Goal: Contribute content: Contribute content

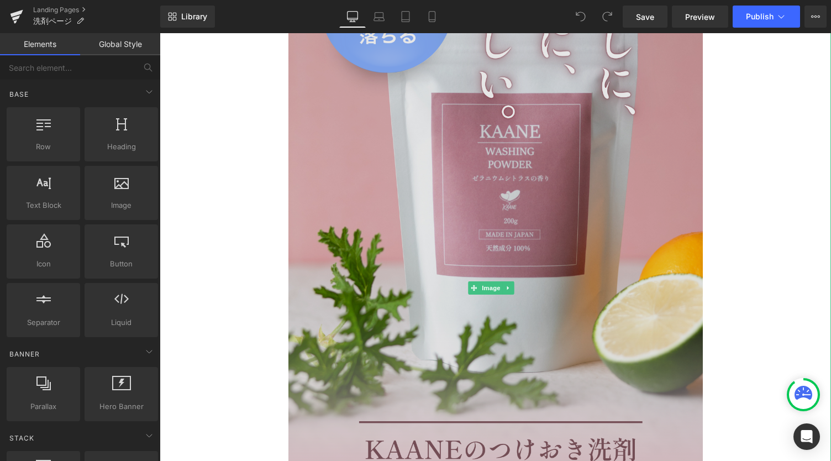
scroll to position [295, 0]
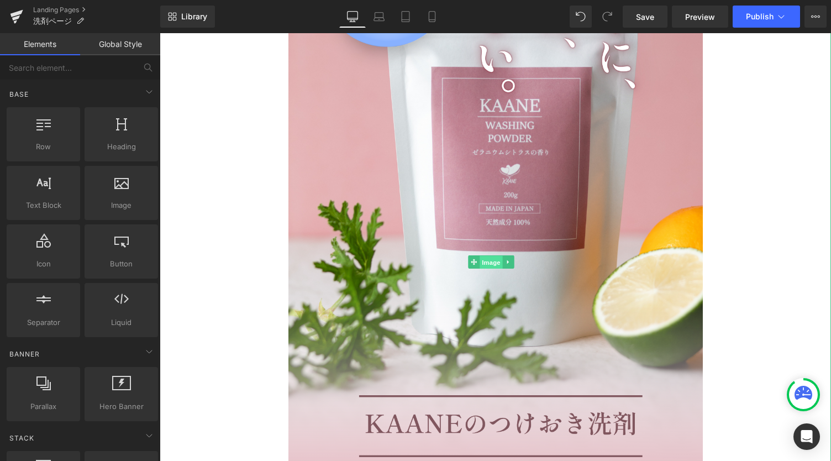
click at [495, 262] on span "Image" at bounding box center [491, 262] width 23 height 13
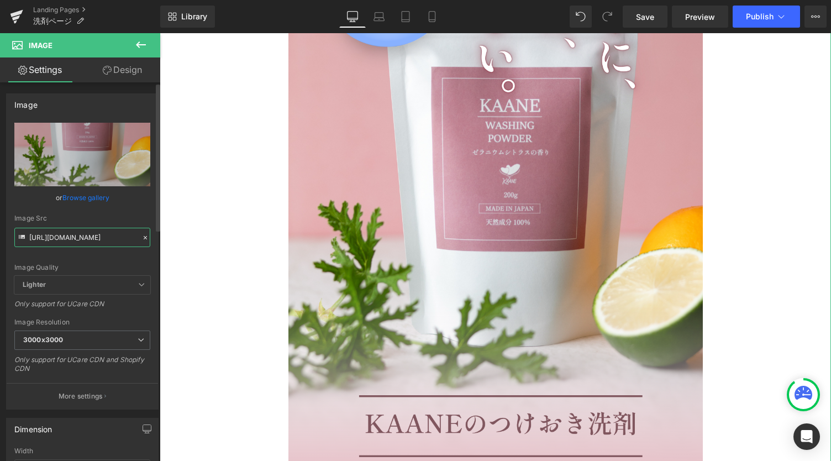
click at [81, 238] on input "[URL][DOMAIN_NAME]" at bounding box center [82, 237] width 136 height 19
paste input "1.png?v=1757381992"
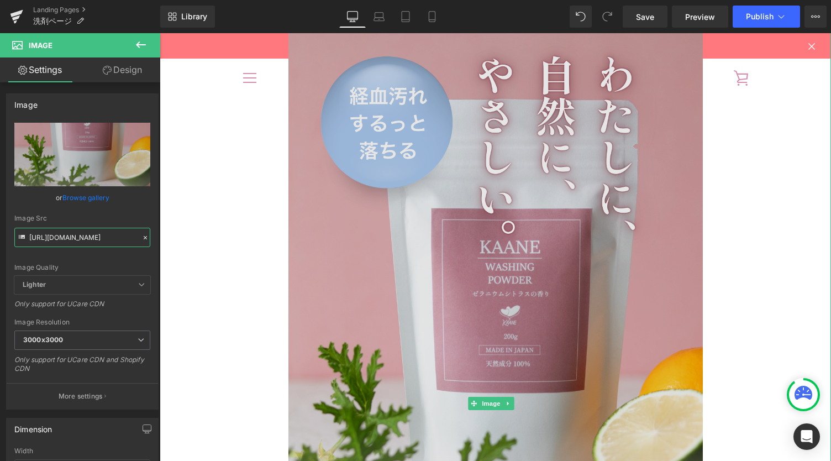
scroll to position [147, 0]
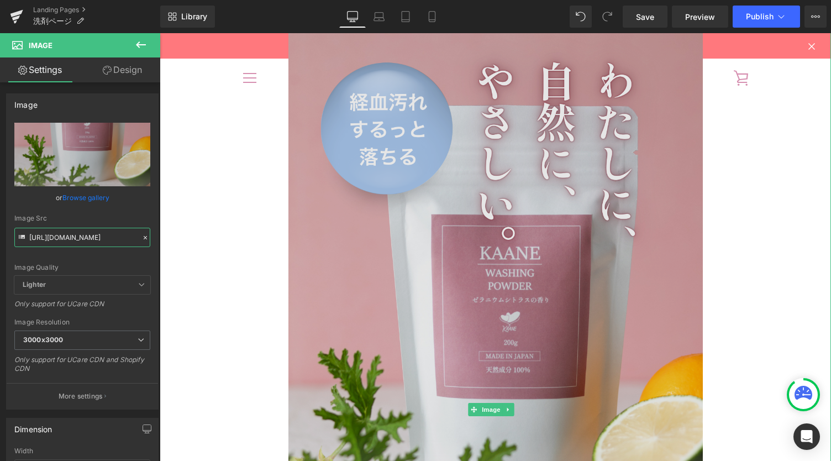
type input "[URL][DOMAIN_NAME]"
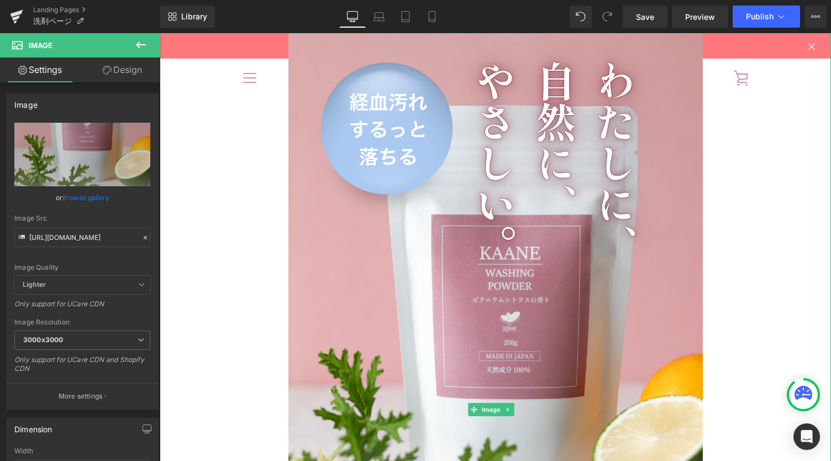
click at [219, 248] on div at bounding box center [495, 410] width 671 height 864
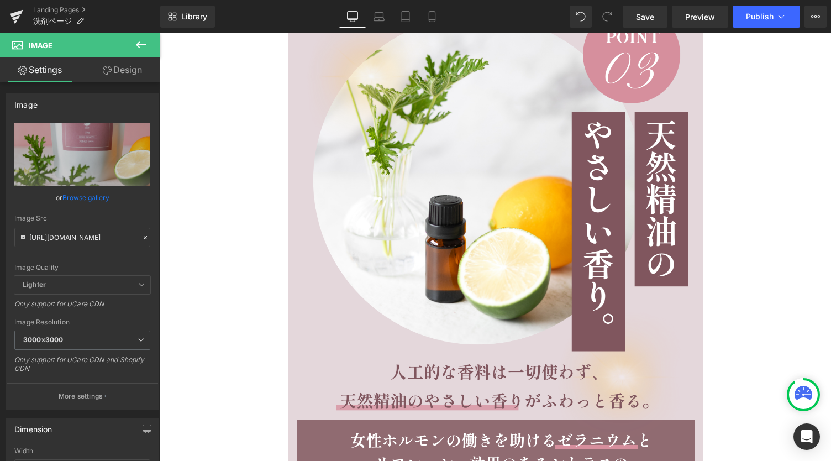
scroll to position [5378, 0]
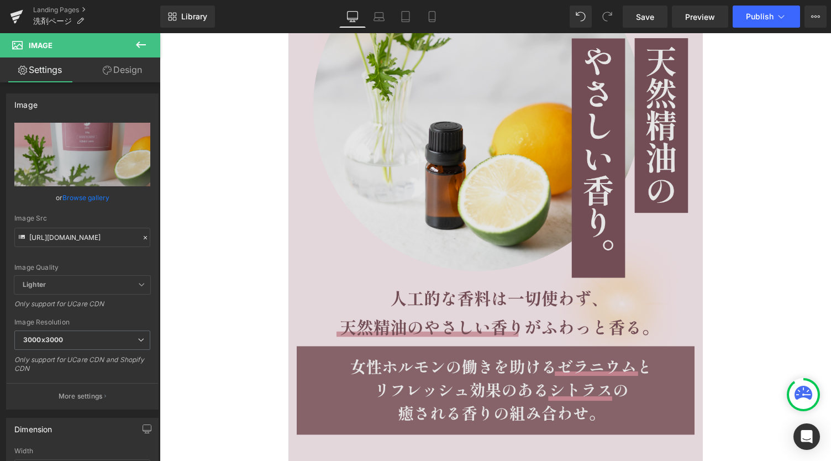
click at [486, 219] on img at bounding box center [496, 180] width 398 height 523
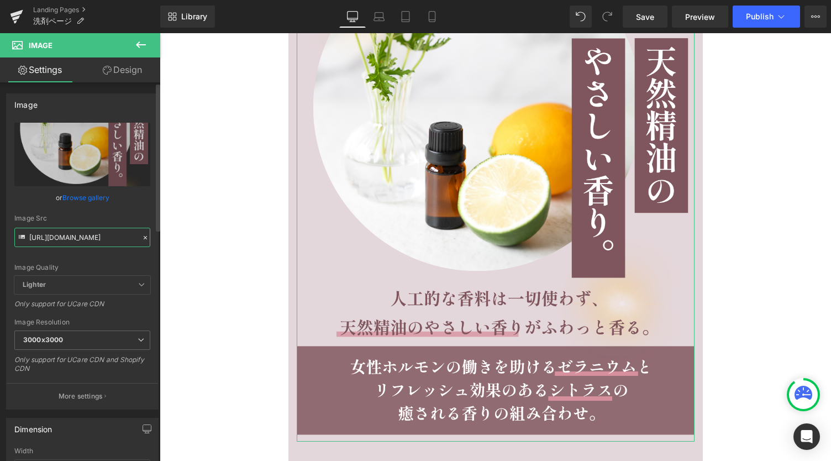
click at [94, 233] on input "[URL][DOMAIN_NAME]" at bounding box center [82, 237] width 136 height 19
paste input "lp_point_03_cent.png?v=1757381991"
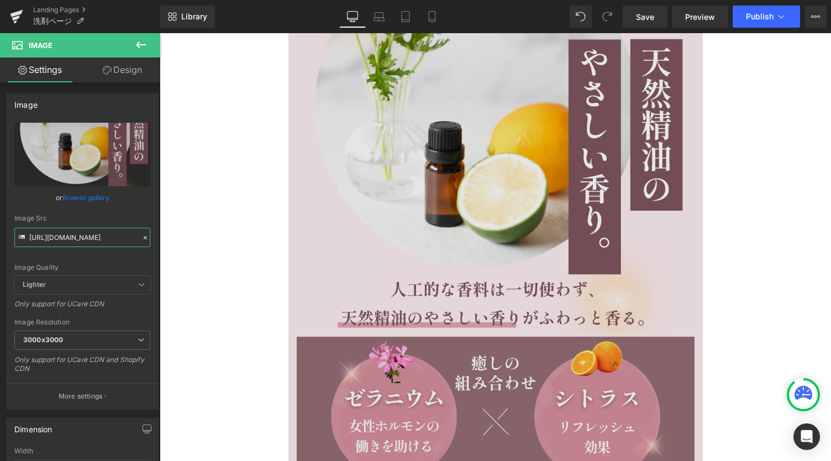
type input "[URL][DOMAIN_NAME]"
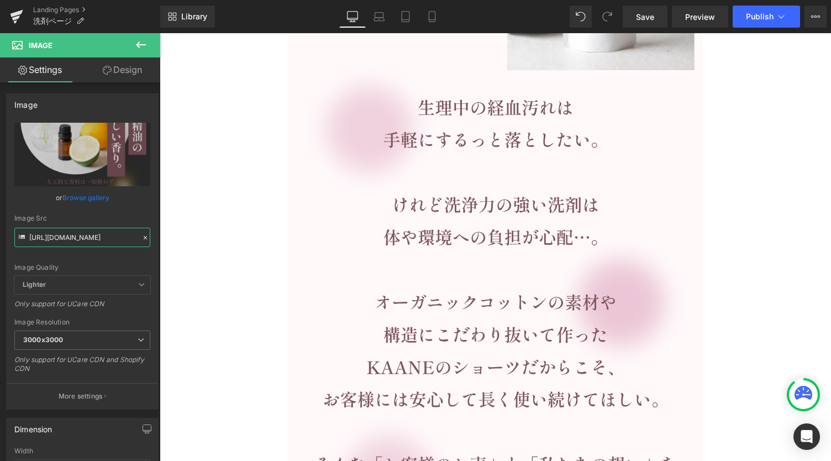
scroll to position [0, 0]
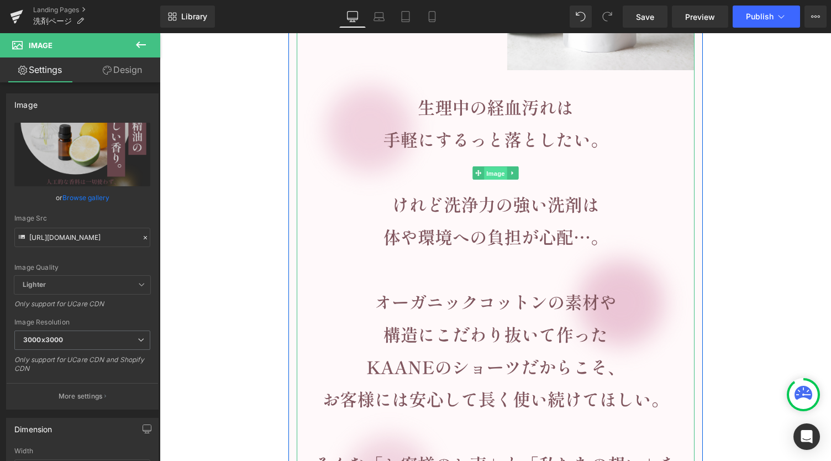
click at [488, 169] on span "Image" at bounding box center [495, 172] width 23 height 13
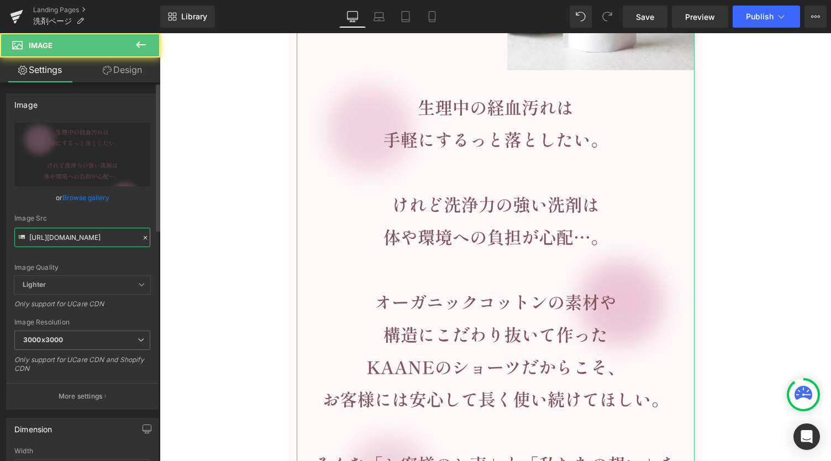
click at [60, 231] on input "[URL][DOMAIN_NAME]" at bounding box center [82, 237] width 136 height 19
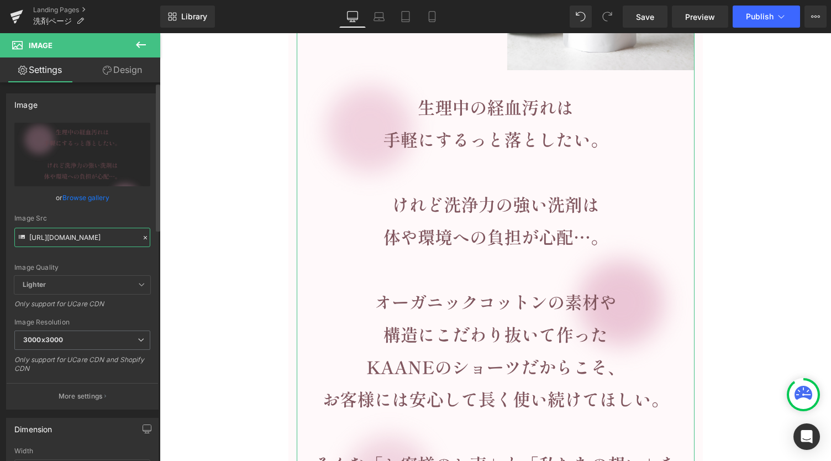
paste input "lp_prologue.png?v=1756778654"
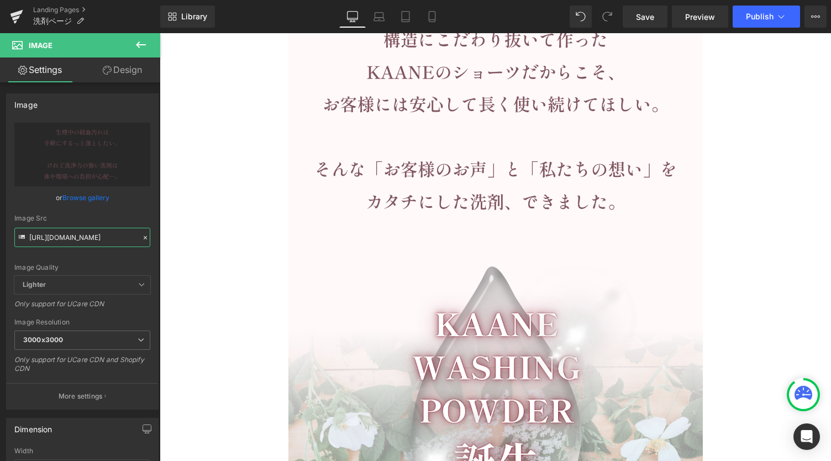
scroll to position [3020, 0]
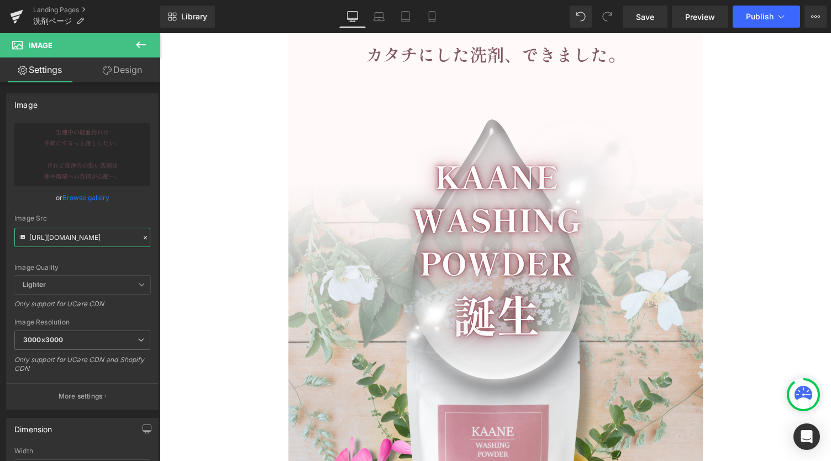
type input "[URL][DOMAIN_NAME]"
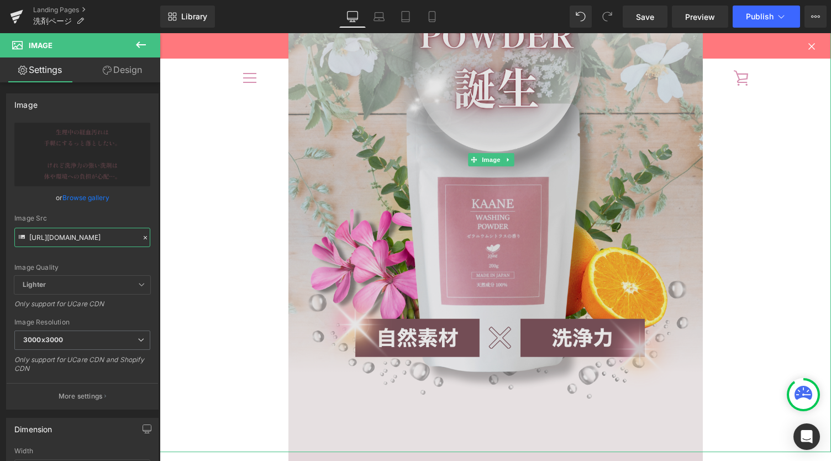
scroll to position [3241, 0]
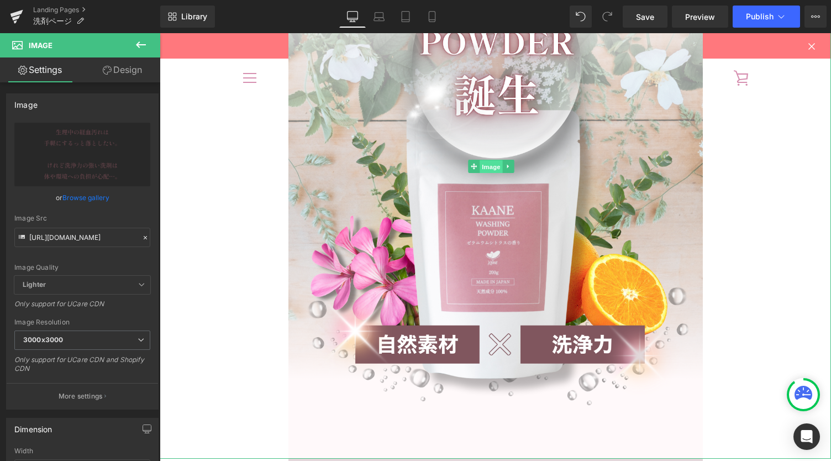
click at [500, 171] on span "Image" at bounding box center [491, 166] width 23 height 13
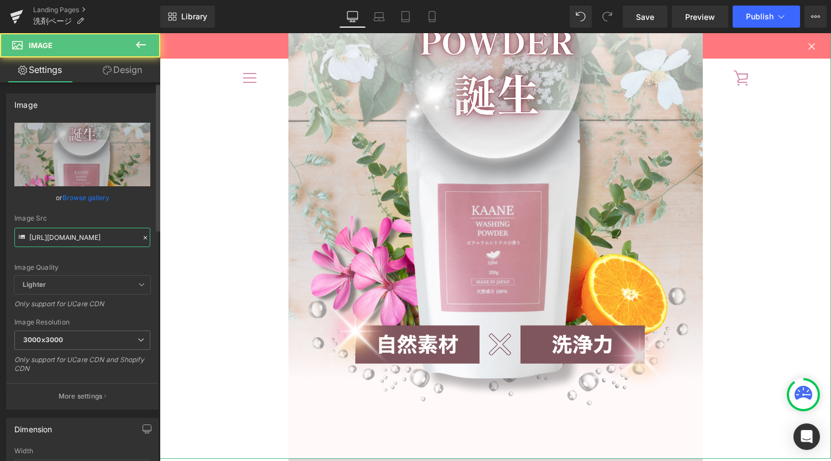
click at [76, 234] on input "[URL][DOMAIN_NAME]" at bounding box center [82, 237] width 136 height 19
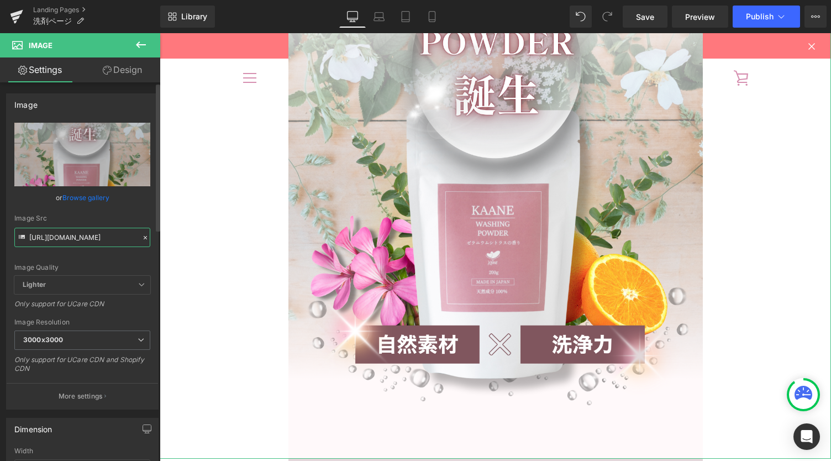
paste input "0009_original.png?v=1757381990"
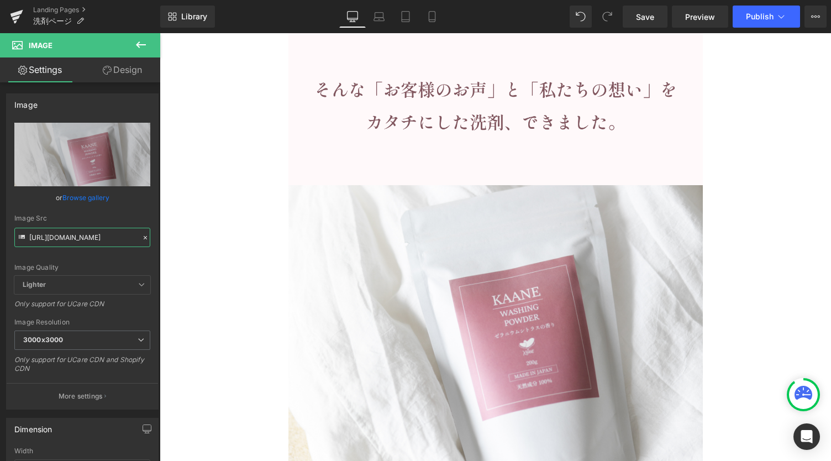
scroll to position [3020, 0]
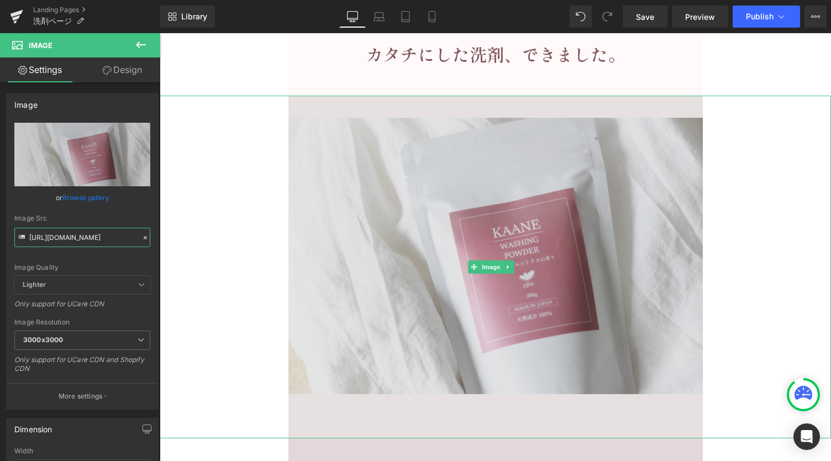
type input "[URL][DOMAIN_NAME]"
click at [606, 281] on img at bounding box center [495, 267] width 414 height 343
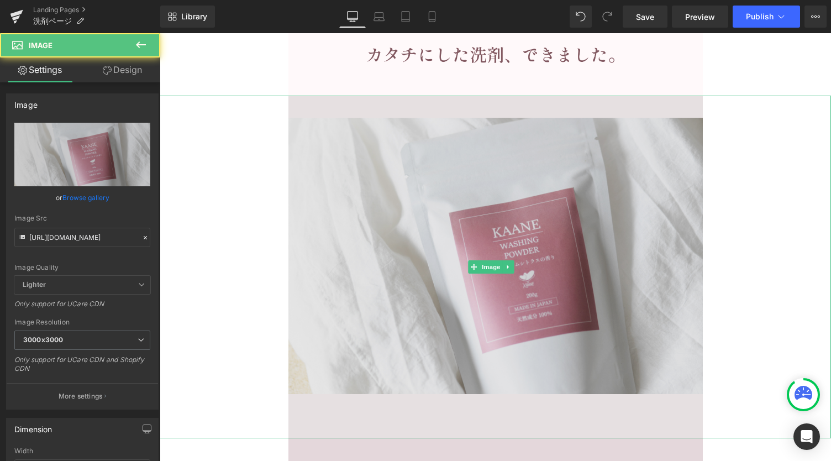
scroll to position [0, 0]
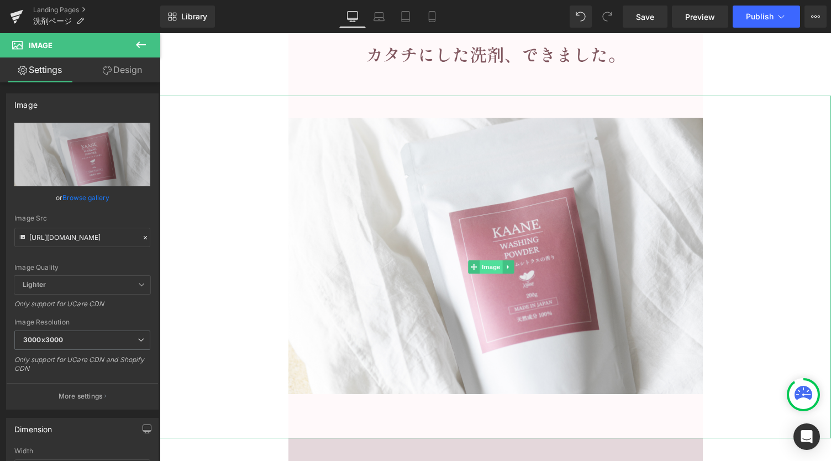
click at [495, 267] on span "Image" at bounding box center [491, 266] width 23 height 13
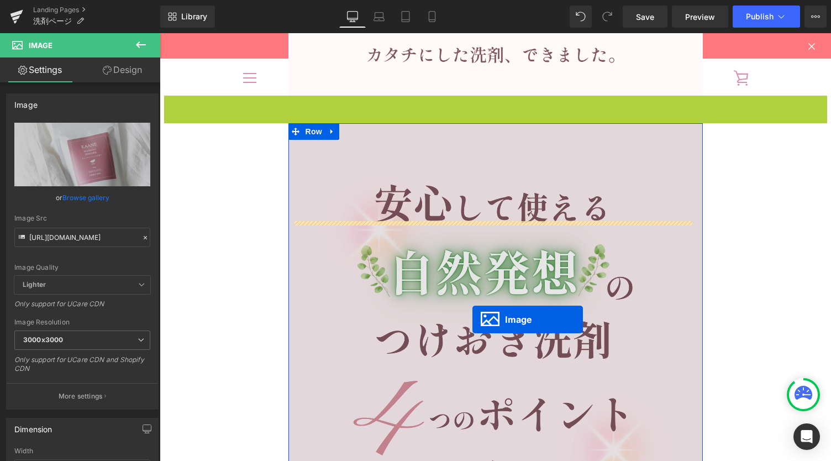
scroll to position [2873, 0]
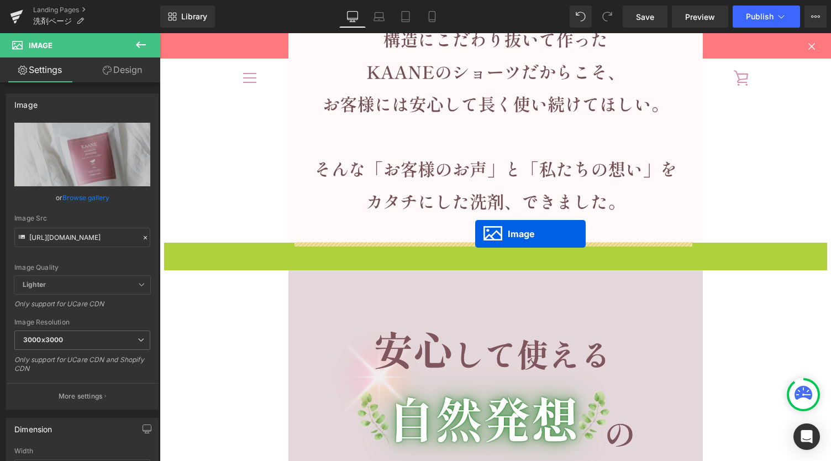
drag, startPoint x: 472, startPoint y: 266, endPoint x: 475, endPoint y: 234, distance: 32.8
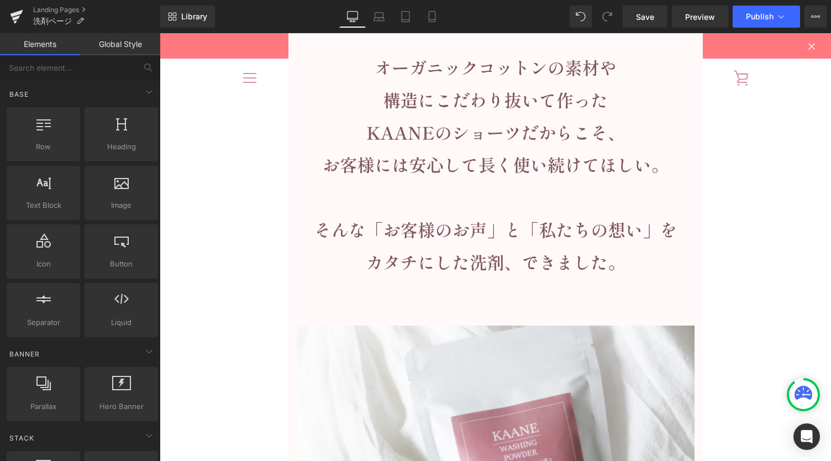
scroll to position [2799, 0]
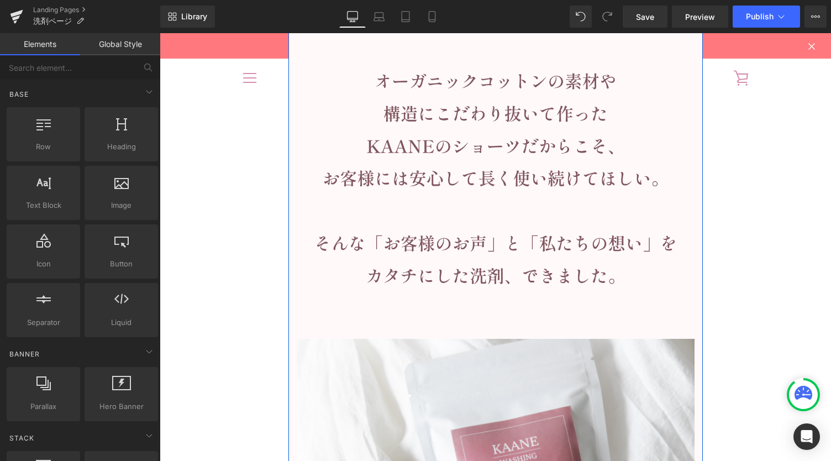
click at [288, 262] on div "Image Image" at bounding box center [495, 117] width 414 height 1061
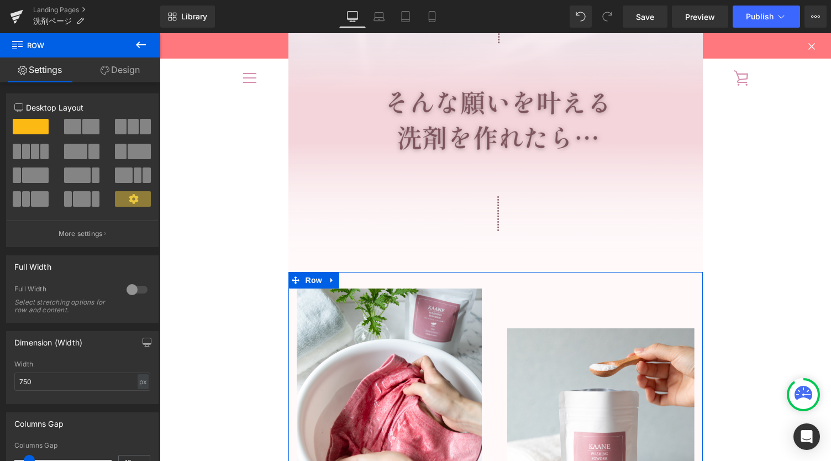
scroll to position [2063, 0]
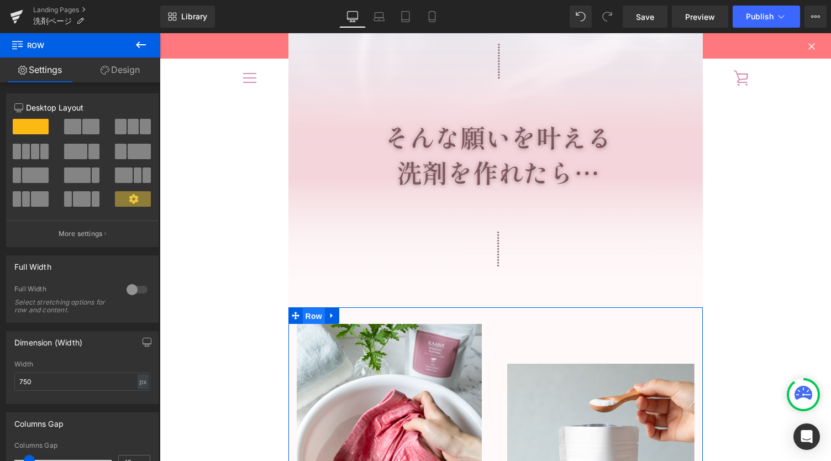
click at [304, 315] on span "Row" at bounding box center [314, 316] width 22 height 17
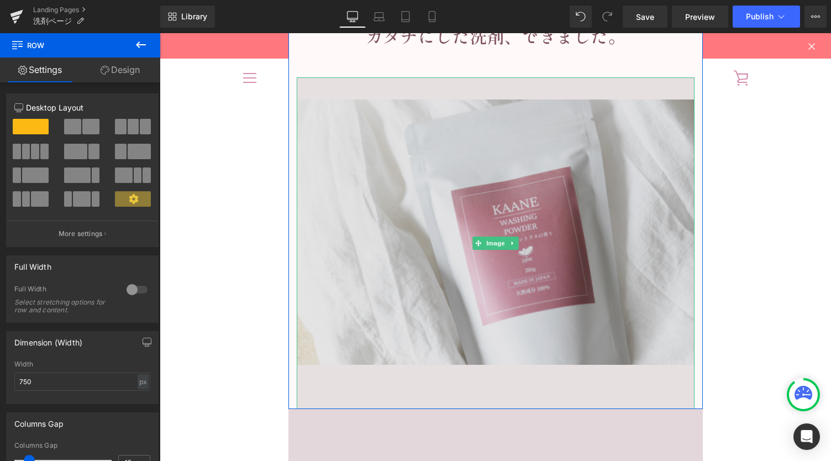
scroll to position [3020, 0]
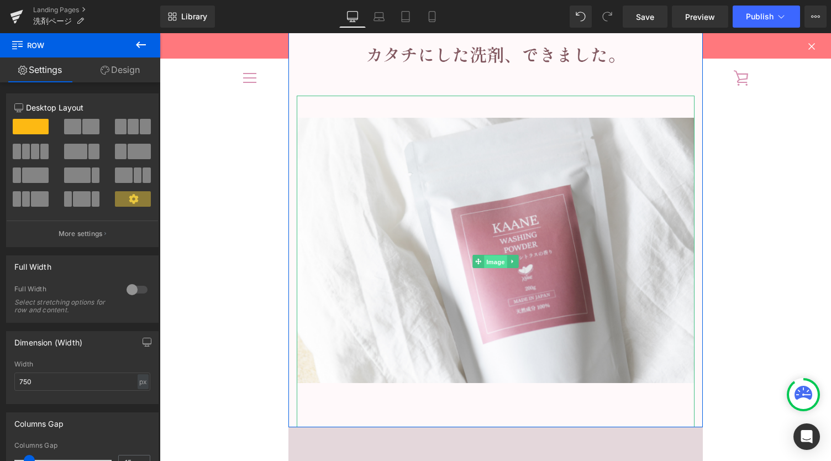
click at [493, 261] on span "Image" at bounding box center [495, 261] width 23 height 13
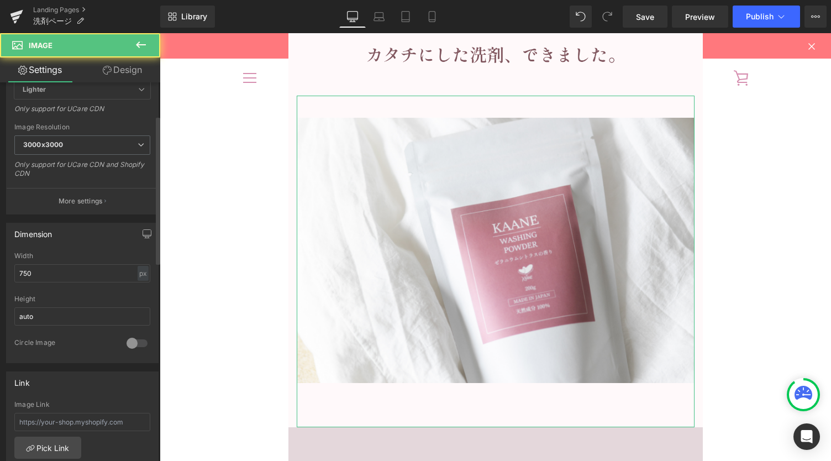
scroll to position [221, 0]
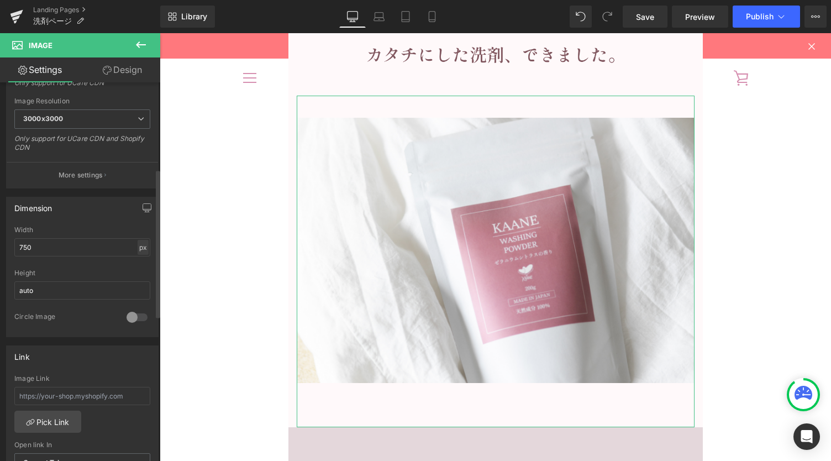
click at [138, 248] on div "px" at bounding box center [143, 247] width 11 height 15
click at [138, 261] on li "%" at bounding box center [143, 264] width 14 height 16
drag, startPoint x: 30, startPoint y: 249, endPoint x: 0, endPoint y: 253, distance: 30.6
click at [0, 253] on div "Dimension 100% Width 100 % % px auto Height auto 0 Circle Image" at bounding box center [82, 262] width 165 height 149
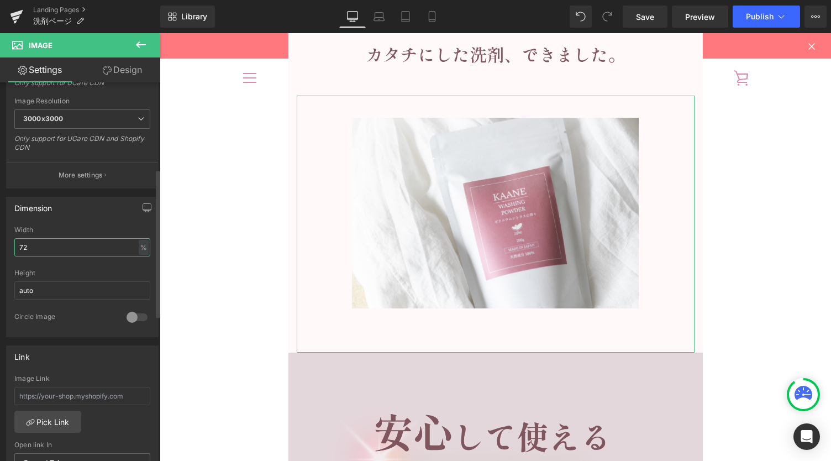
type input "71"
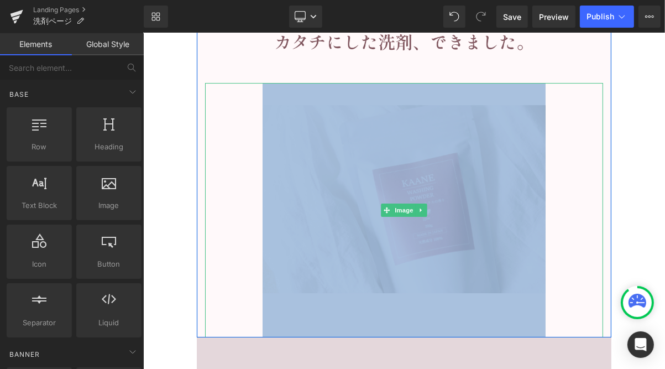
scroll to position [3054, 0]
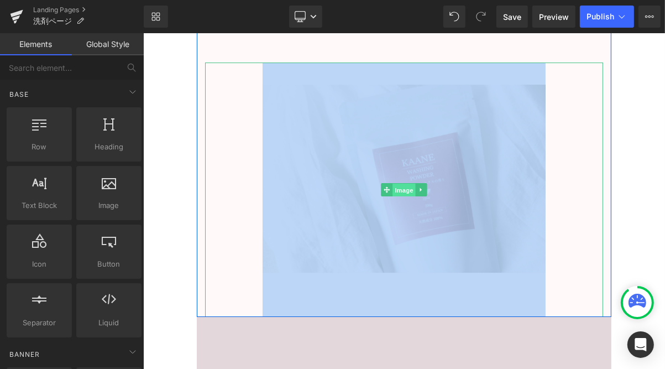
click at [399, 191] on span "Image" at bounding box center [403, 189] width 23 height 13
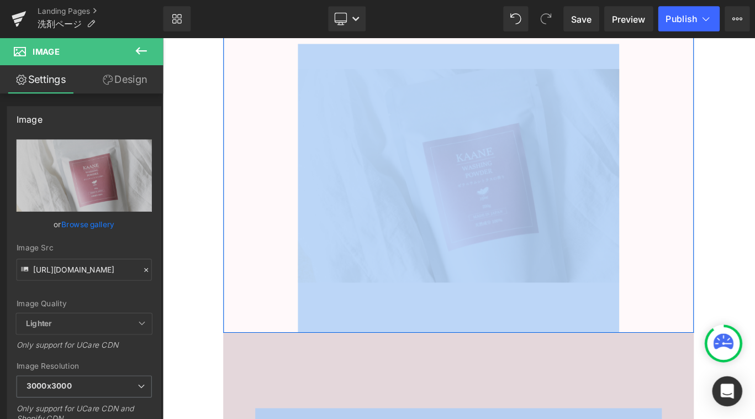
scroll to position [3113, 0]
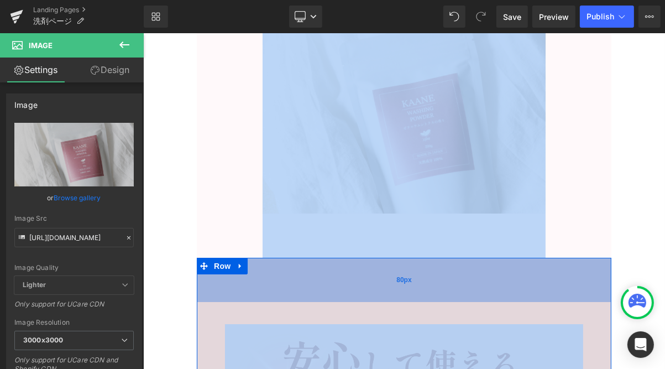
click at [368, 284] on div "80px" at bounding box center [403, 279] width 414 height 44
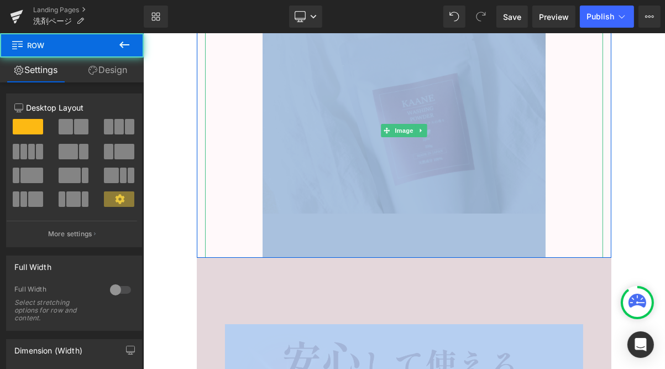
click at [386, 234] on img at bounding box center [403, 130] width 282 height 255
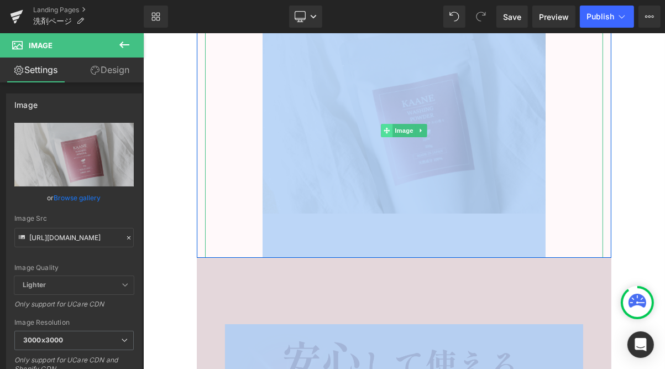
click at [383, 130] on icon at bounding box center [386, 130] width 6 height 6
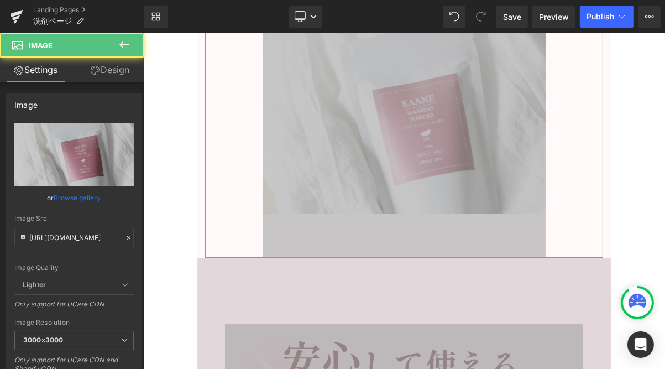
click at [112, 64] on link "Design" at bounding box center [110, 69] width 72 height 25
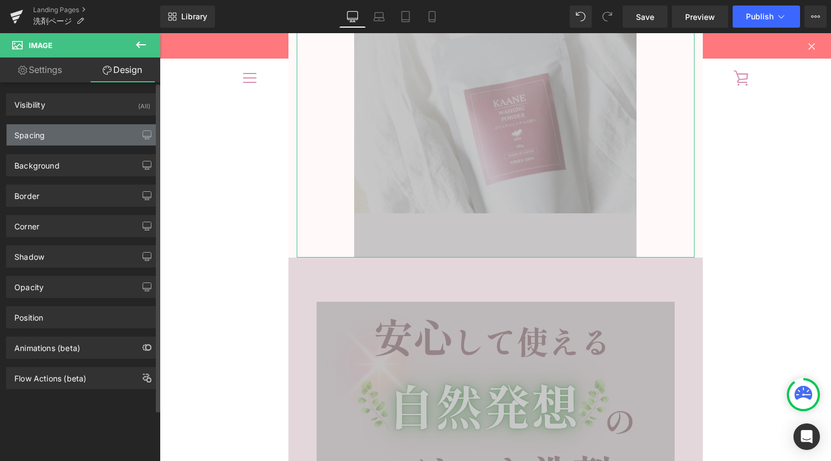
click at [62, 135] on div "Spacing" at bounding box center [82, 134] width 151 height 21
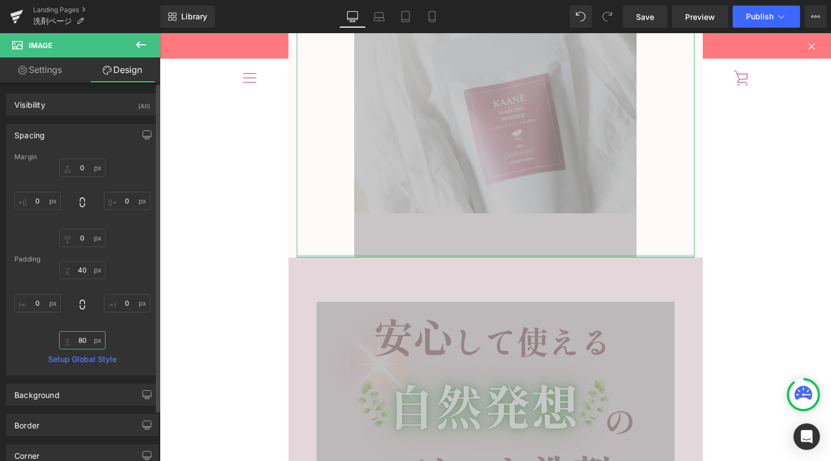
click at [80, 340] on input "80" at bounding box center [82, 340] width 46 height 18
type input "０"
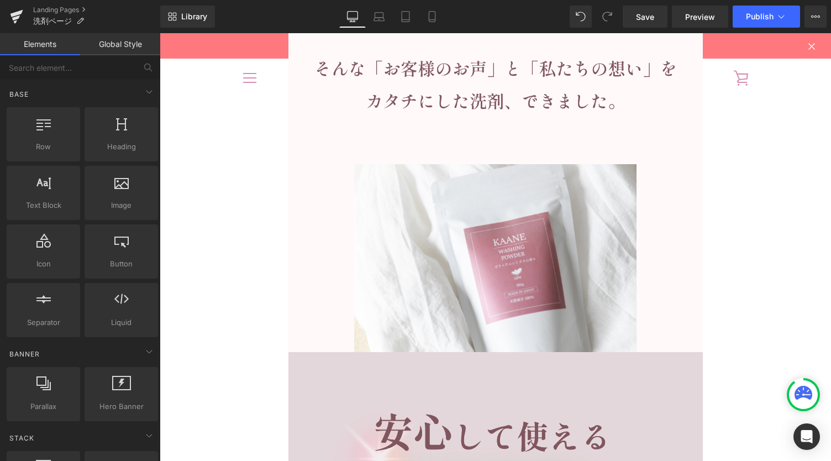
scroll to position [2965, 0]
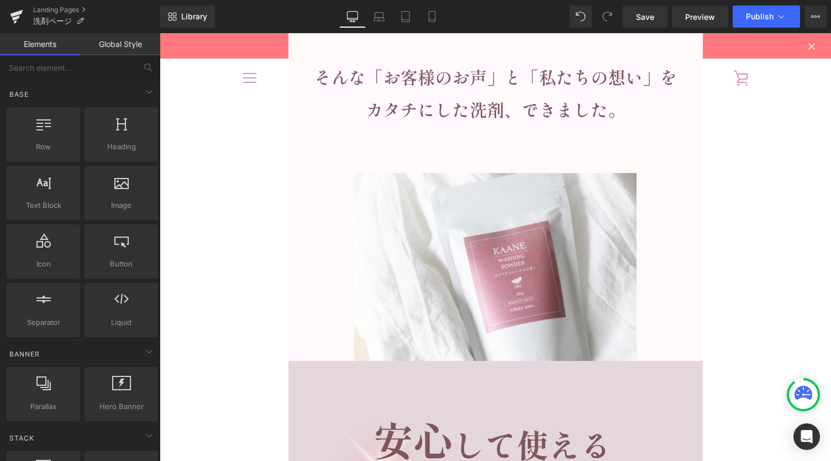
click at [307, 236] on div at bounding box center [496, 256] width 398 height 211
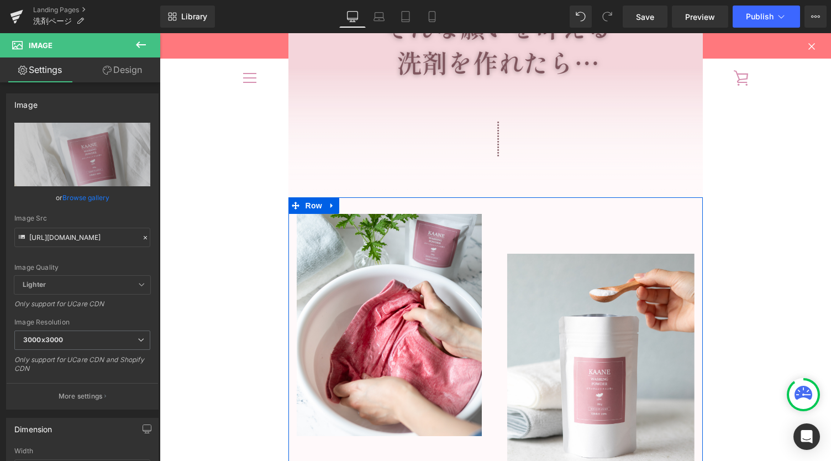
scroll to position [2155, 0]
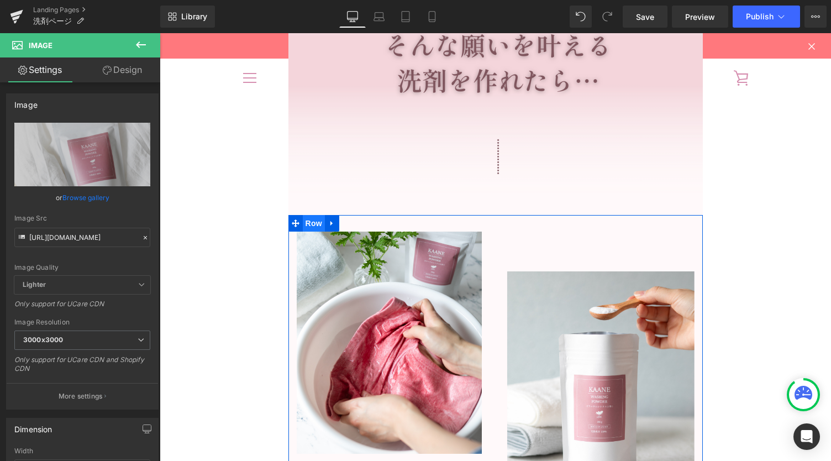
click at [306, 225] on span "Row" at bounding box center [314, 223] width 22 height 17
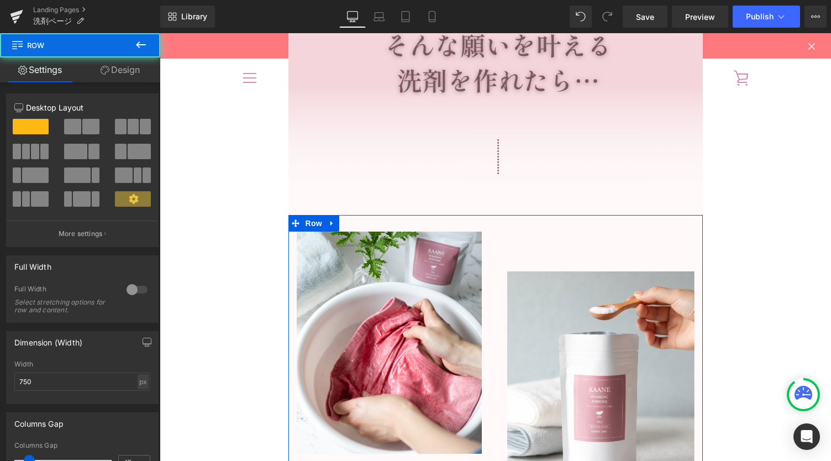
click at [112, 73] on link "Design" at bounding box center [120, 69] width 80 height 25
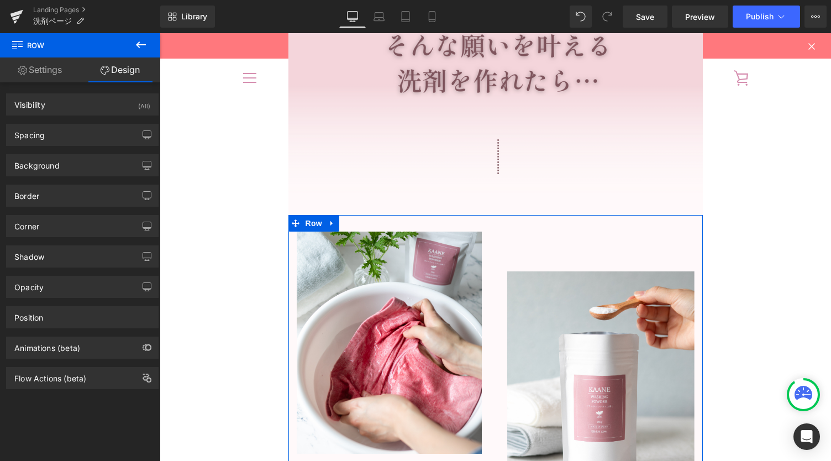
type input "0"
type input "30"
type input "0"
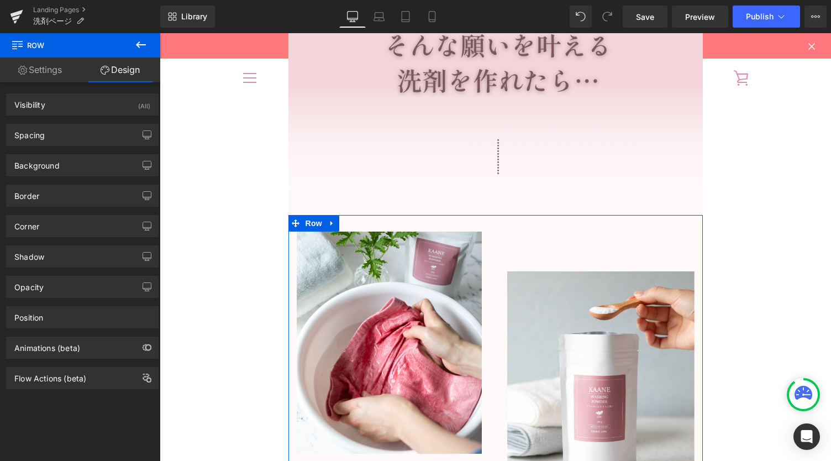
type input "0"
type input "#fff9fa"
type input "100"
click at [66, 160] on div "Background" at bounding box center [82, 165] width 151 height 21
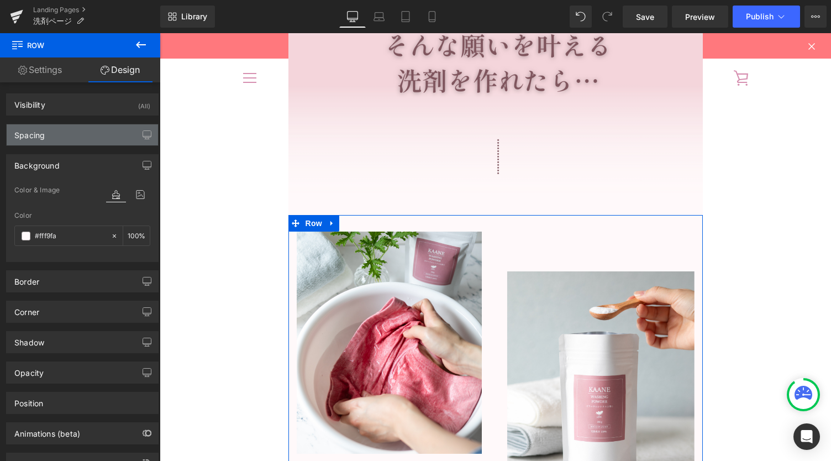
click at [62, 138] on div "Spacing" at bounding box center [82, 134] width 151 height 21
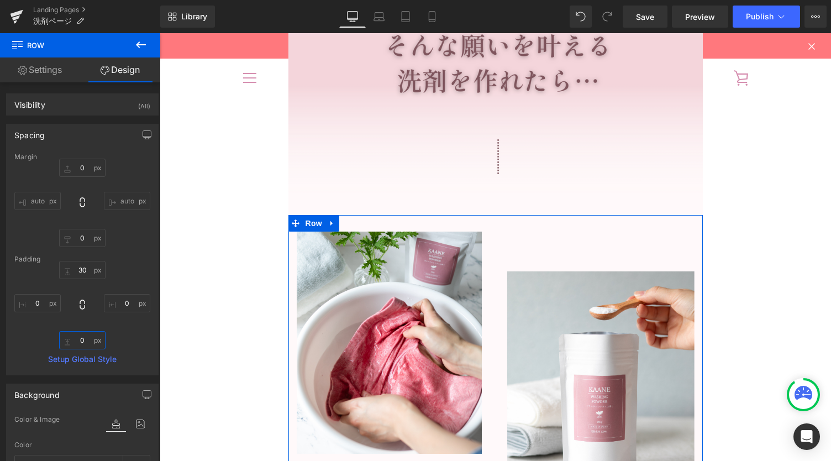
click at [87, 343] on input "0" at bounding box center [82, 340] width 46 height 18
type input "８０"
type input "80"
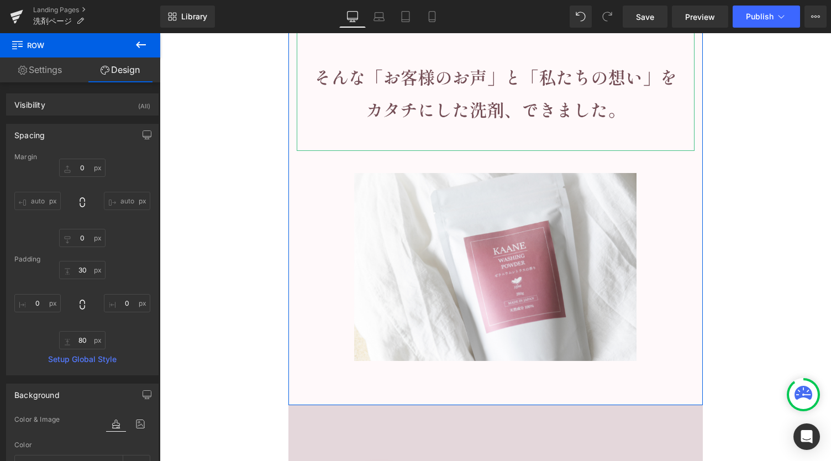
scroll to position [3039, 0]
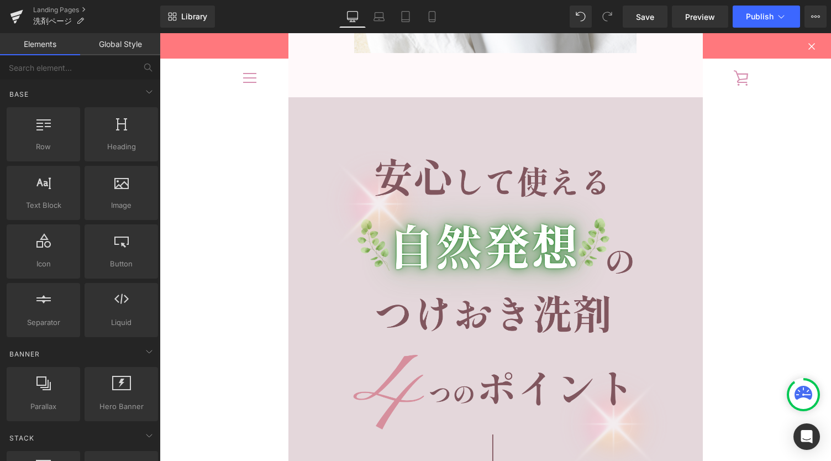
scroll to position [3113, 0]
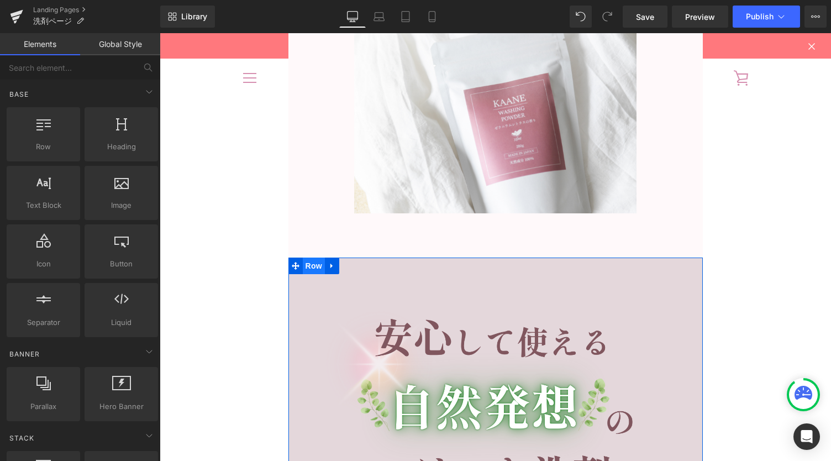
click at [306, 268] on span "Row" at bounding box center [314, 266] width 22 height 17
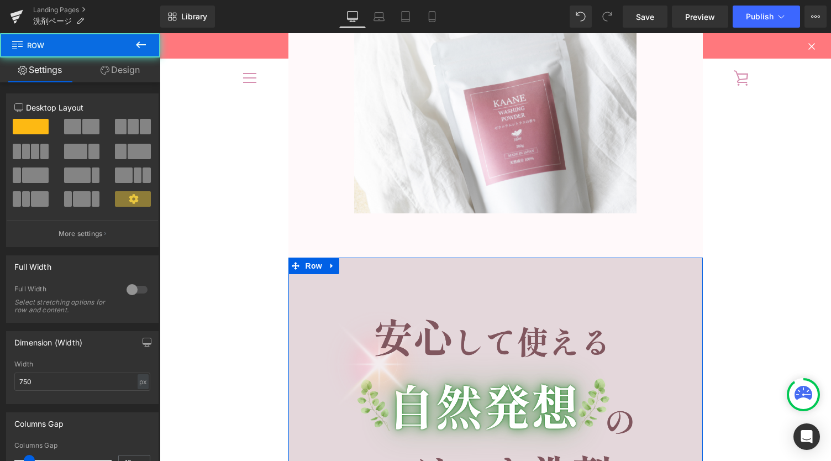
click at [118, 81] on link "Design" at bounding box center [120, 69] width 80 height 25
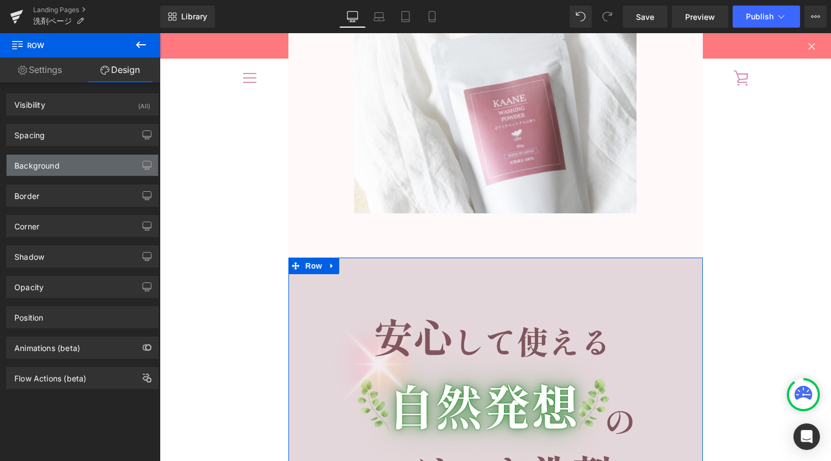
click at [52, 170] on div "Background" at bounding box center [82, 165] width 151 height 21
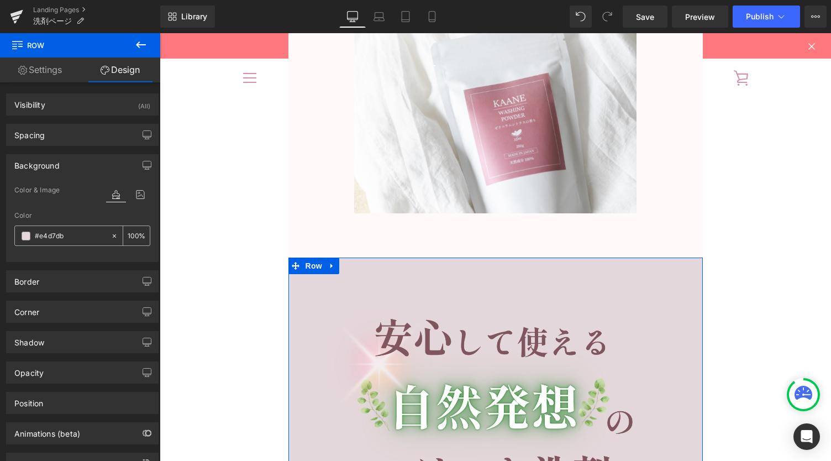
click at [73, 237] on input "#e4d7db" at bounding box center [70, 236] width 71 height 12
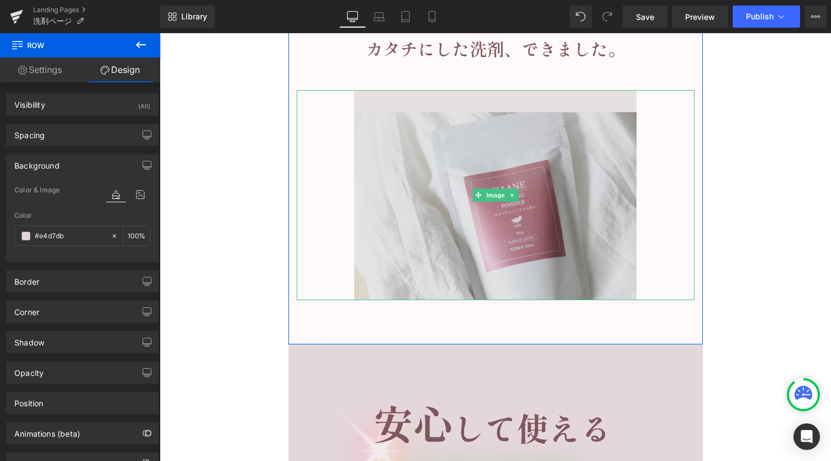
scroll to position [3186, 0]
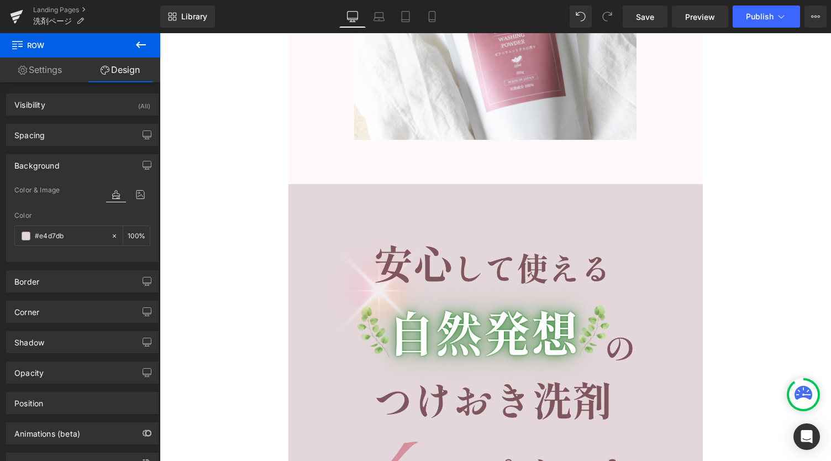
click at [141, 43] on icon at bounding box center [140, 44] width 13 height 13
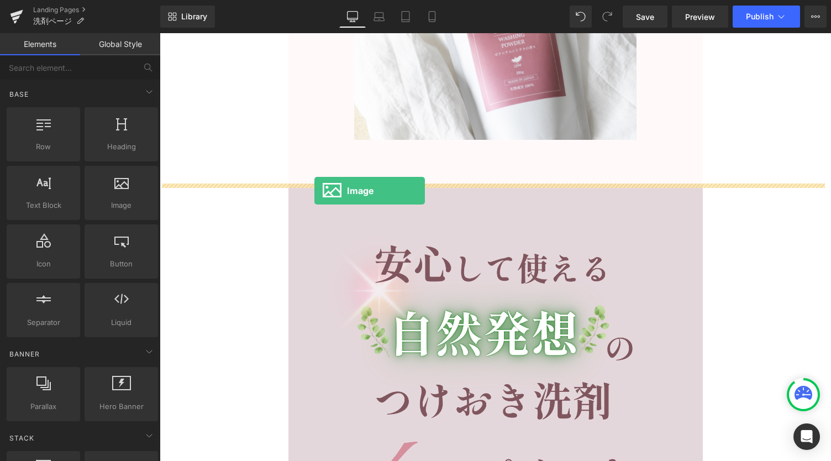
drag, startPoint x: 263, startPoint y: 228, endPoint x: 314, endPoint y: 191, distance: 63.7
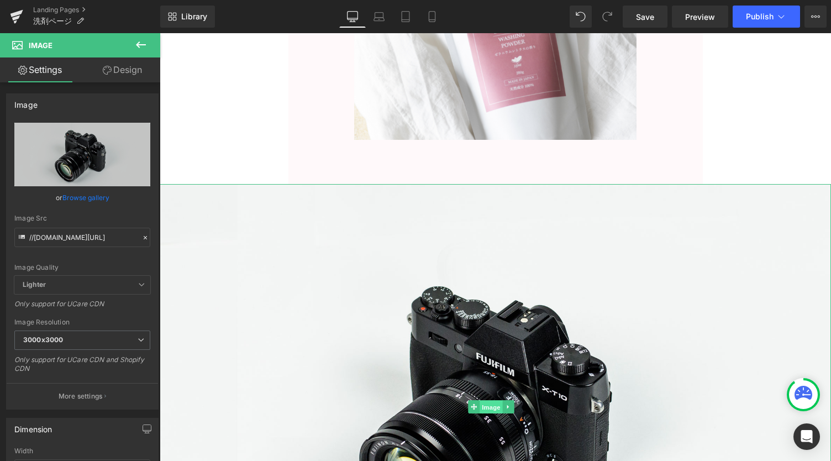
click at [486, 403] on span "Image" at bounding box center [491, 407] width 23 height 13
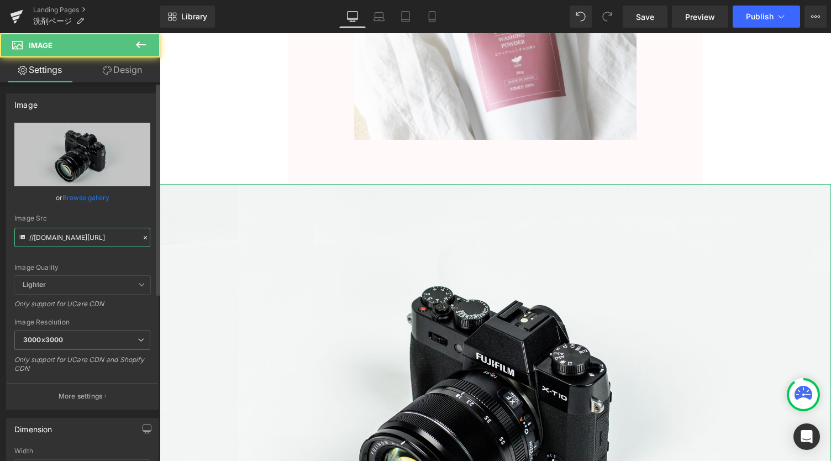
click at [81, 242] on input "//[DOMAIN_NAME][URL]" at bounding box center [82, 237] width 136 height 19
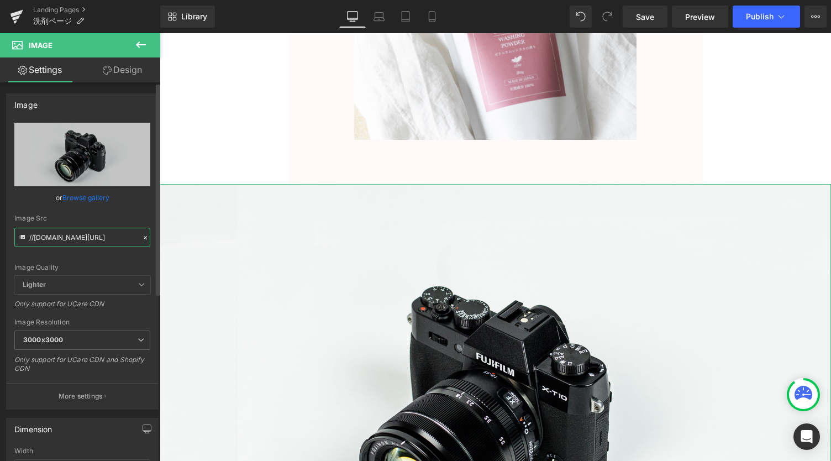
paste input "[URL][DOMAIN_NAME]"
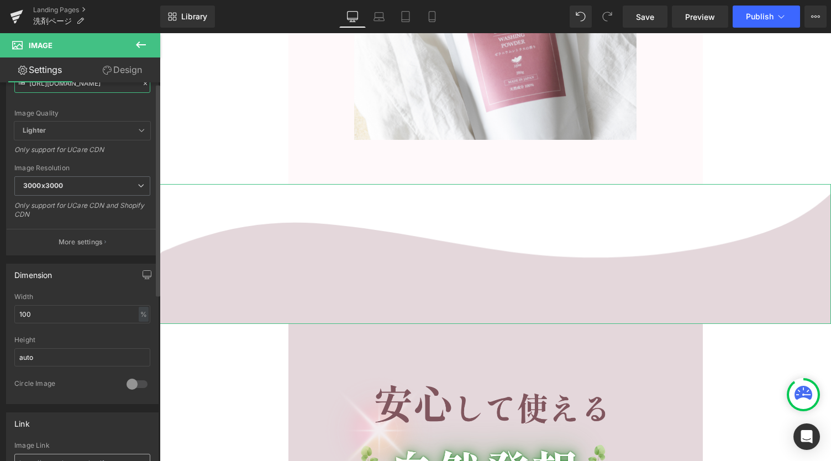
scroll to position [295, 0]
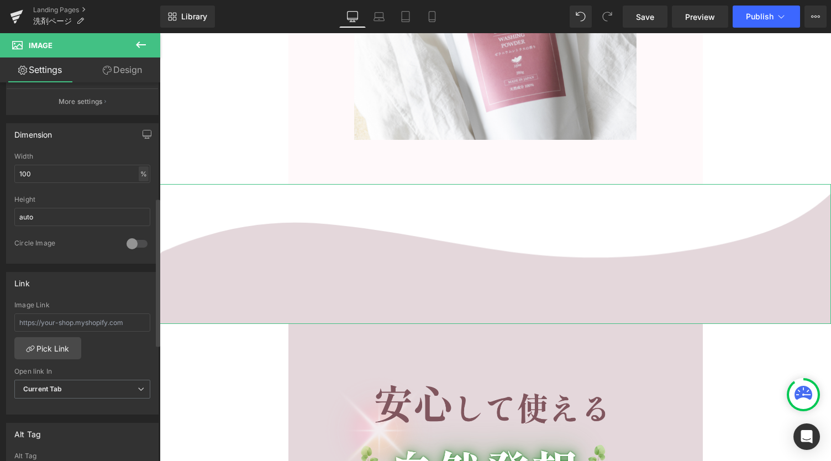
type input "[URL][DOMAIN_NAME]"
click at [139, 174] on div "%" at bounding box center [144, 173] width 10 height 15
click at [144, 201] on li "px" at bounding box center [143, 207] width 14 height 16
drag, startPoint x: 56, startPoint y: 173, endPoint x: 0, endPoint y: 176, distance: 56.5
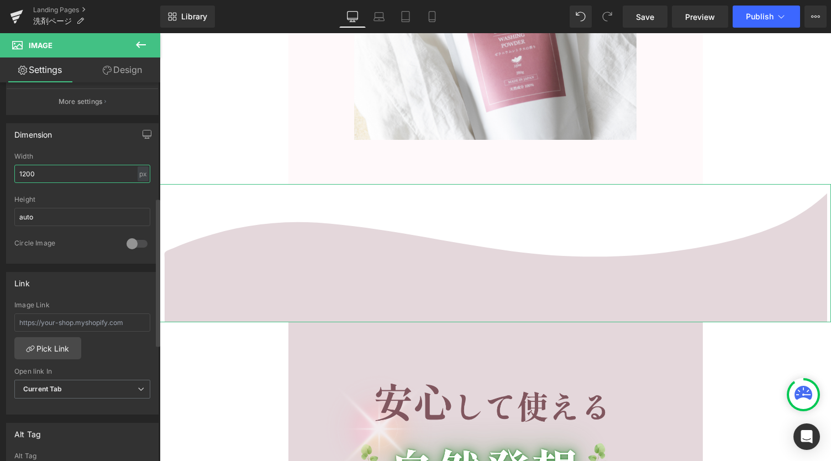
click at [0, 176] on div "Dimension 1200px Width [DATE] px % px auto Height auto 0 Circle Image" at bounding box center [82, 189] width 165 height 149
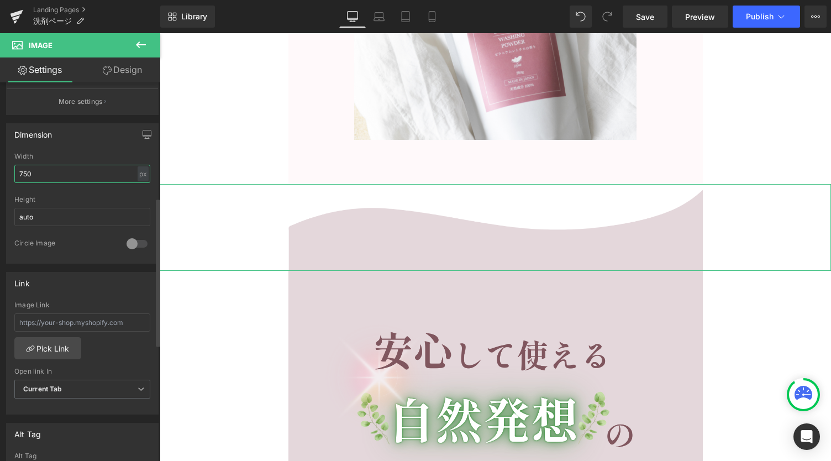
type input "750"
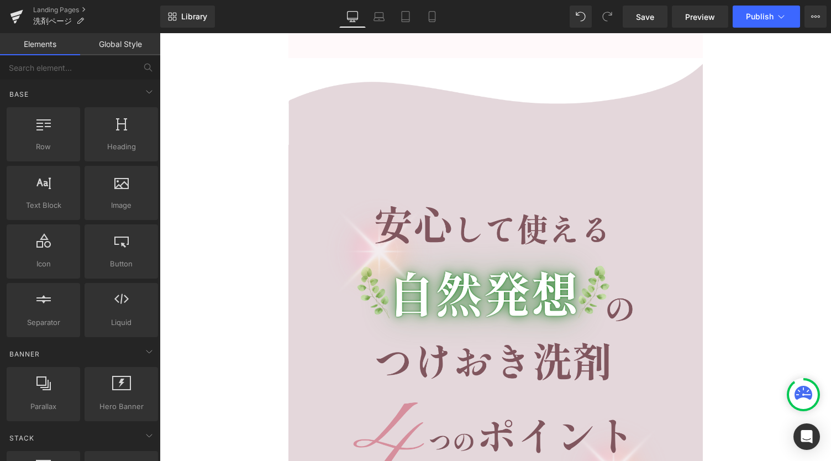
scroll to position [3334, 0]
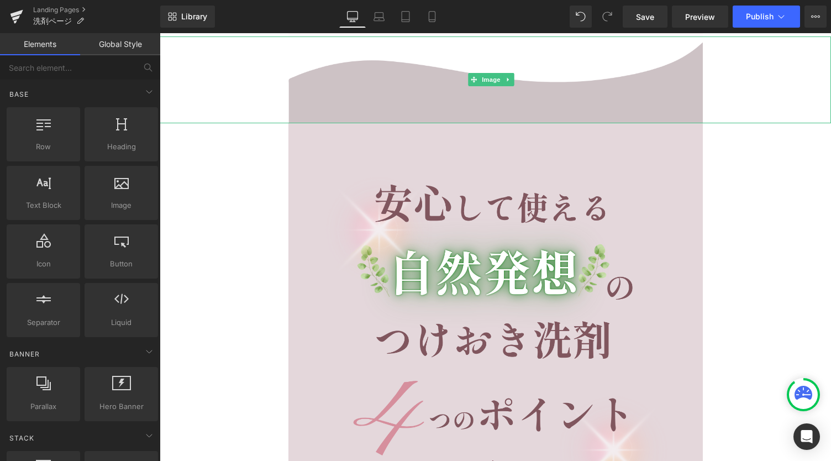
click at [421, 113] on img at bounding box center [495, 79] width 414 height 86
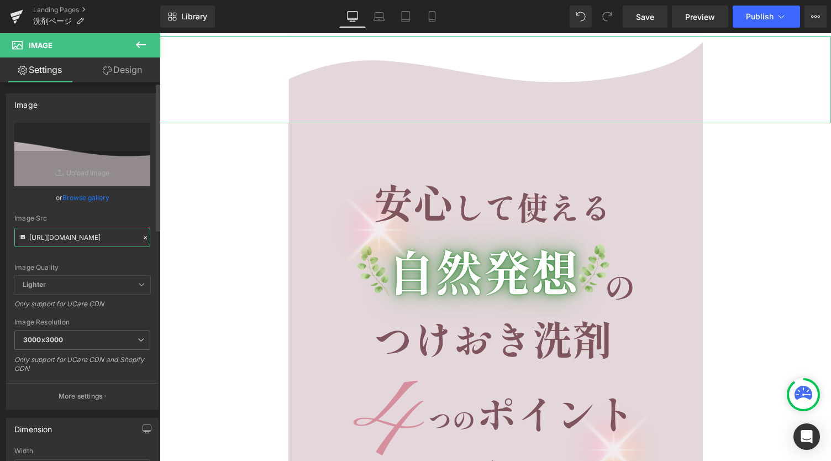
click at [75, 232] on input "[URL][DOMAIN_NAME]" at bounding box center [82, 237] width 136 height 19
paste input ".png?v=175738260"
type input "[URL][DOMAIN_NAME]"
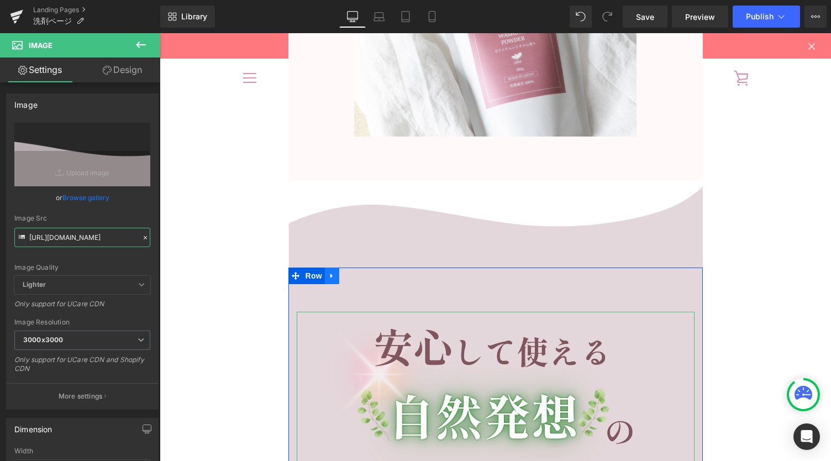
scroll to position [3186, 0]
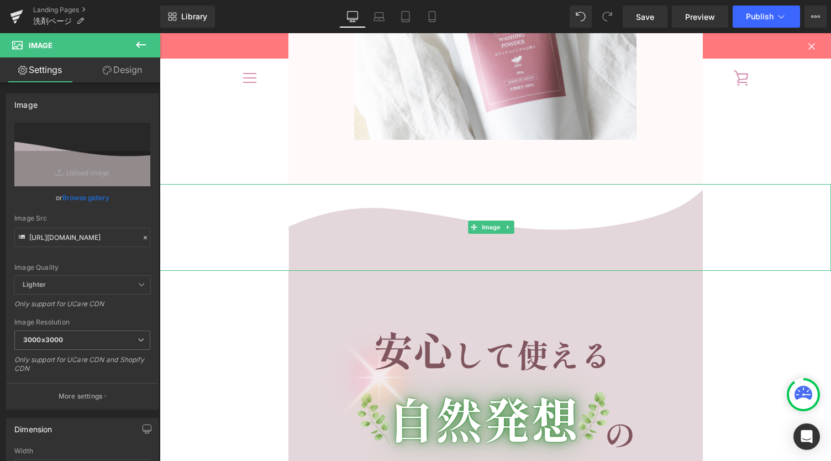
click at [228, 201] on div at bounding box center [495, 227] width 671 height 86
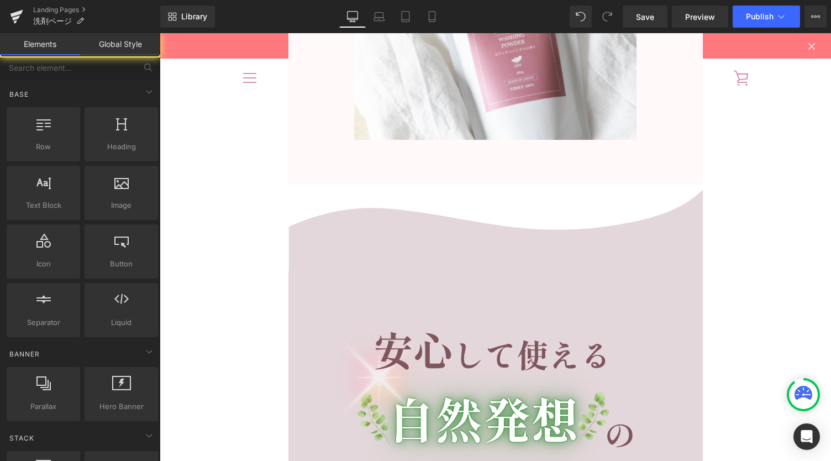
click at [160, 33] on div "80px" at bounding box center [160, 33] width 0 height 0
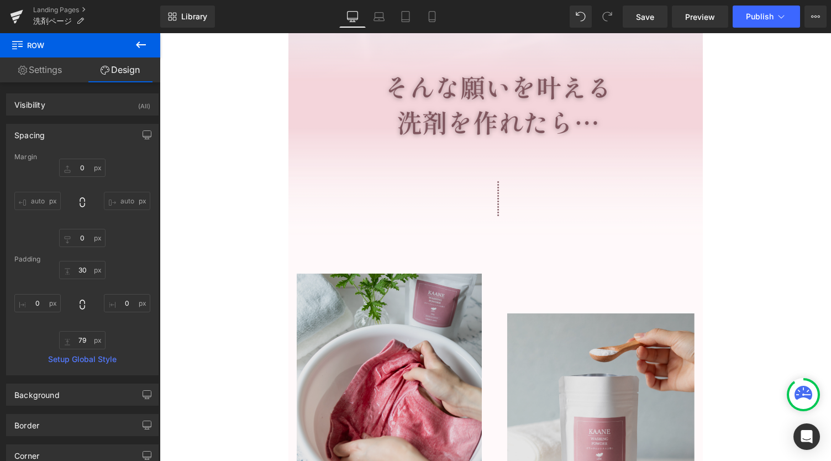
scroll to position [2229, 0]
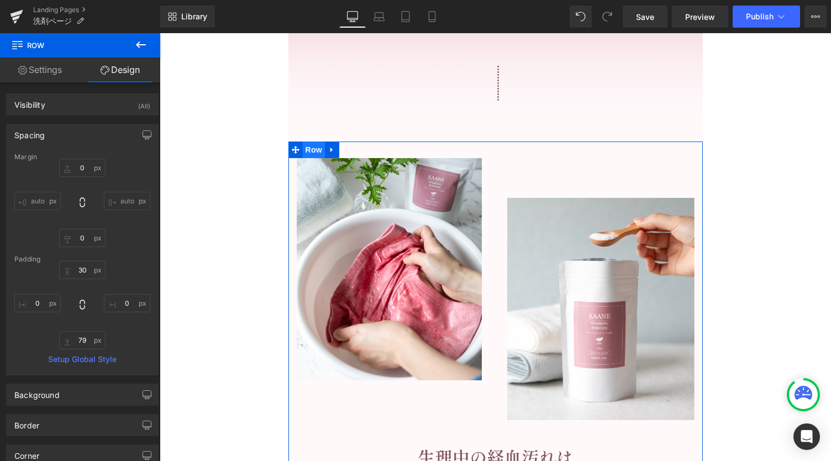
click at [308, 146] on span "Row" at bounding box center [314, 149] width 22 height 17
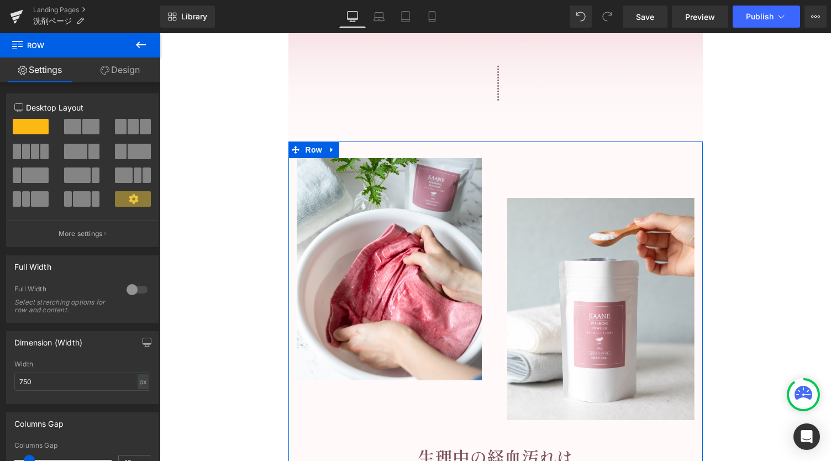
click at [123, 70] on link "Design" at bounding box center [120, 69] width 80 height 25
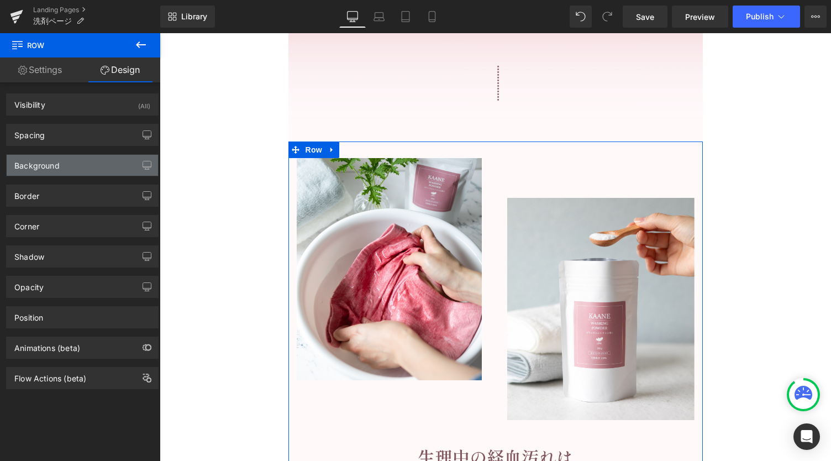
click at [74, 164] on div "Background" at bounding box center [82, 165] width 151 height 21
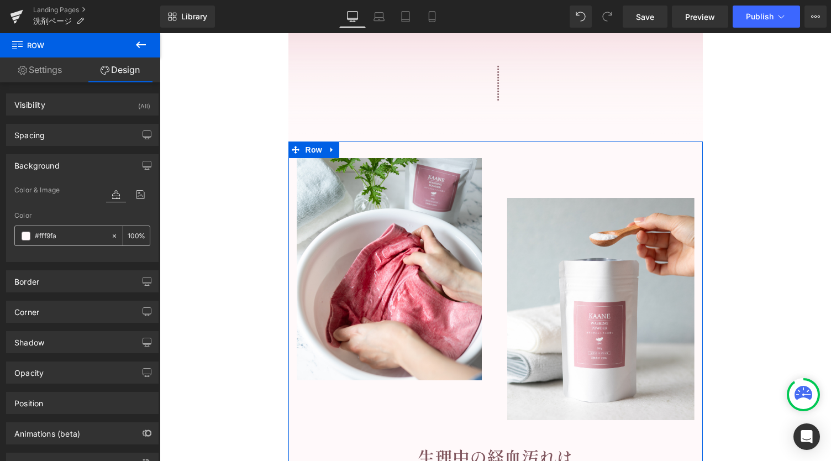
click at [63, 234] on input "#fff9fa" at bounding box center [70, 236] width 71 height 12
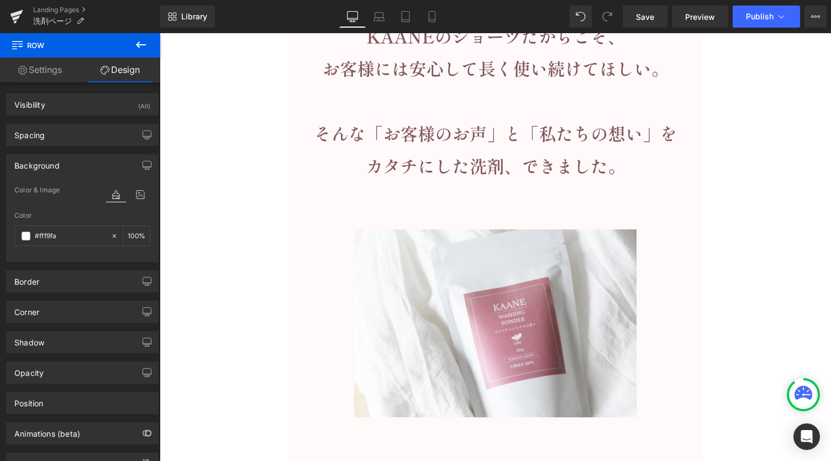
scroll to position [3039, 0]
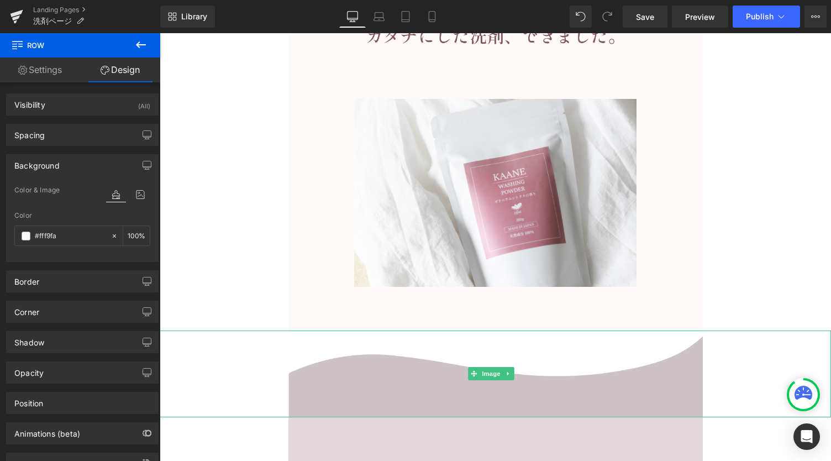
click at [341, 341] on img at bounding box center [495, 373] width 414 height 86
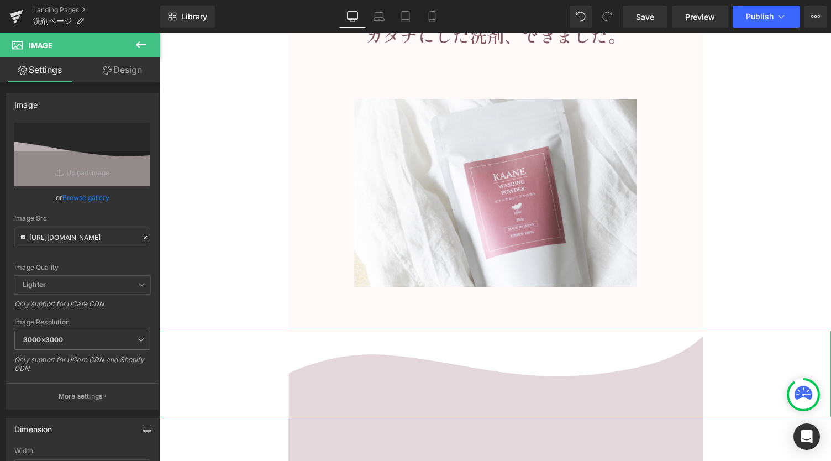
click at [125, 71] on link "Design" at bounding box center [122, 69] width 80 height 25
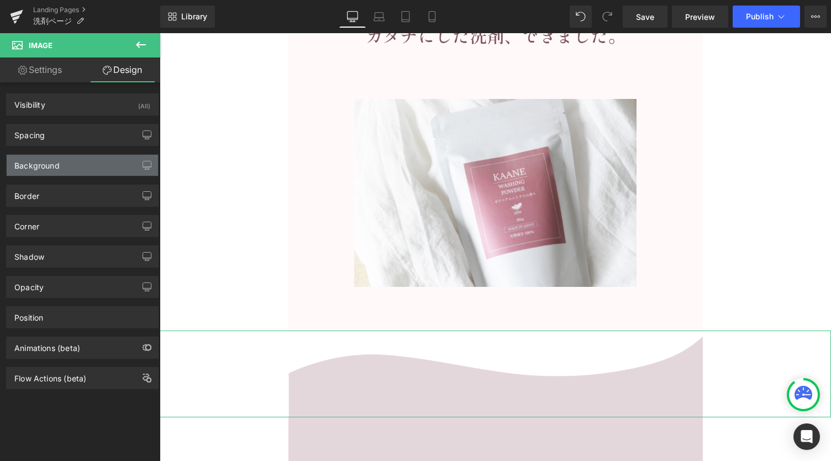
click at [68, 165] on div "Background" at bounding box center [82, 165] width 151 height 21
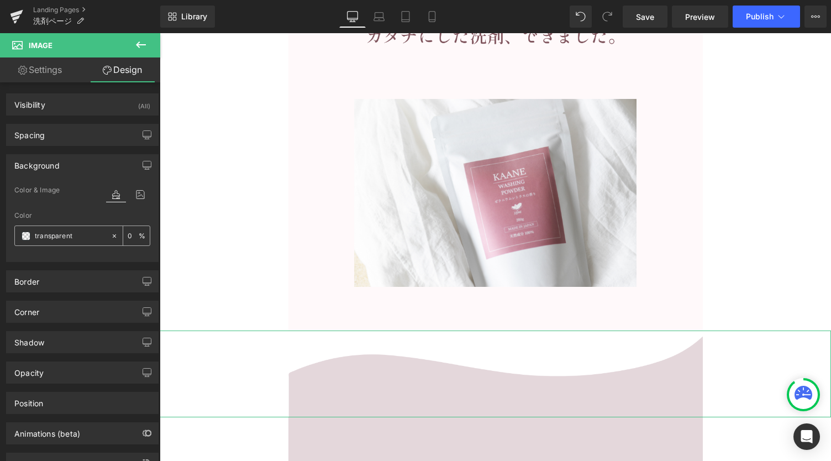
click at [63, 238] on input "transparent" at bounding box center [70, 236] width 71 height 12
paste input "#fff9fa"
type input "#fff9fa"
type input "100"
type input "#fff9fa"
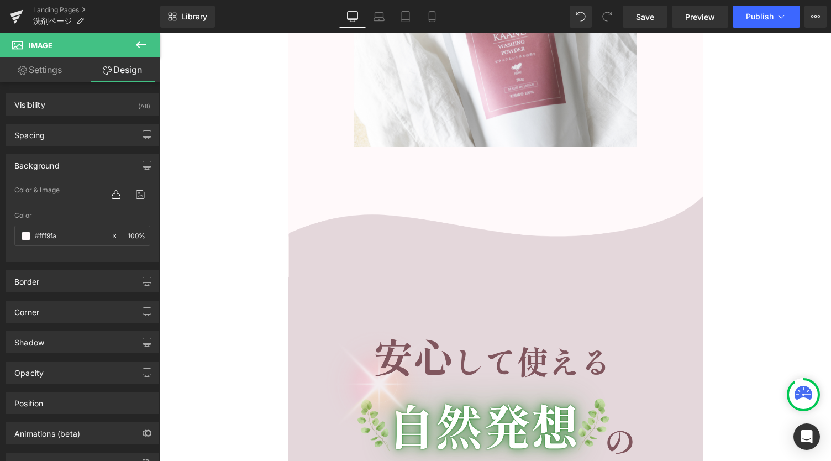
scroll to position [3260, 0]
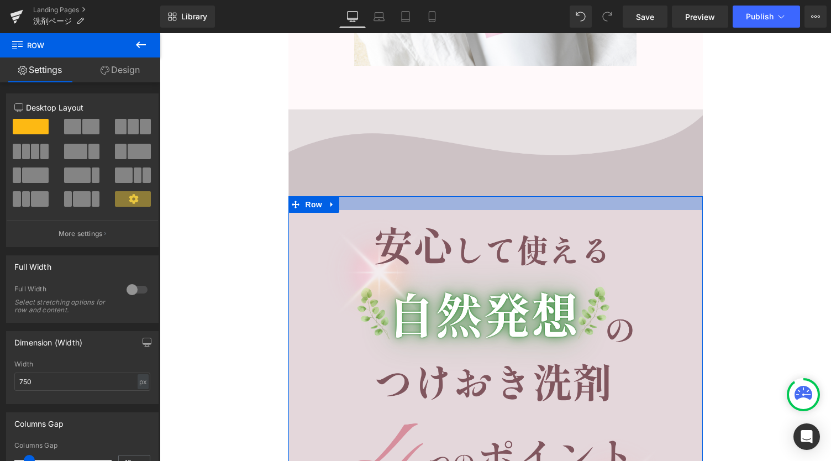
drag, startPoint x: 500, startPoint y: 222, endPoint x: 501, endPoint y: 192, distance: 30.4
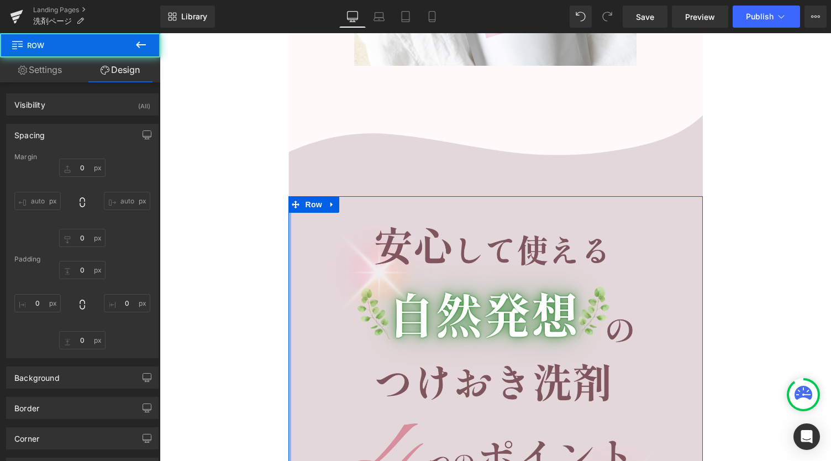
type input "0"
type input "25"
type input "0"
type input "81"
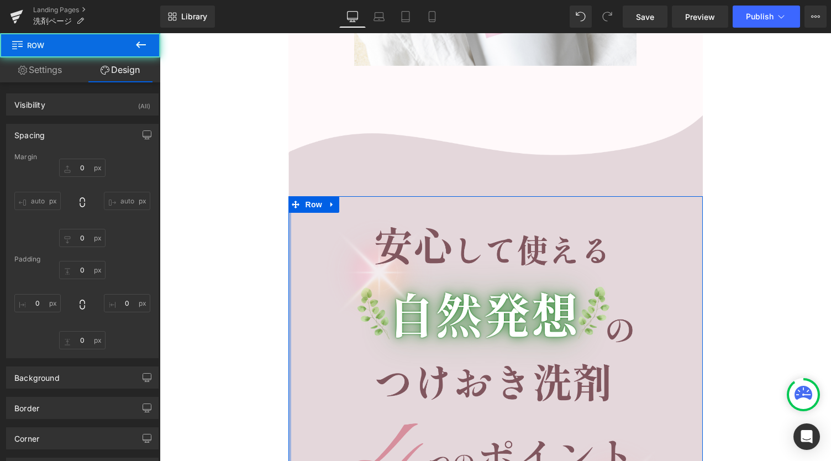
type input "0"
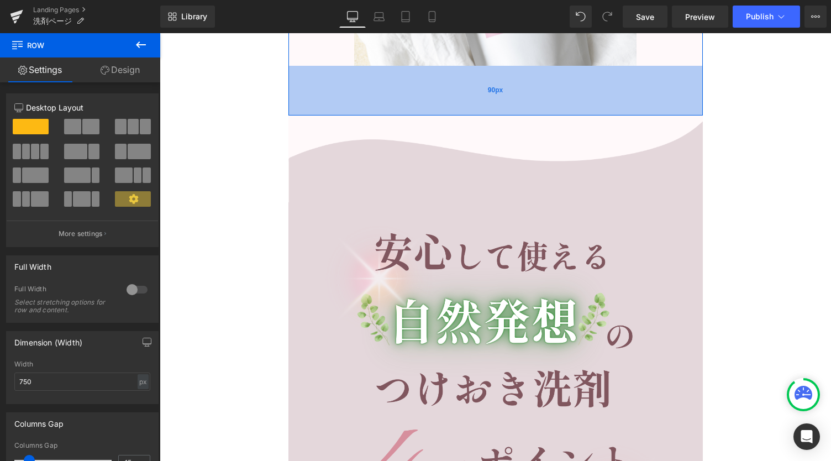
drag, startPoint x: 501, startPoint y: 97, endPoint x: 501, endPoint y: 103, distance: 6.1
click at [501, 103] on div "90px" at bounding box center [495, 91] width 414 height 50
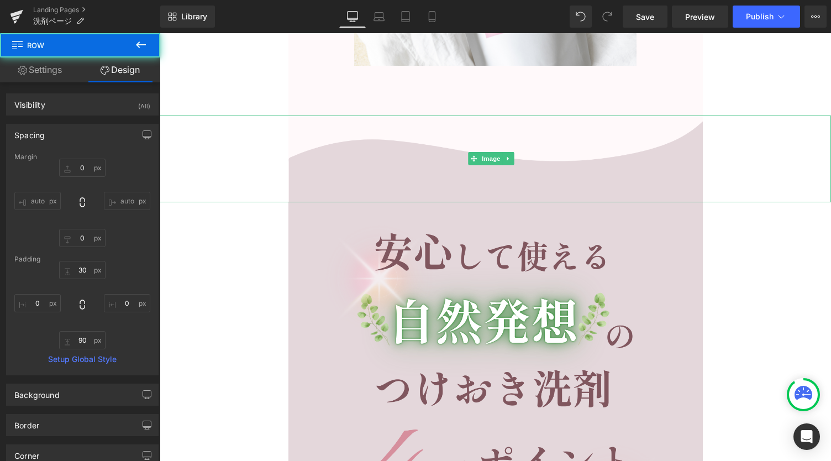
click at [259, 149] on div at bounding box center [495, 158] width 671 height 86
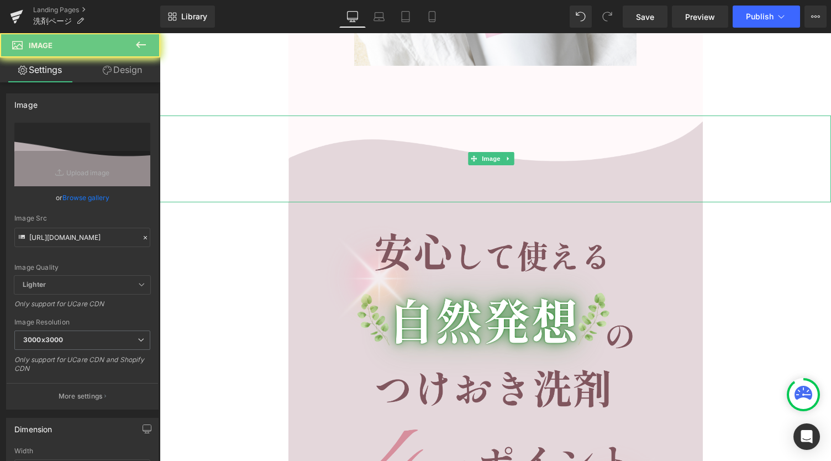
click at [259, 149] on div at bounding box center [495, 158] width 671 height 86
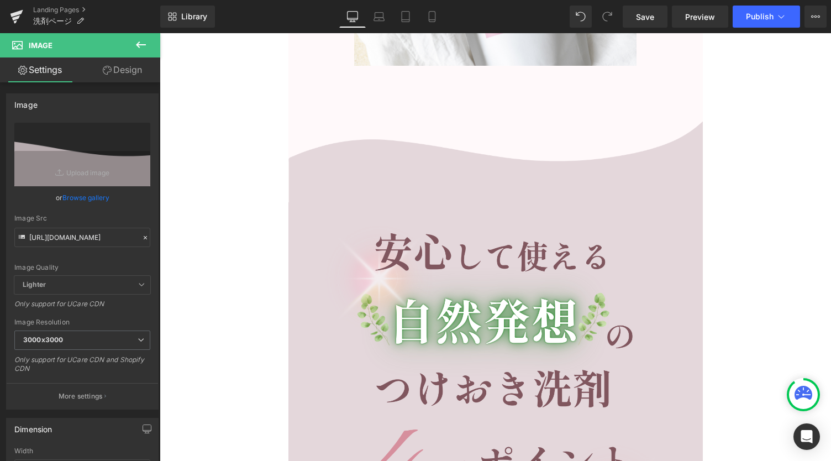
drag, startPoint x: 233, startPoint y: 212, endPoint x: 232, endPoint y: 205, distance: 6.7
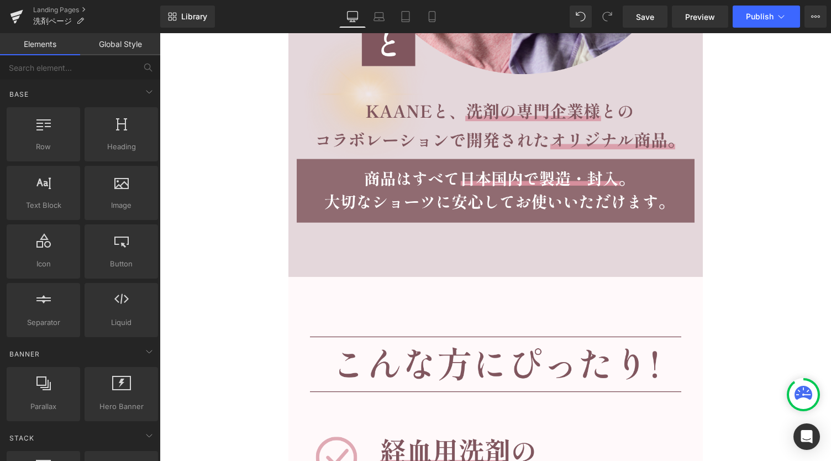
scroll to position [5986, 0]
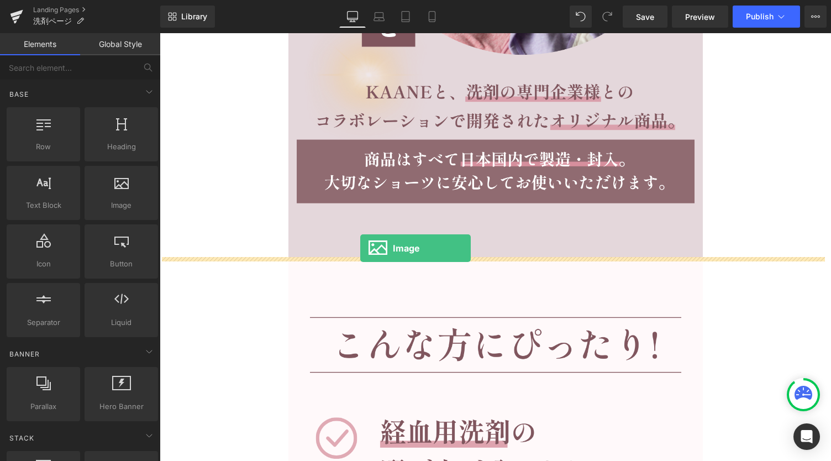
drag, startPoint x: 283, startPoint y: 233, endPoint x: 360, endPoint y: 248, distance: 78.4
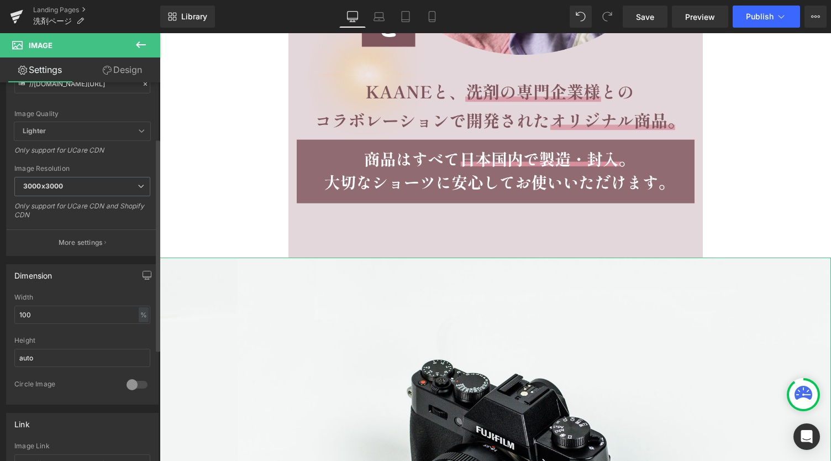
scroll to position [368, 0]
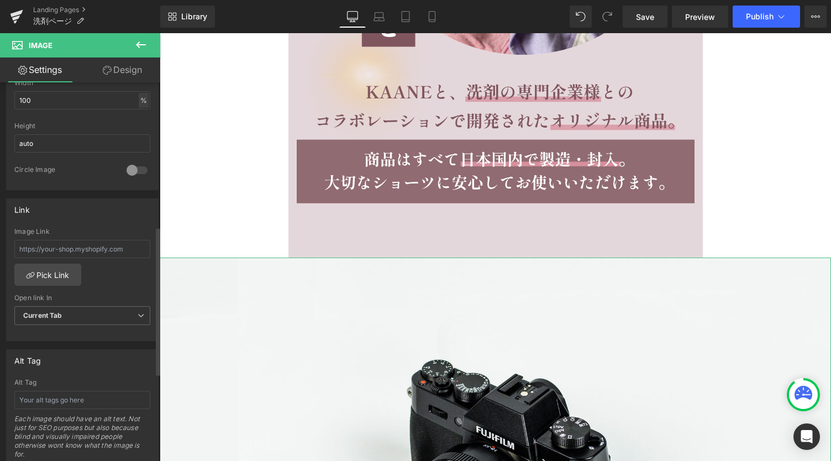
click at [141, 100] on div "%" at bounding box center [144, 100] width 10 height 15
click at [137, 128] on li "px" at bounding box center [143, 133] width 14 height 16
drag, startPoint x: 44, startPoint y: 99, endPoint x: 1, endPoint y: 109, distance: 44.9
click at [1, 109] on div "Dimension 1200px Width [DATE] px % px auto Height auto 0 Circle Image" at bounding box center [82, 115] width 165 height 149
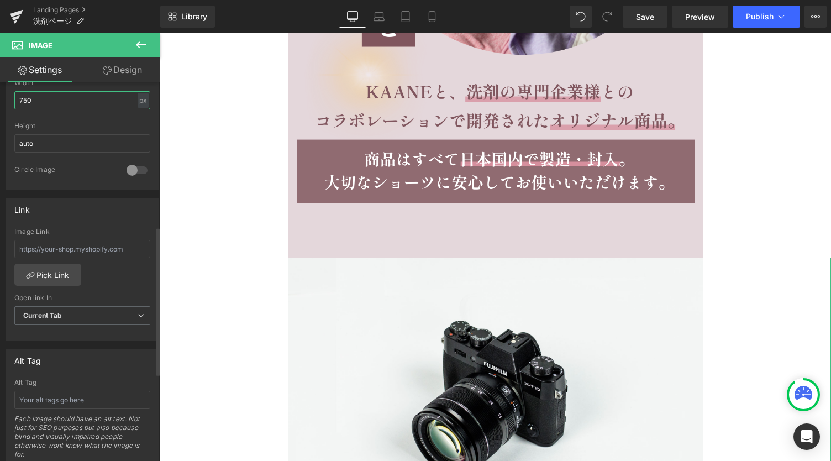
type input "750"
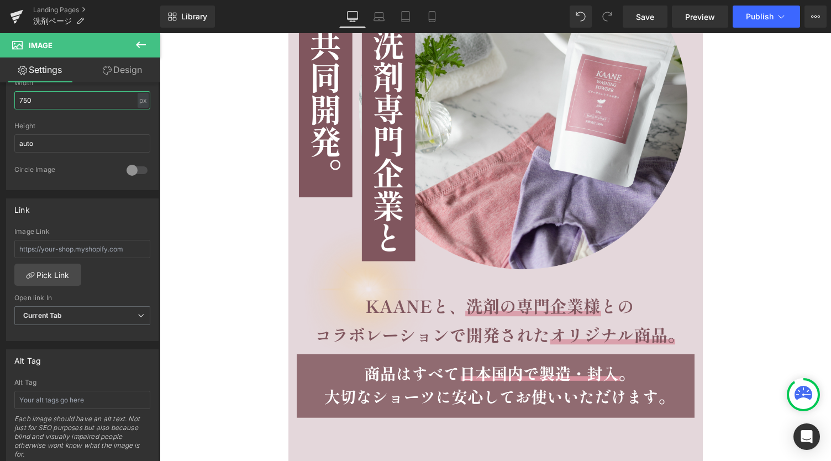
scroll to position [5692, 0]
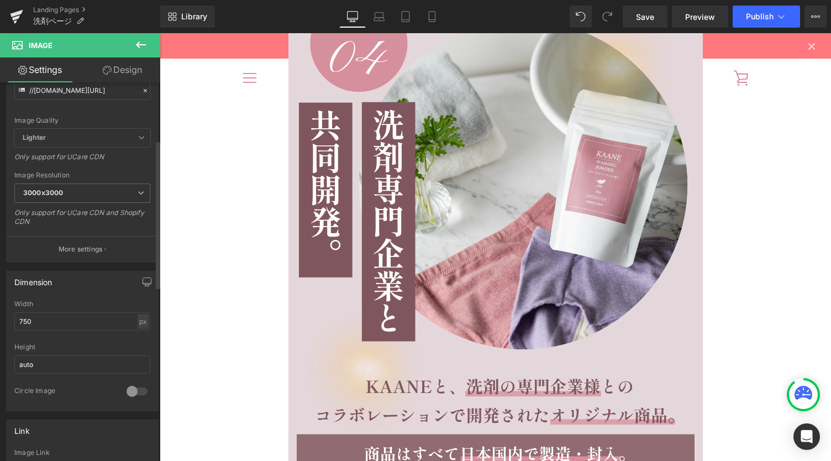
click at [80, 129] on div "Image Quality Lighter Lightest Lighter Lighter Lightest Only support for UCare …" at bounding box center [82, 52] width 136 height 153
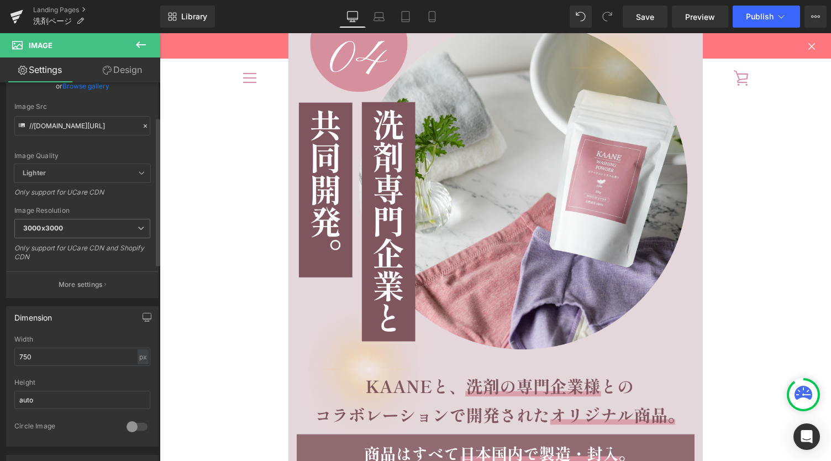
scroll to position [73, 0]
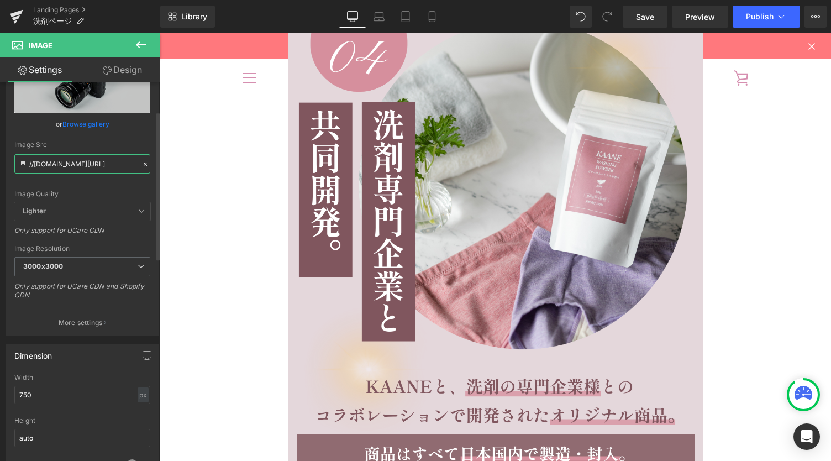
click at [87, 170] on input "//[DOMAIN_NAME][URL]" at bounding box center [82, 163] width 136 height 19
paste input "[URL][DOMAIN_NAME]"
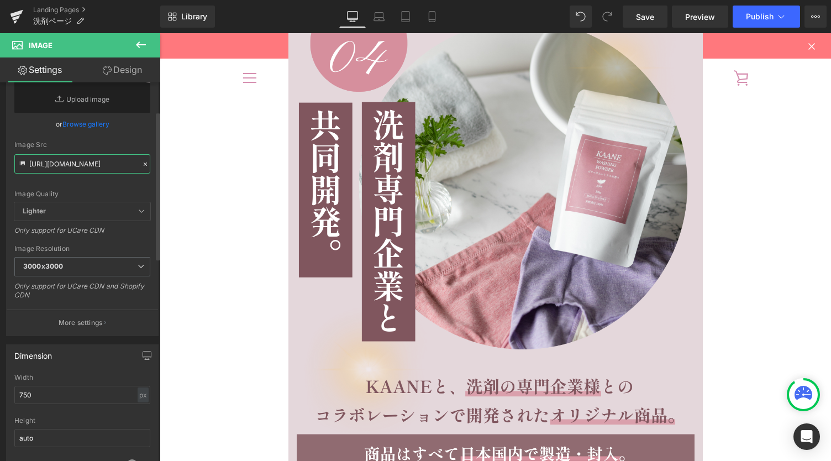
type input "[URL][DOMAIN_NAME]"
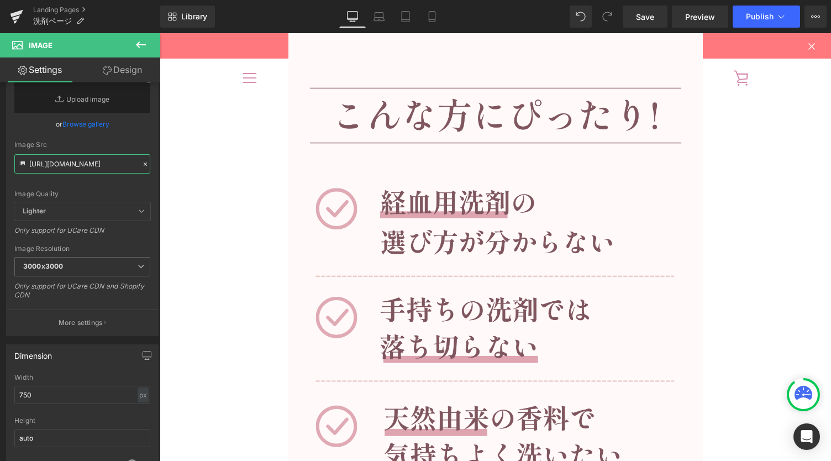
scroll to position [6207, 0]
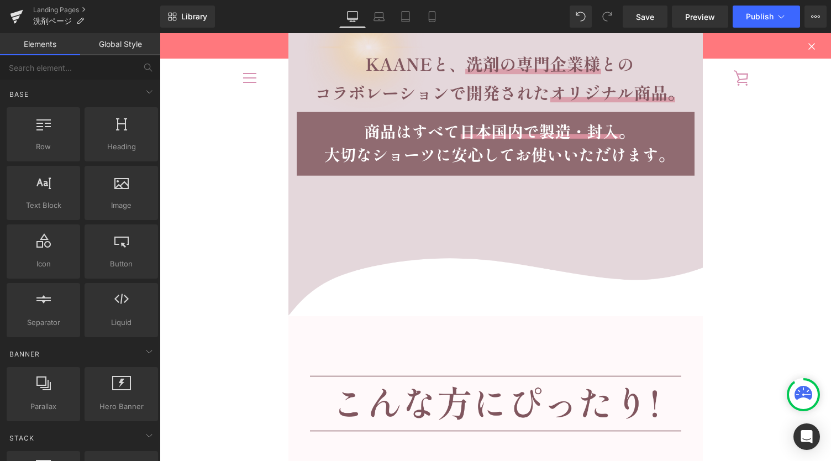
scroll to position [5986, 0]
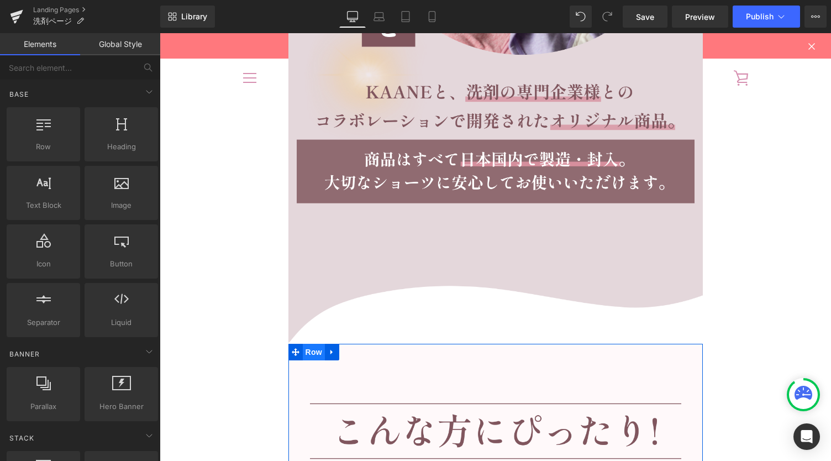
click at [304, 354] on span "Row" at bounding box center [314, 352] width 22 height 17
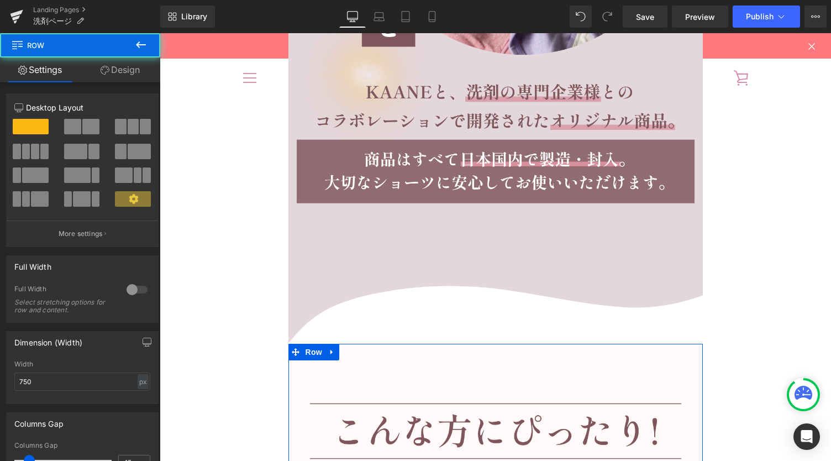
click at [127, 71] on link "Design" at bounding box center [120, 69] width 80 height 25
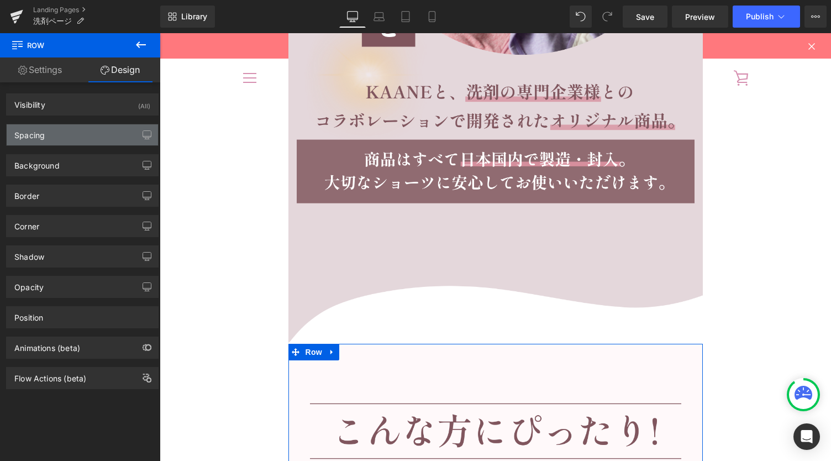
click at [60, 139] on div "Spacing" at bounding box center [82, 134] width 151 height 21
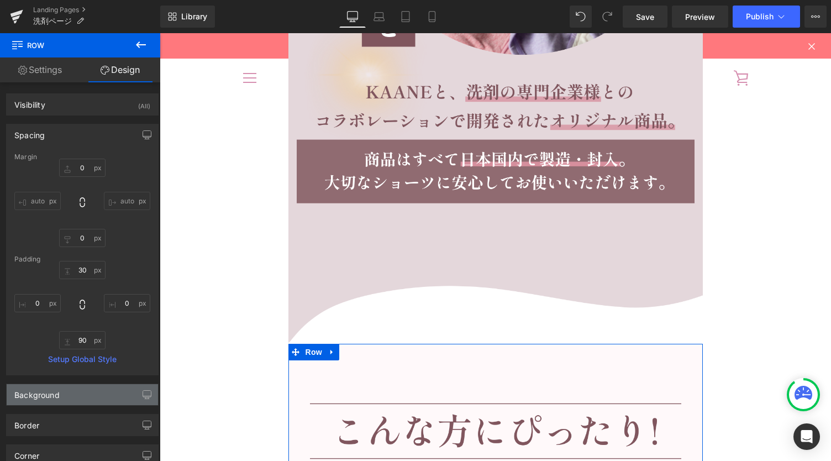
click at [50, 400] on div "Background" at bounding box center [82, 394] width 151 height 21
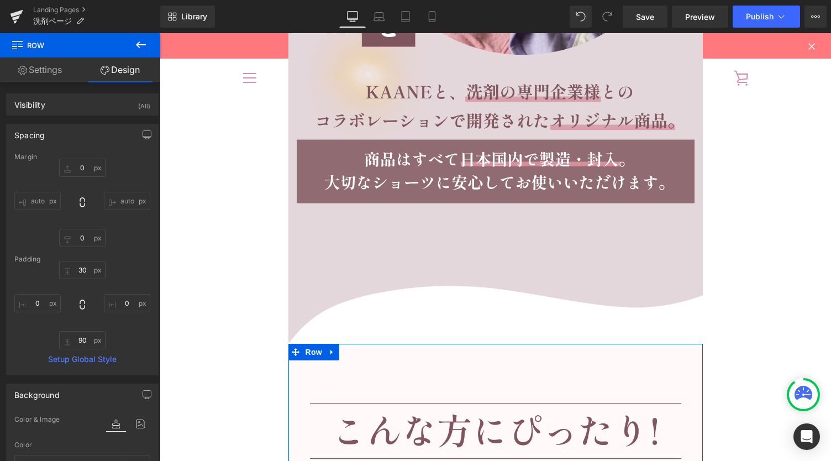
click at [75, 129] on div "Spacing" at bounding box center [82, 134] width 151 height 21
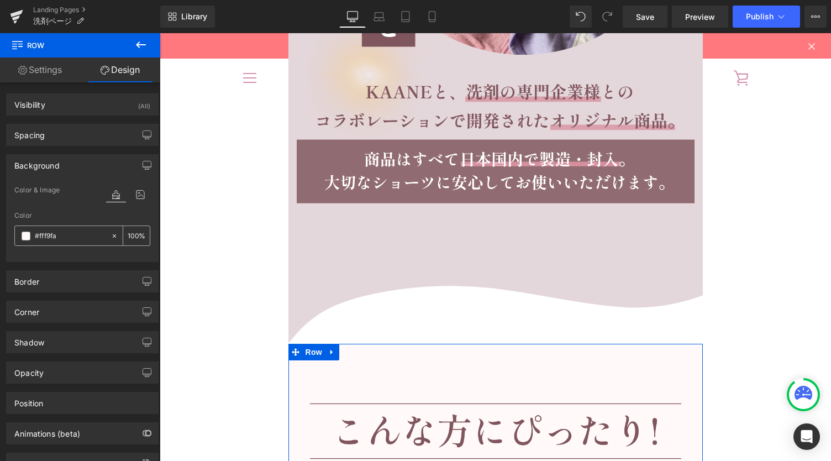
click at [56, 232] on input "#fff9fa" at bounding box center [70, 236] width 71 height 12
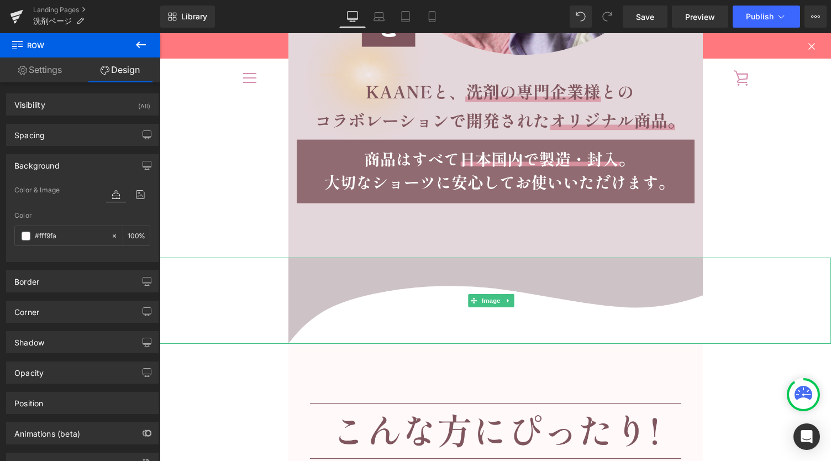
click at [372, 327] on img at bounding box center [495, 301] width 414 height 86
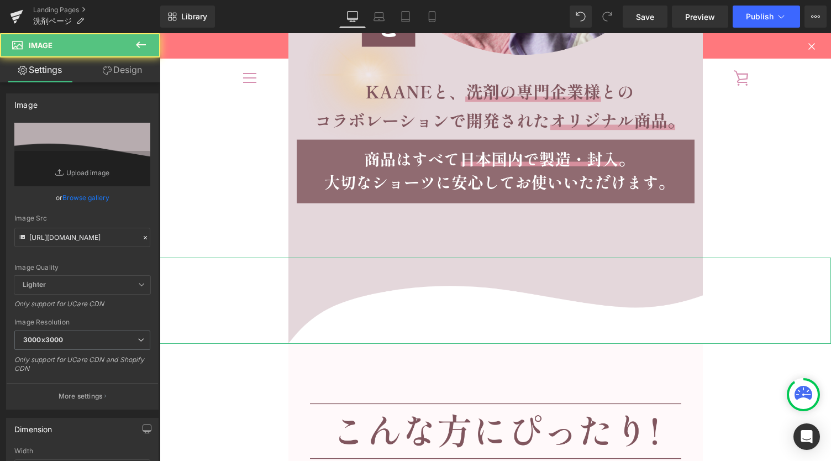
click at [126, 65] on link "Design" at bounding box center [122, 69] width 80 height 25
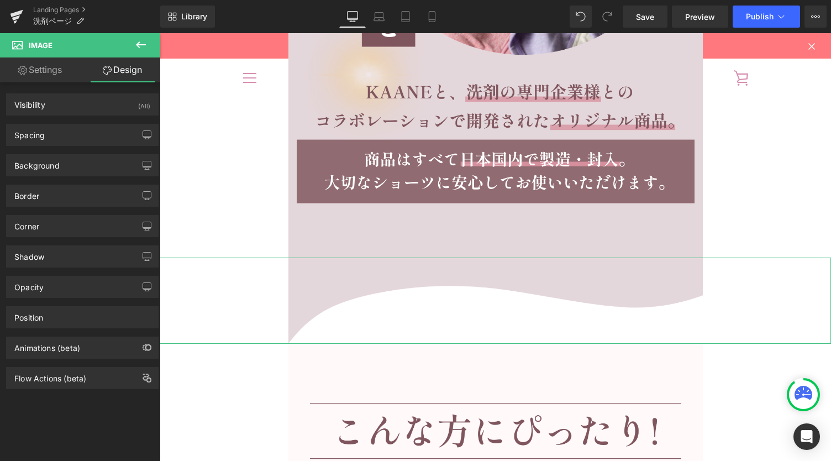
click at [67, 152] on div "Background Color & Image color transparent Color transparent 0 % Image Replace …" at bounding box center [82, 161] width 165 height 30
click at [66, 160] on div "Background" at bounding box center [82, 165] width 151 height 21
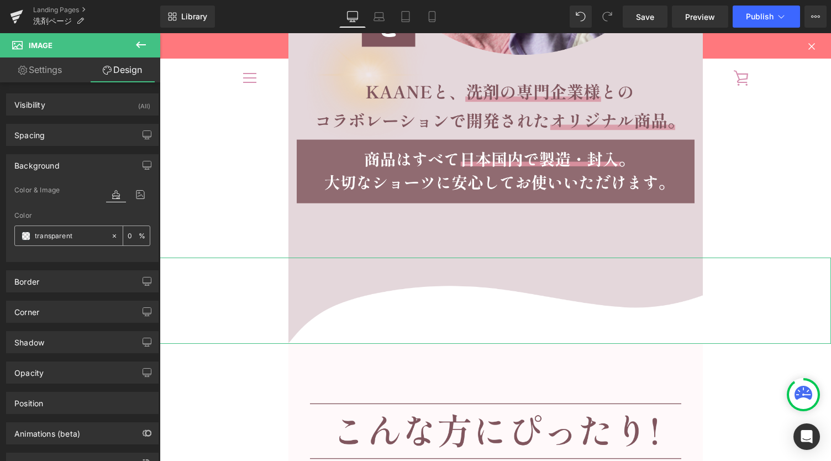
click at [60, 232] on input "transparent" at bounding box center [70, 236] width 71 height 12
paste input "#fff9fa"
type input "#fff9fa"
type input "100"
type input "#fff9fa"
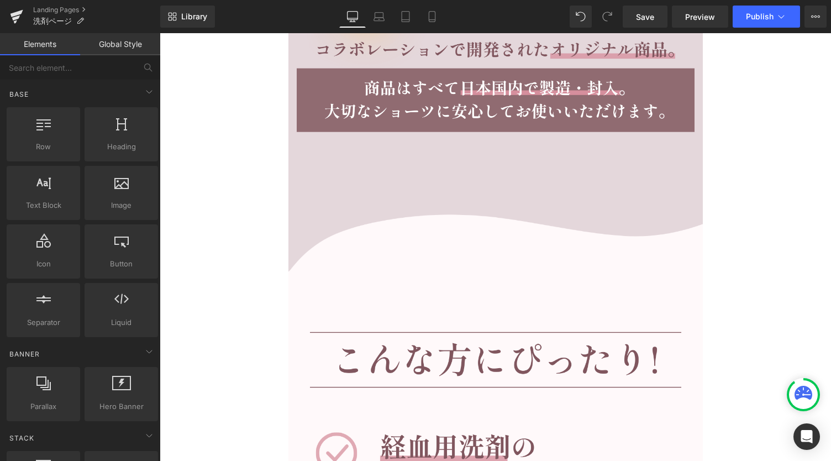
scroll to position [6134, 0]
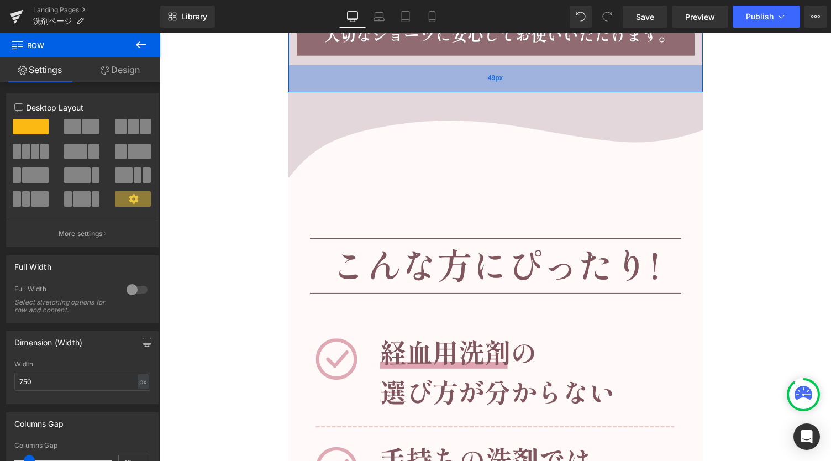
drag, startPoint x: 488, startPoint y: 108, endPoint x: 488, endPoint y: 90, distance: 17.7
click at [488, 90] on div "49px" at bounding box center [495, 78] width 414 height 27
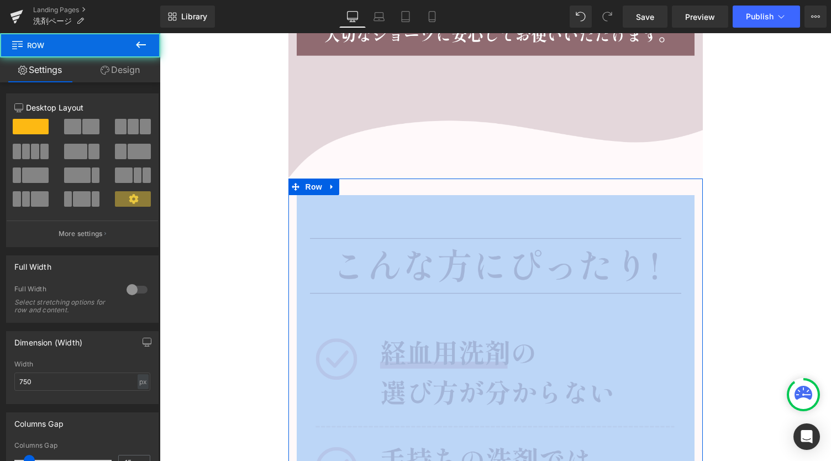
drag, startPoint x: 483, startPoint y: 194, endPoint x: 484, endPoint y: 184, distance: 10.0
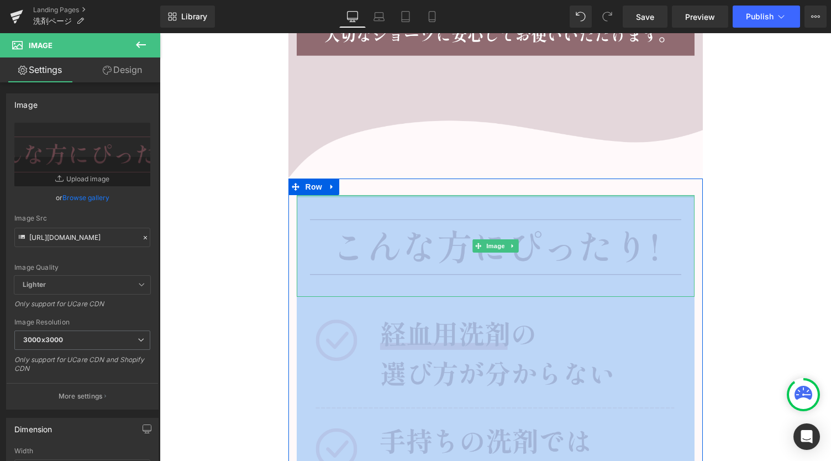
drag, startPoint x: 483, startPoint y: 197, endPoint x: 486, endPoint y: 178, distance: 19.0
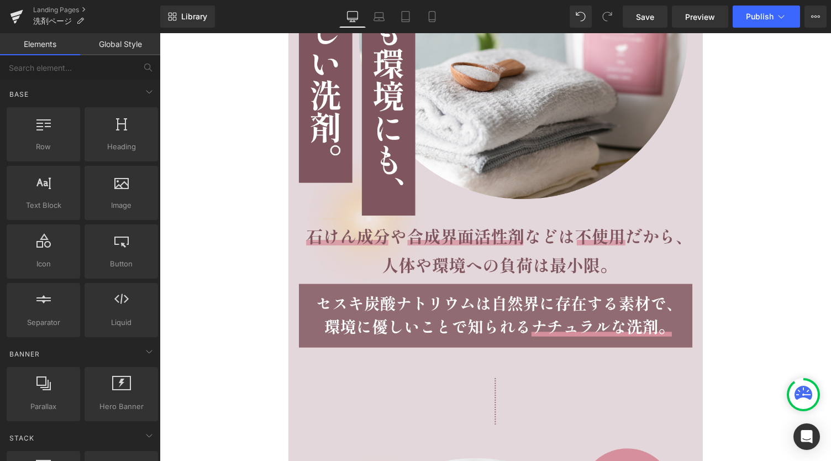
scroll to position [4660, 0]
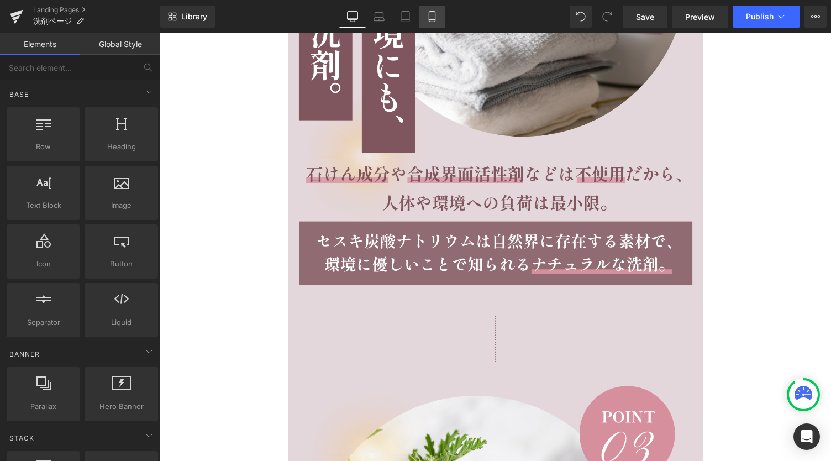
click at [437, 18] on icon at bounding box center [432, 16] width 11 height 11
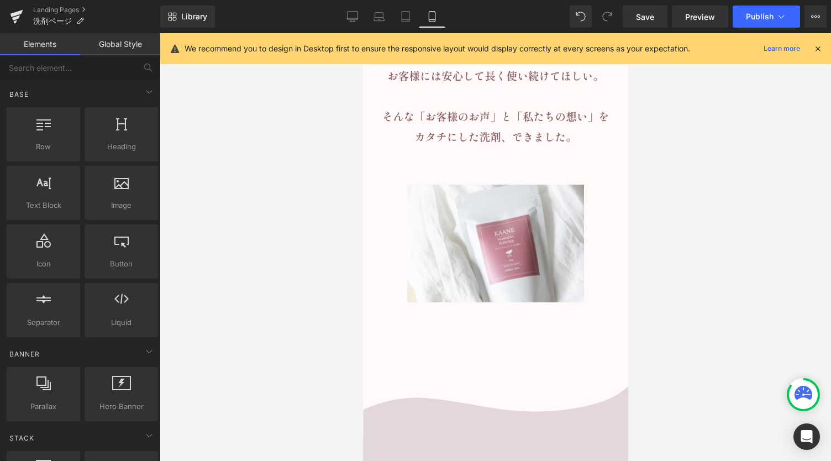
scroll to position [1915, 0]
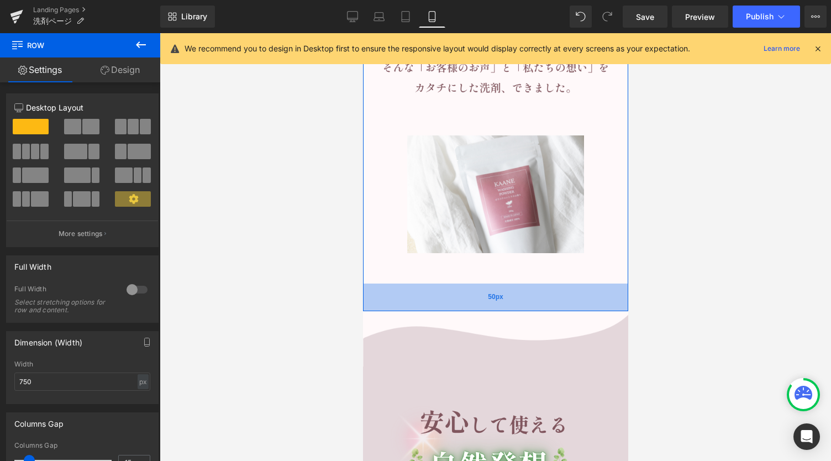
drag, startPoint x: 499, startPoint y: 249, endPoint x: 502, endPoint y: 227, distance: 22.4
click at [502, 283] on div "50px" at bounding box center [494, 297] width 265 height 28
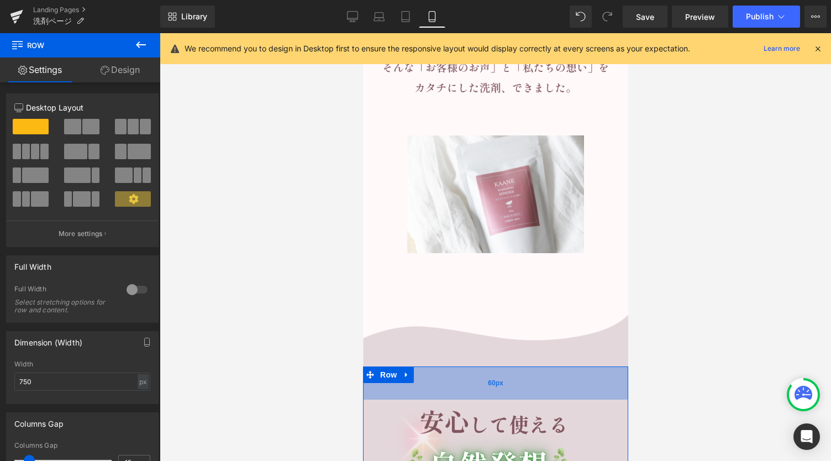
click at [493, 366] on div "60px" at bounding box center [494, 382] width 265 height 33
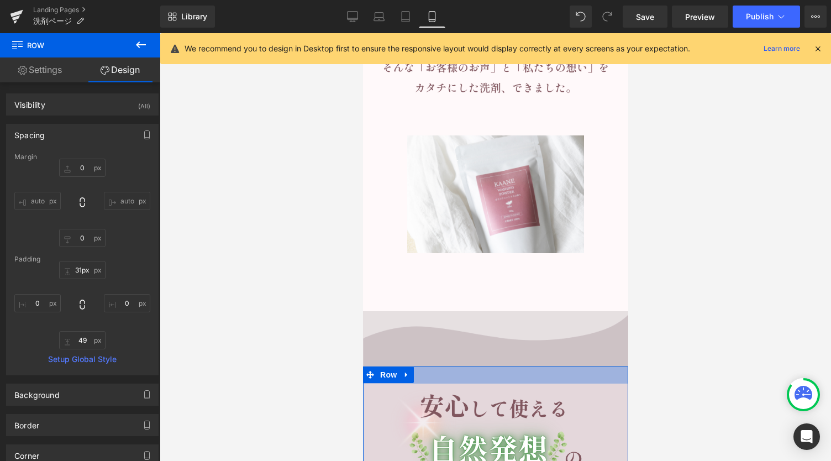
type input "30px"
drag, startPoint x: 494, startPoint y: 309, endPoint x: 495, endPoint y: 292, distance: 16.6
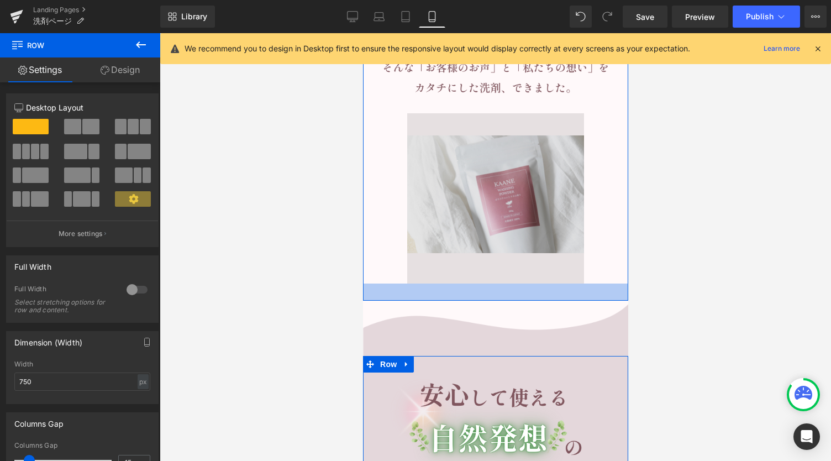
drag, startPoint x: 501, startPoint y: 226, endPoint x: 1010, endPoint y: 251, distance: 510.1
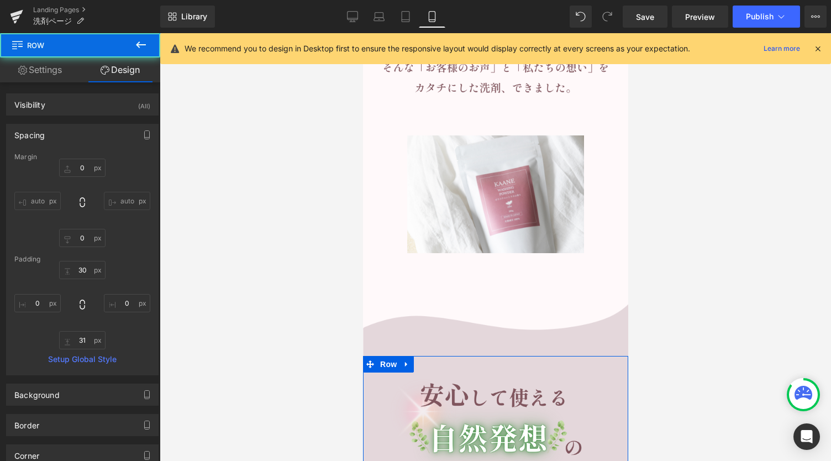
type input "0"
type input "30"
type input "0"
type input "31"
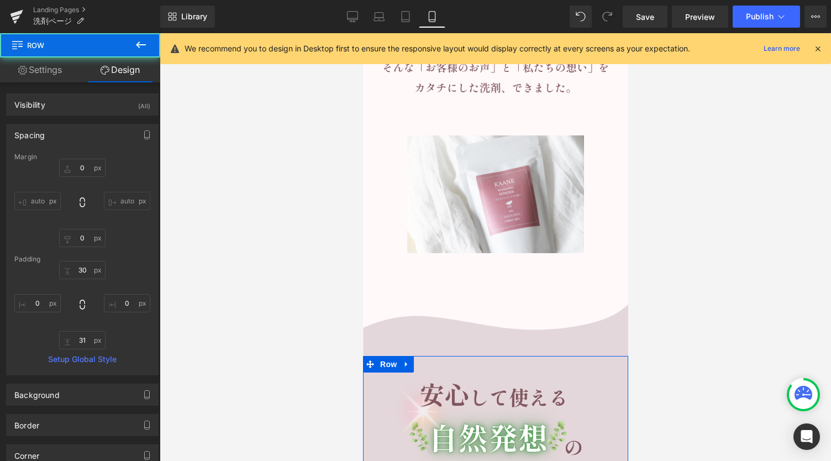
type input "0"
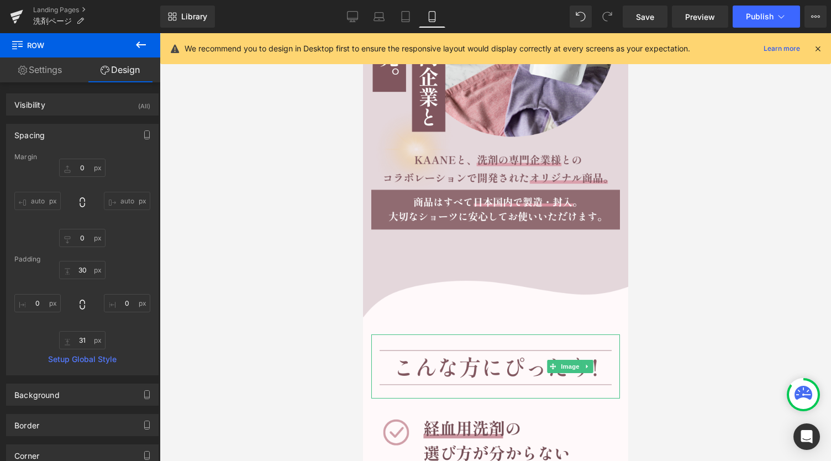
scroll to position [3758, 0]
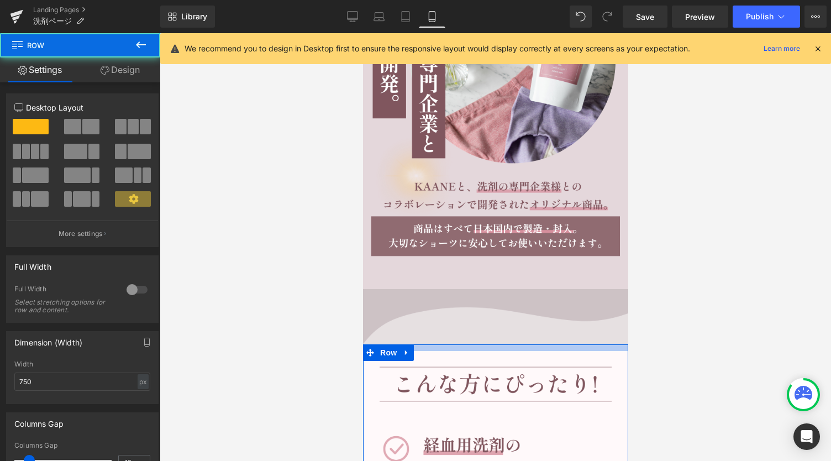
drag, startPoint x: 513, startPoint y: 222, endPoint x: 513, endPoint y: 212, distance: 9.9
click at [513, 212] on div "Image Image Image Image Row 31px Image Image Image Image Image Image Image Imag…" at bounding box center [494, 160] width 265 height 7596
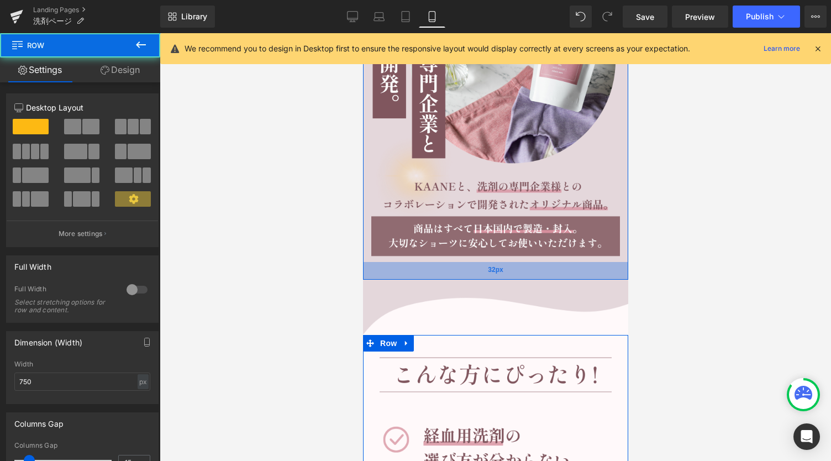
drag, startPoint x: 496, startPoint y: 153, endPoint x: 496, endPoint y: 143, distance: 10.0
click at [496, 265] on span "32px" at bounding box center [494, 270] width 15 height 11
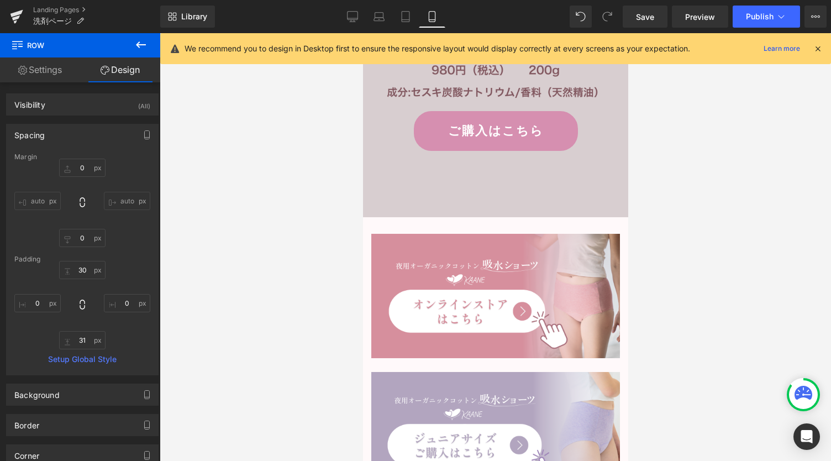
scroll to position [6879, 0]
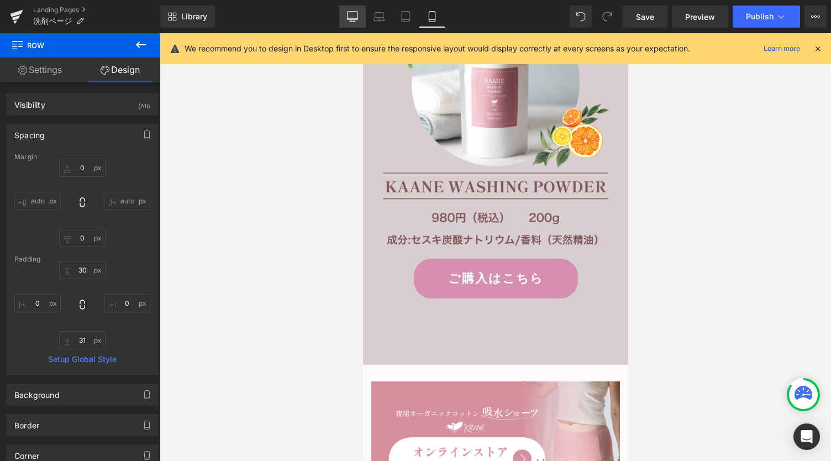
click at [351, 13] on icon at bounding box center [352, 16] width 11 height 11
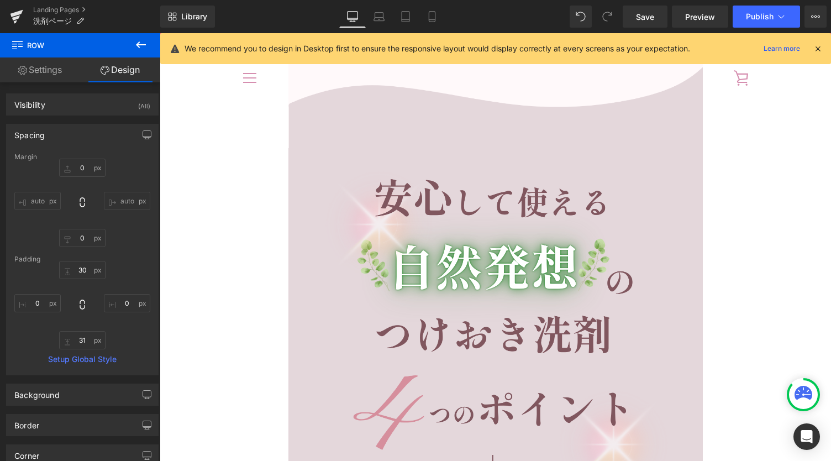
type input "0"
type input "25"
type input "0"
type input "49"
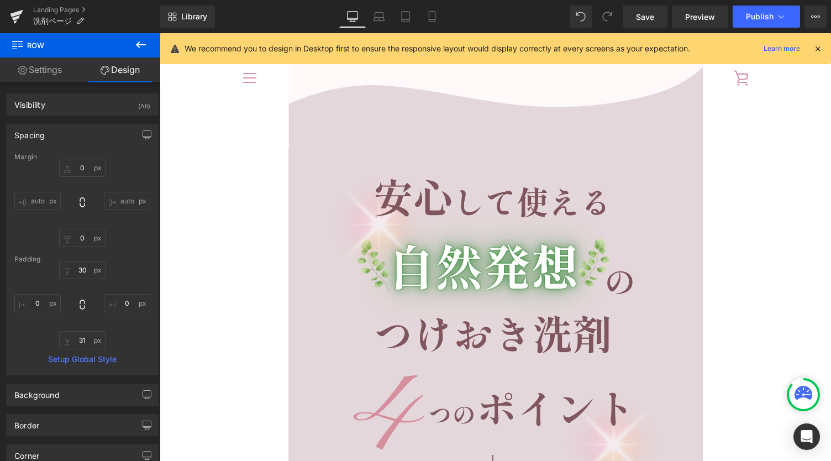
type input "0"
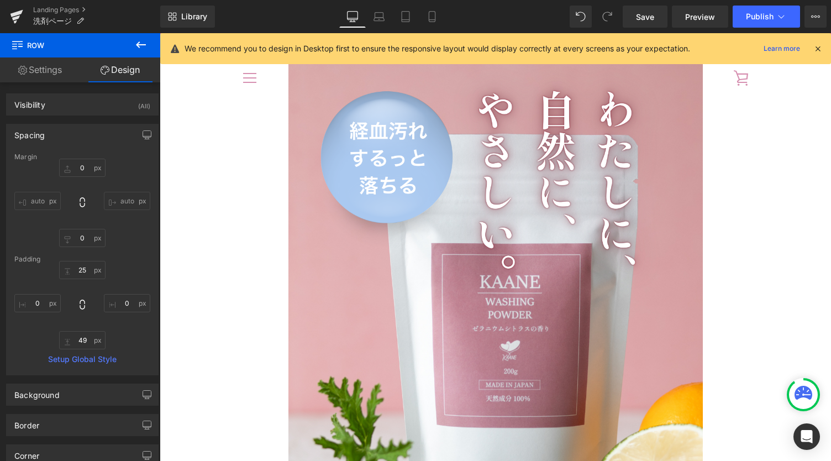
scroll to position [0, 0]
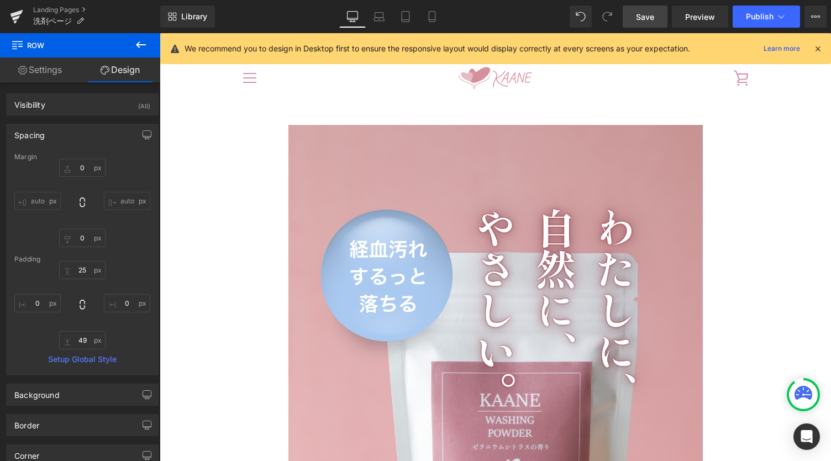
click at [639, 20] on span "Save" at bounding box center [645, 17] width 18 height 12
click at [697, 20] on span "Preview" at bounding box center [700, 17] width 30 height 12
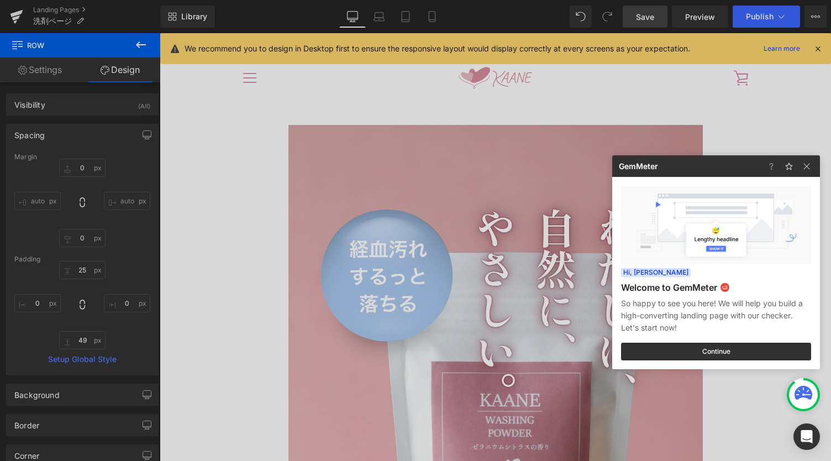
click at [432, 20] on div at bounding box center [415, 230] width 831 height 461
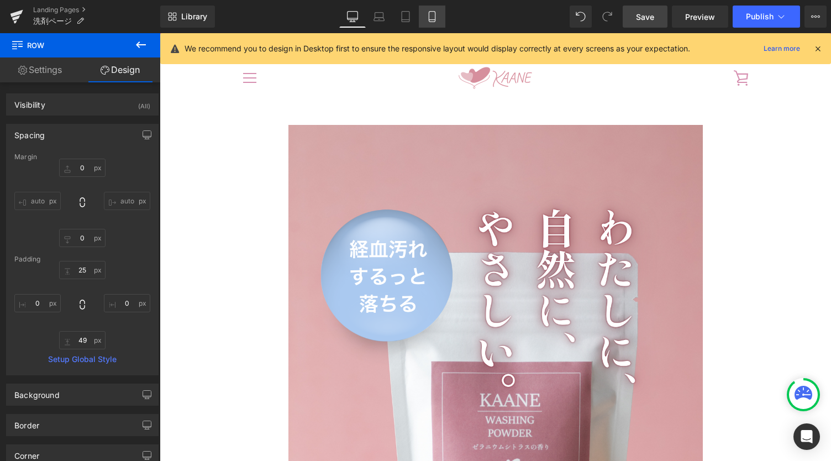
click at [437, 13] on icon at bounding box center [432, 16] width 11 height 11
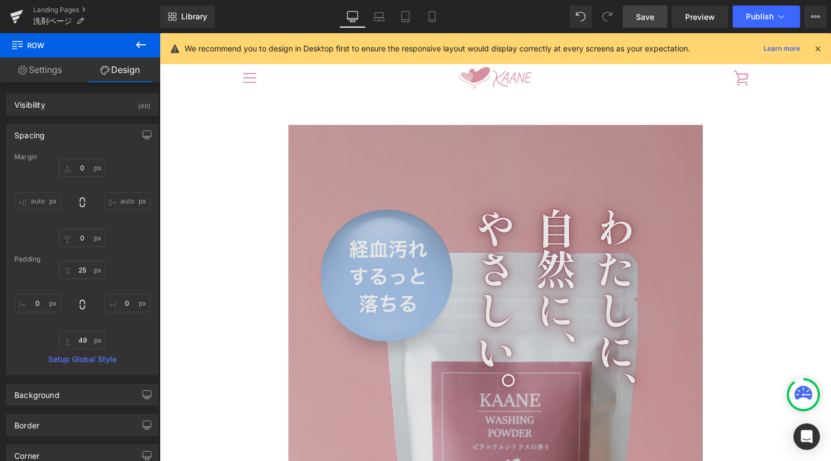
type input "0"
type input "30"
type input "0"
type input "31"
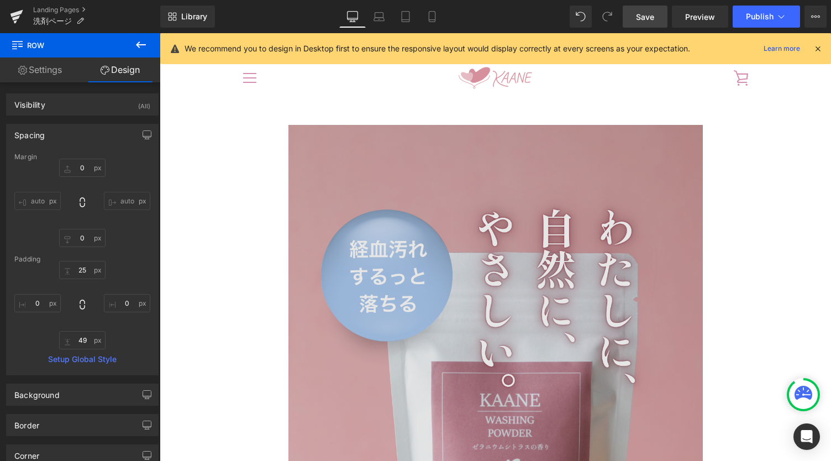
type input "0"
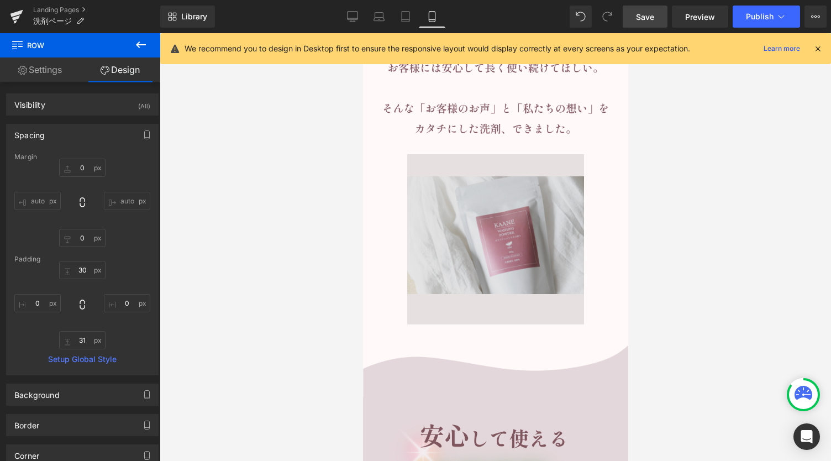
scroll to position [1842, 0]
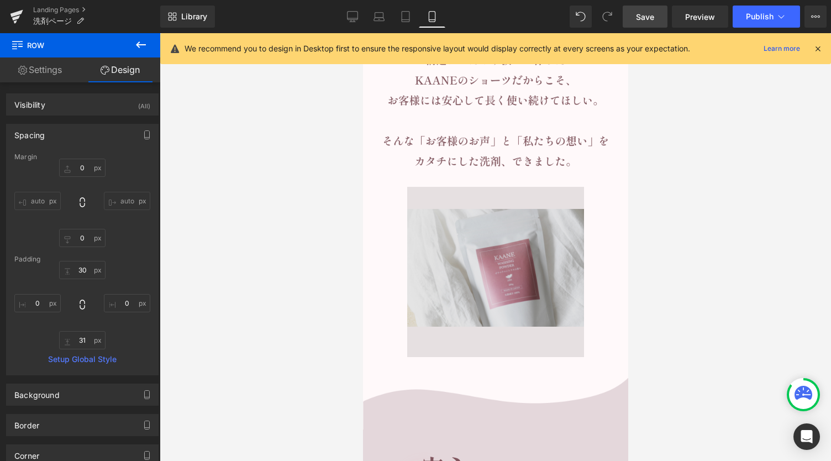
click at [491, 214] on div "Image" at bounding box center [495, 272] width 249 height 170
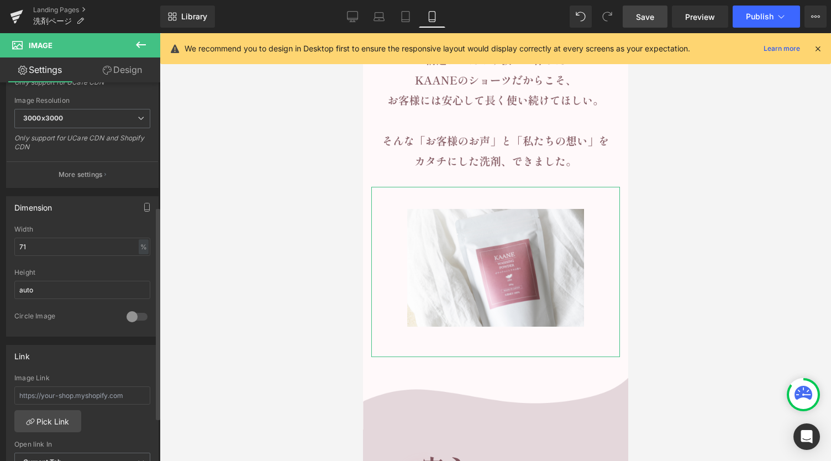
scroll to position [221, 0]
click at [67, 244] on input "71" at bounding box center [82, 247] width 136 height 18
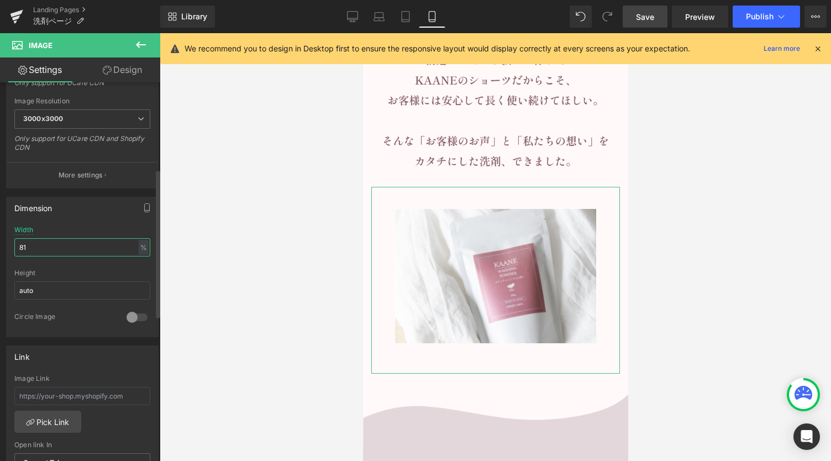
type input "82"
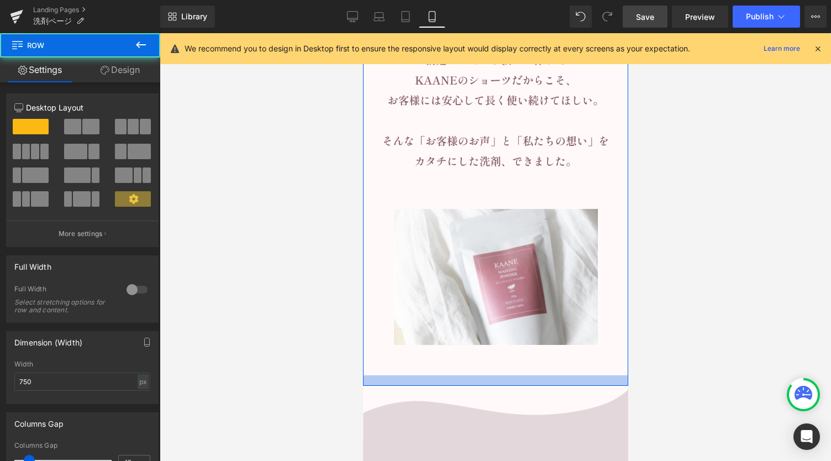
drag, startPoint x: 498, startPoint y: 319, endPoint x: 498, endPoint y: 312, distance: 6.6
click at [498, 375] on div at bounding box center [494, 380] width 265 height 10
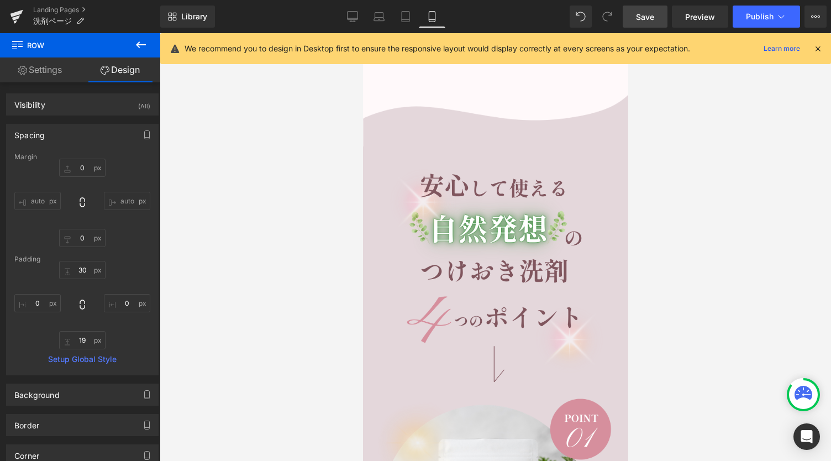
scroll to position [1989, 0]
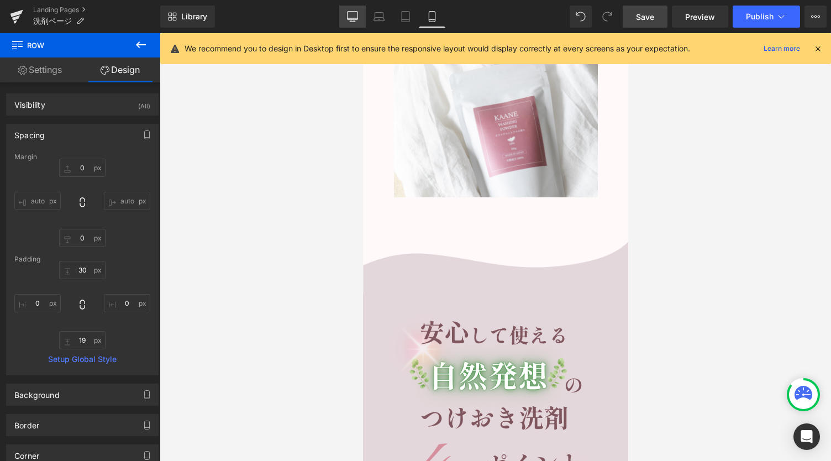
click at [344, 21] on link "Desktop" at bounding box center [352, 17] width 27 height 22
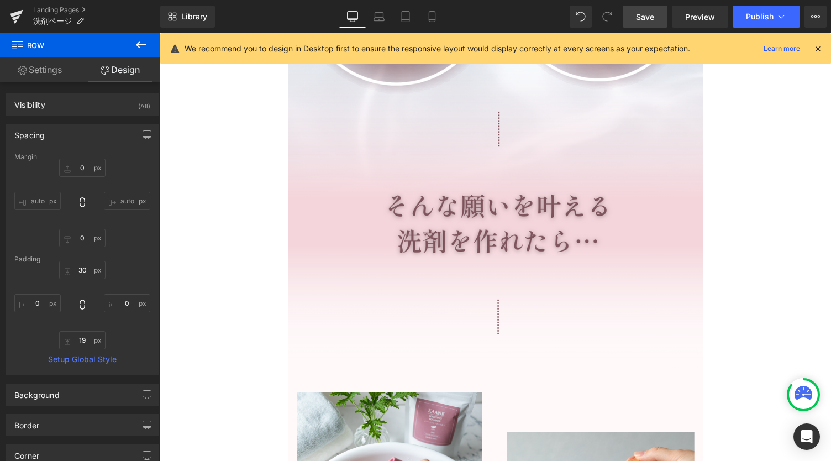
type input "0"
type input "30"
type input "0"
type input "90"
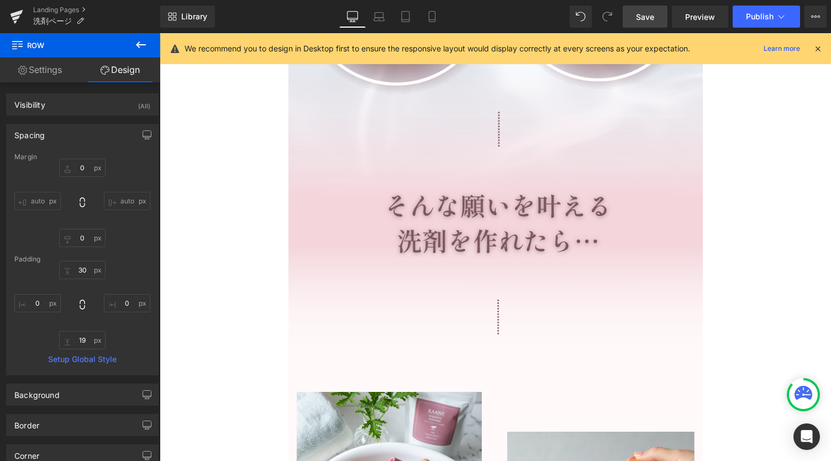
type input "0"
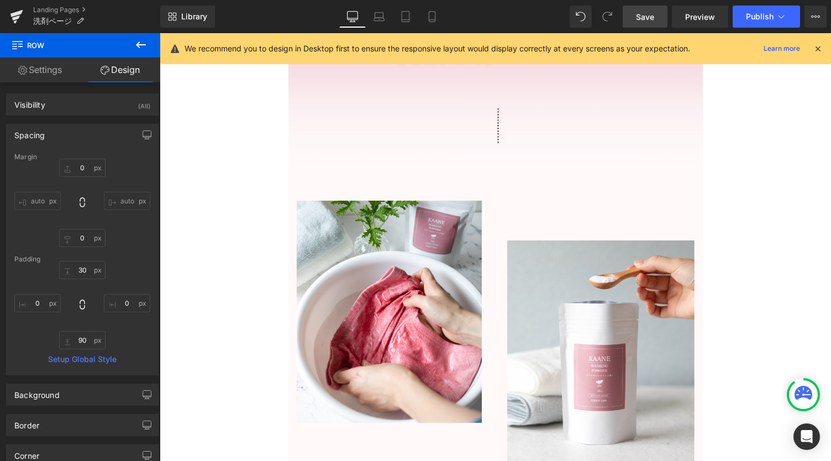
click at [648, 15] on span "Save" at bounding box center [645, 17] width 18 height 12
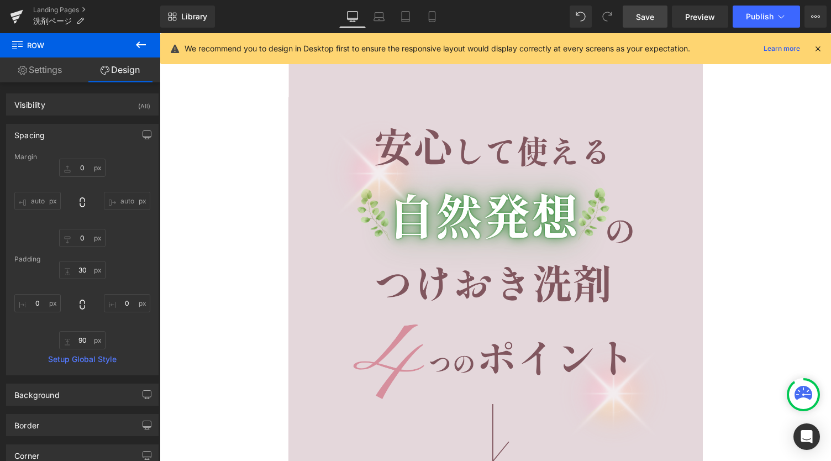
scroll to position [3954, 0]
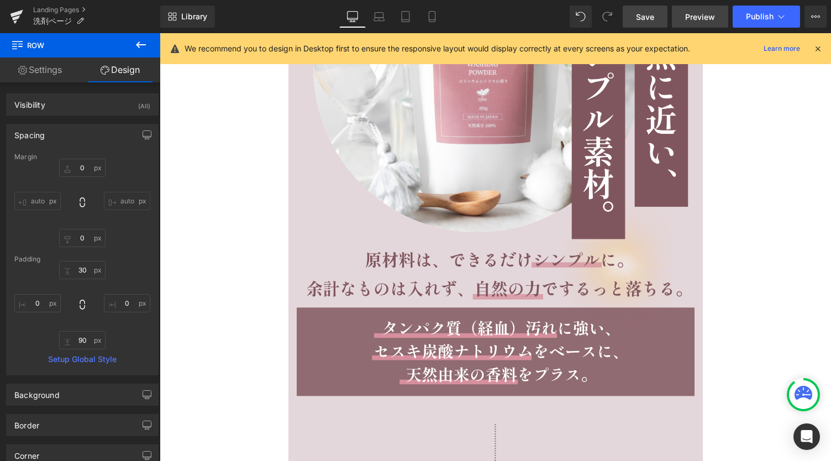
click at [709, 23] on link "Preview" at bounding box center [700, 17] width 56 height 22
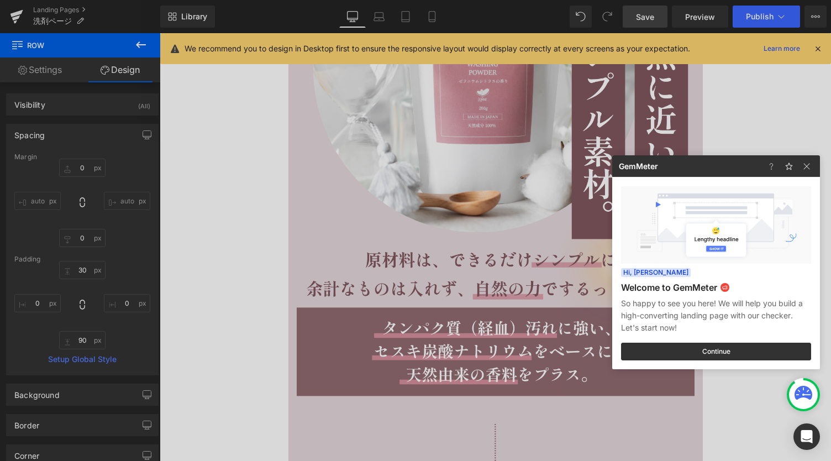
click at [743, 110] on div at bounding box center [415, 230] width 831 height 461
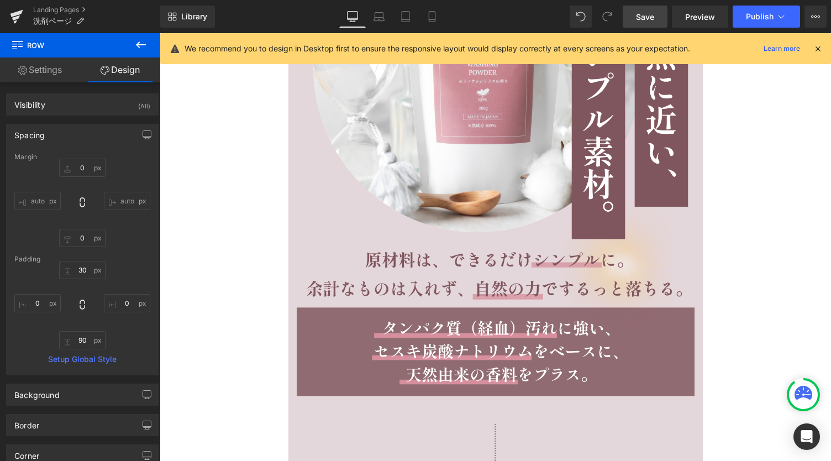
click at [643, 18] on span "Save" at bounding box center [645, 17] width 18 height 12
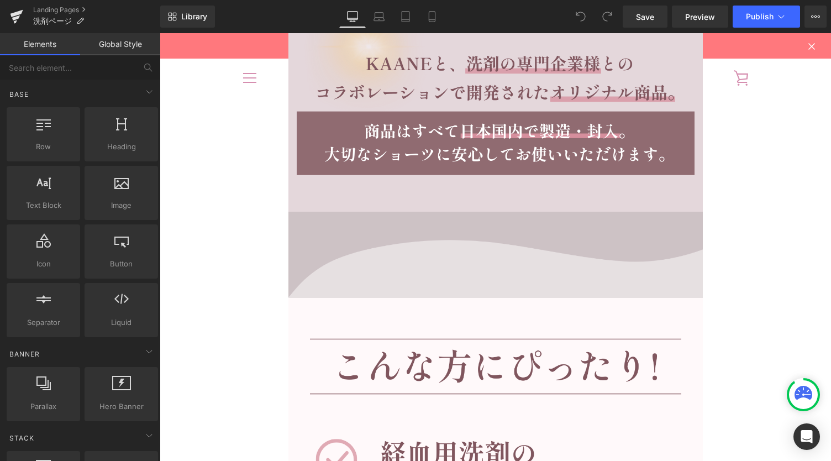
scroll to position [5968, 0]
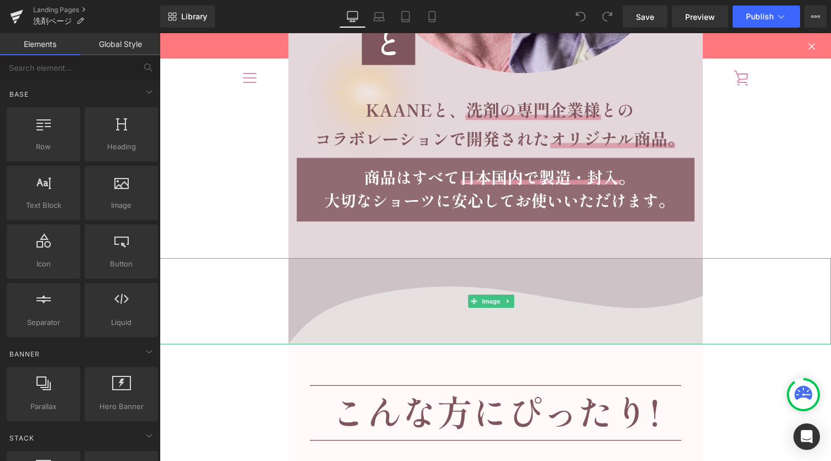
click at [360, 278] on img at bounding box center [495, 301] width 414 height 86
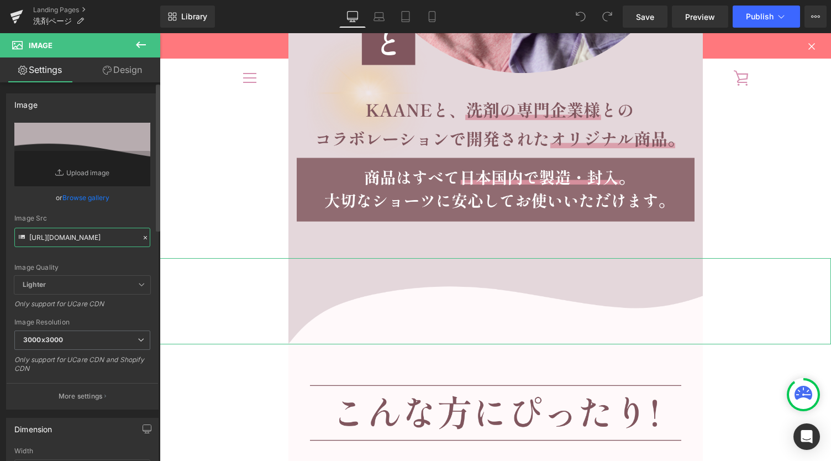
click at [86, 241] on input "[URL][DOMAIN_NAME]" at bounding box center [82, 237] width 136 height 19
paste input "https://cdn.shopify.com/s/files/1/0627/6264/7739/files/wash_gradation_backgroun…"
type input "https://cdn.shopifhttps://cdn.shopify.com/s/files/1/0627/6264/7739/files/wash_g…"
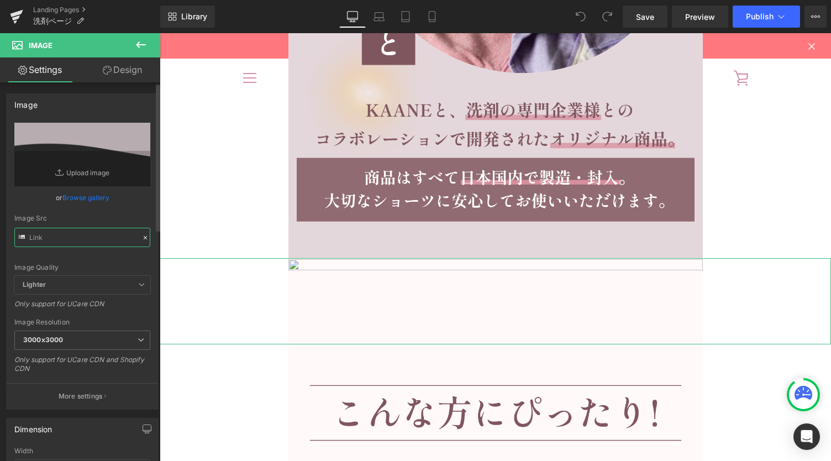
scroll to position [0, 0]
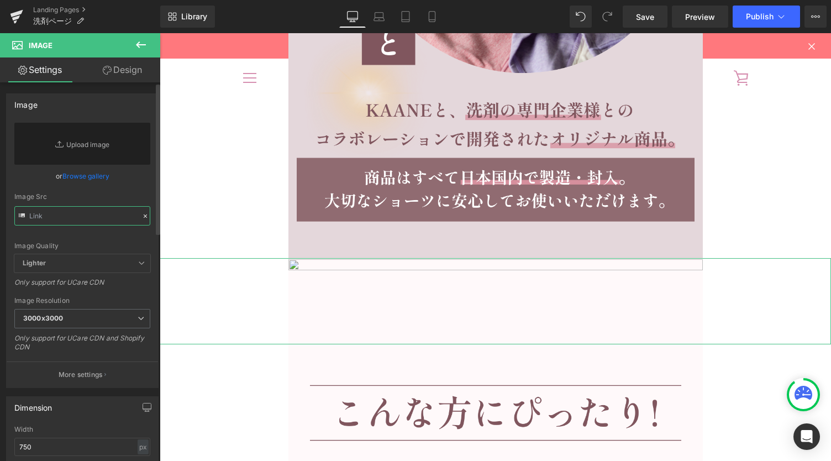
paste input "https://cdn.shopify.com/s/files/1/0627/6264/7739/files/wash_gradation_backgroun…"
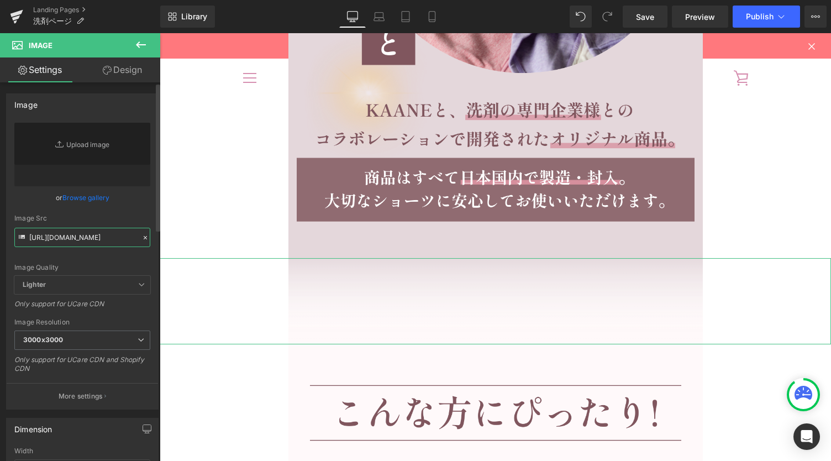
type input "https://cdn.shopify.com/s/files/1/0627/6264/7739/files/wash_gradation_backgroun…"
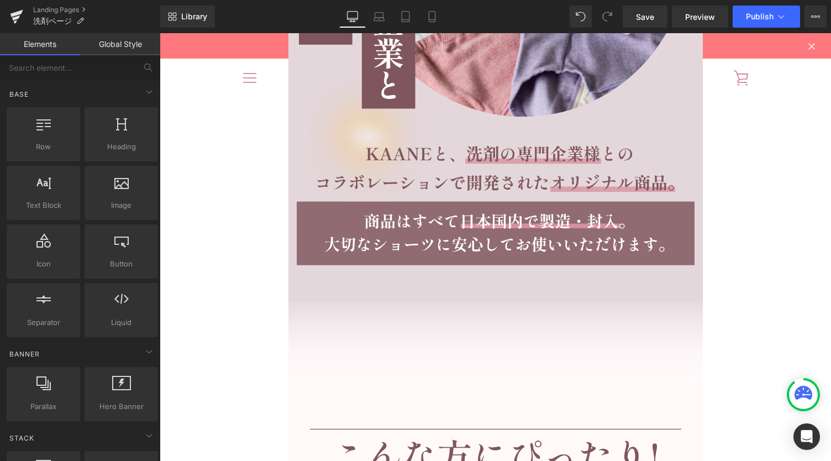
scroll to position [6041, 0]
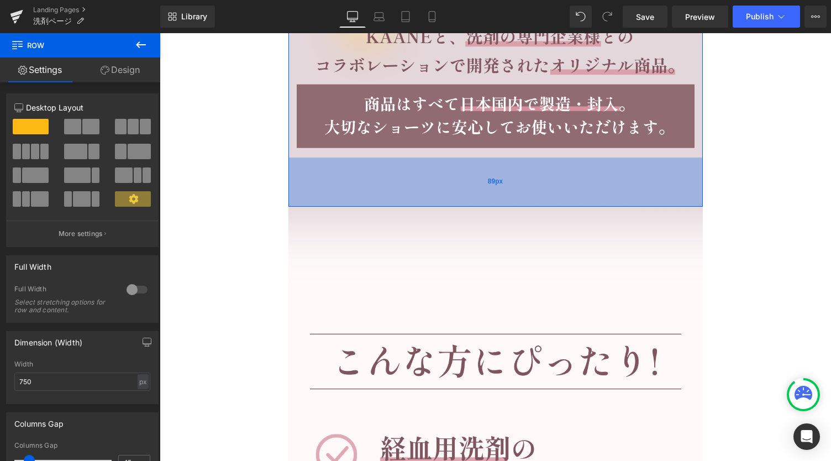
drag, startPoint x: 497, startPoint y: 183, endPoint x: 498, endPoint y: 203, distance: 20.0
click at [497, 207] on div "89px" at bounding box center [495, 181] width 414 height 49
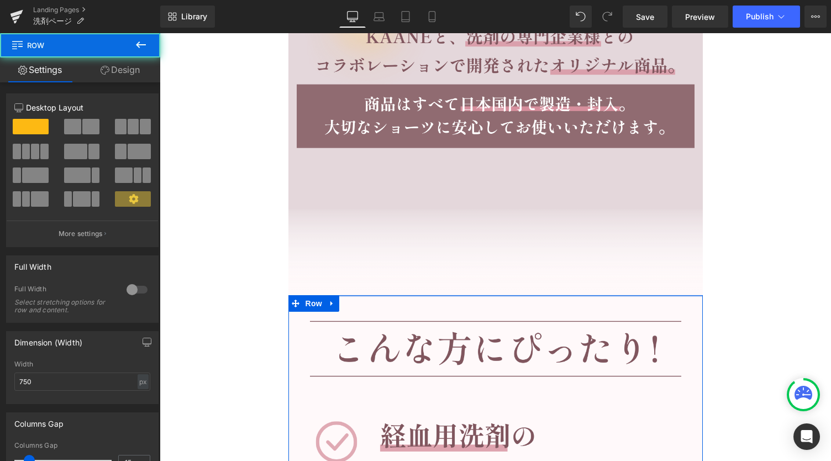
drag, startPoint x: 495, startPoint y: 310, endPoint x: 496, endPoint y: 295, distance: 15.0
click at [496, 295] on div at bounding box center [495, 296] width 414 height 2
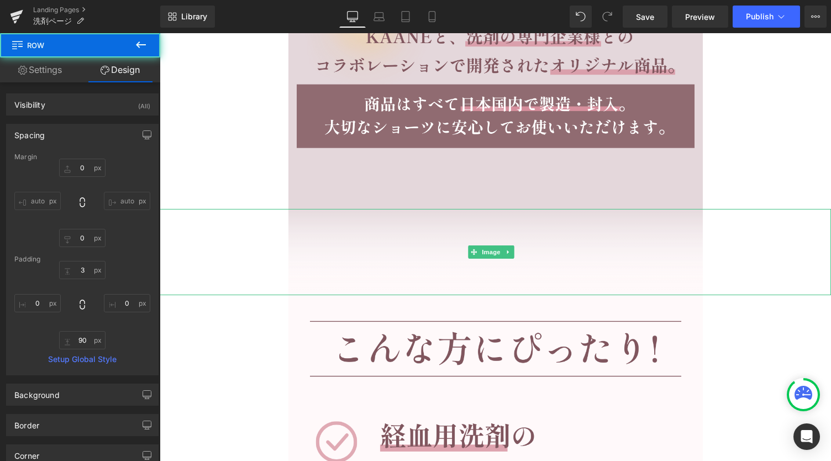
click at [254, 212] on div at bounding box center [495, 252] width 671 height 86
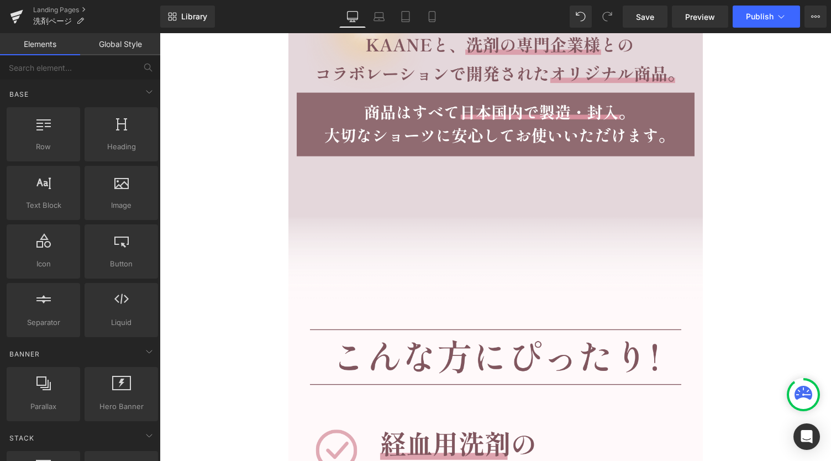
scroll to position [6189, 0]
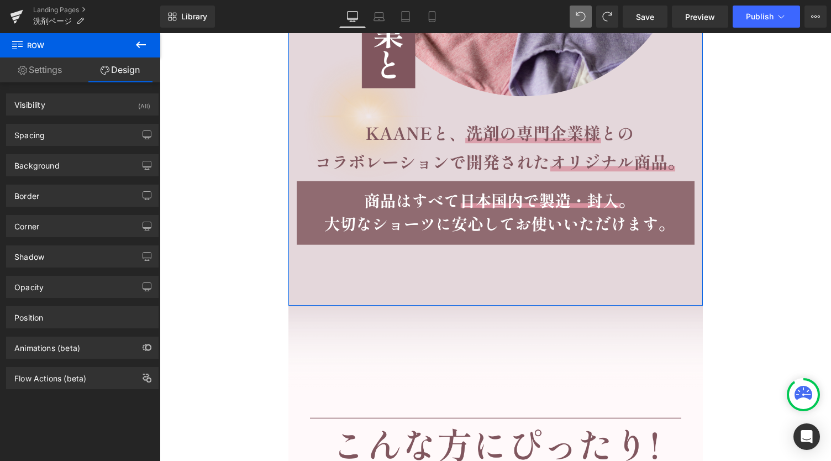
scroll to position [6158, 0]
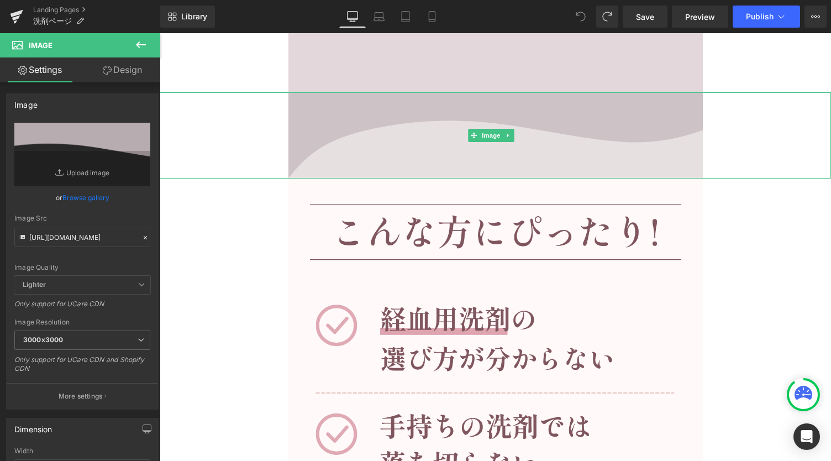
click at [396, 136] on img at bounding box center [495, 135] width 414 height 86
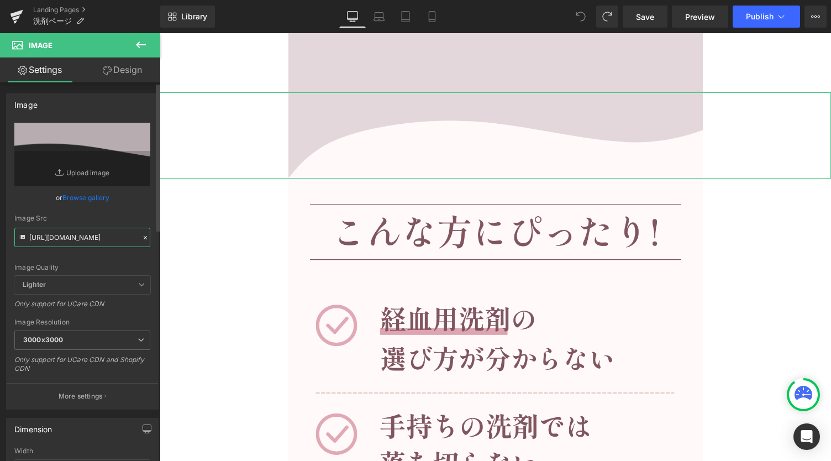
click at [83, 238] on input "[URL][DOMAIN_NAME]" at bounding box center [82, 237] width 136 height 19
paste input "68cb4891-a569-433b-a390-ac1a92eb1dbd.png?v=1757383975"
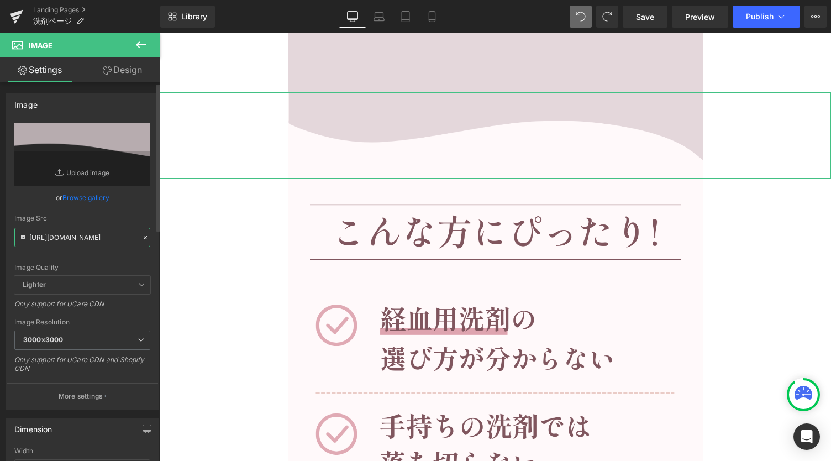
type input "https://cdn.shopify.com/s/files/1/0627/6264/7739/files/wash_wave_background_dow…"
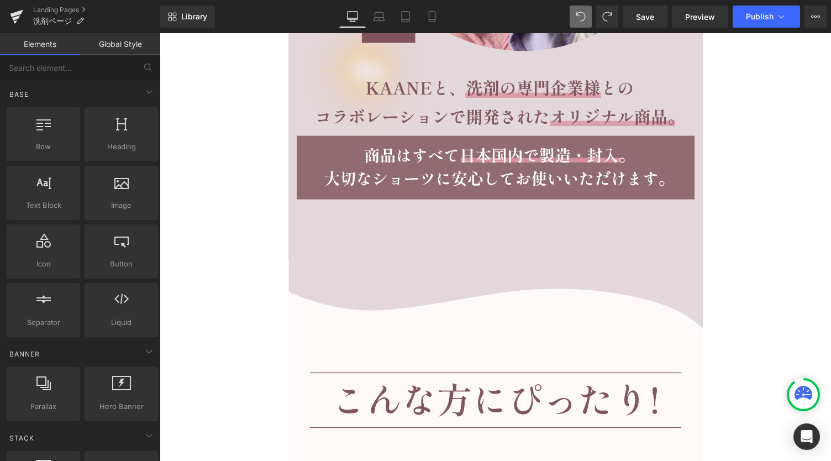
scroll to position [6084, 0]
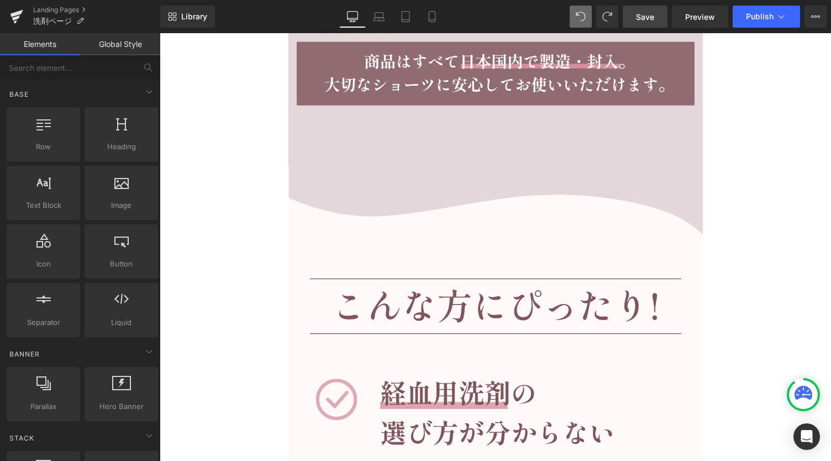
click at [639, 11] on span "Save" at bounding box center [645, 17] width 18 height 12
